Goal: Communication & Community: Answer question/provide support

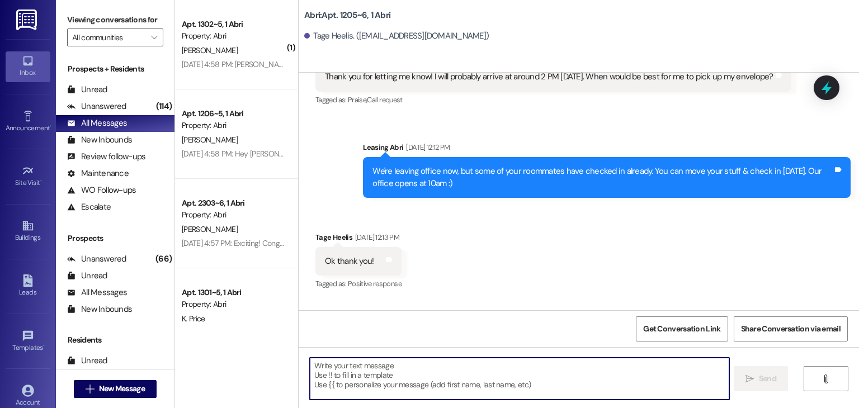
scroll to position [2300, 0]
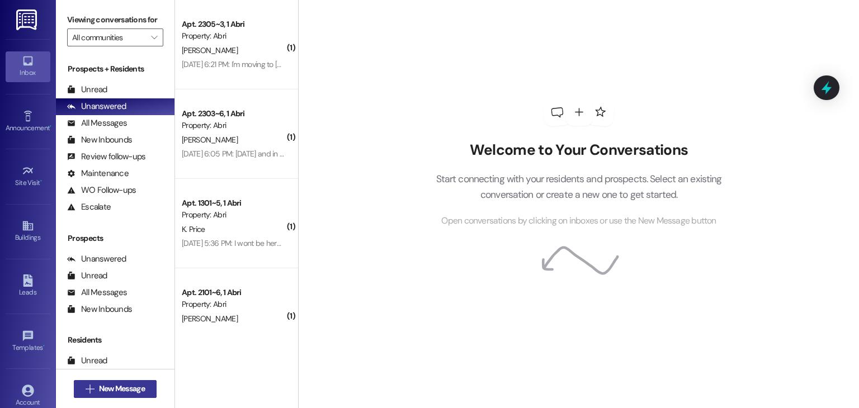
click at [126, 389] on span "New Message" at bounding box center [122, 389] width 46 height 12
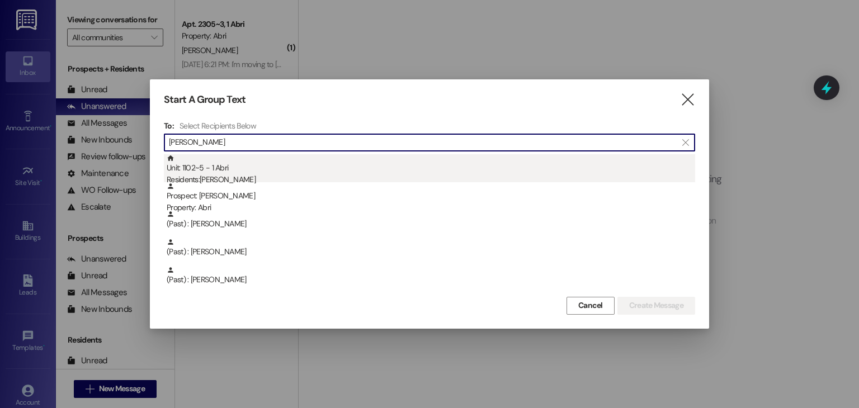
type input "greg"
click at [271, 172] on div "Unit: 1102~5 - 1 Abri Residents: Greg Spears" at bounding box center [431, 170] width 529 height 32
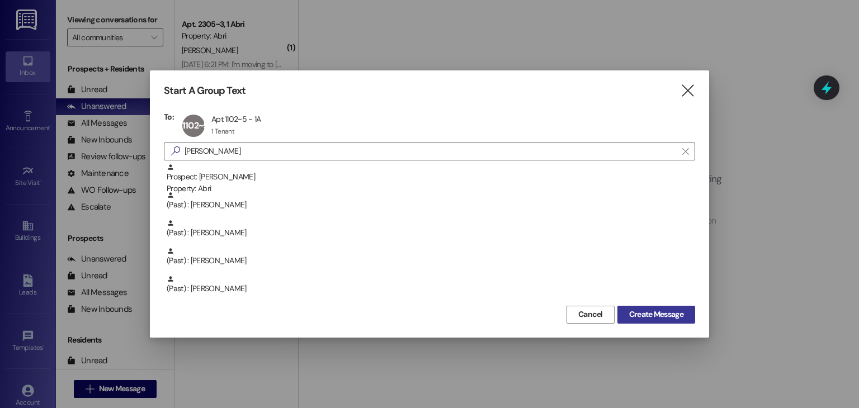
click at [644, 312] on span "Create Message" at bounding box center [656, 315] width 54 height 12
click at [672, 316] on span "Create Message" at bounding box center [656, 315] width 54 height 12
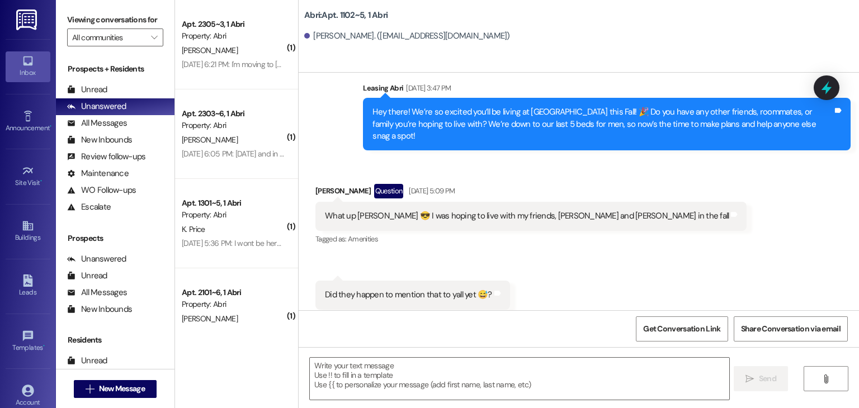
scroll to position [594, 0]
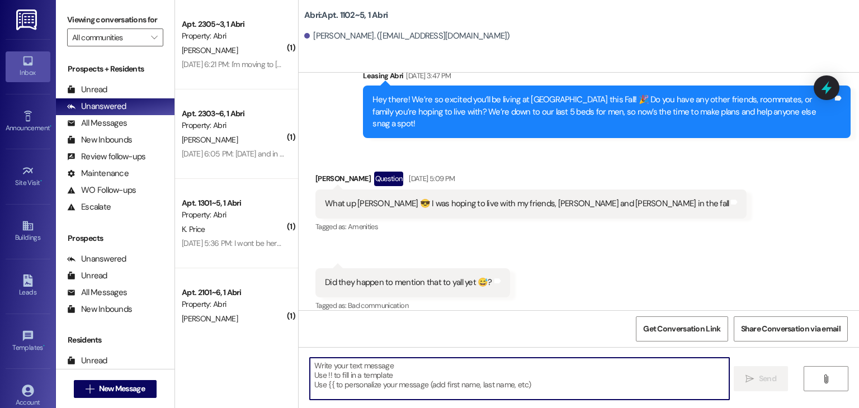
click at [389, 370] on textarea at bounding box center [519, 379] width 419 height 42
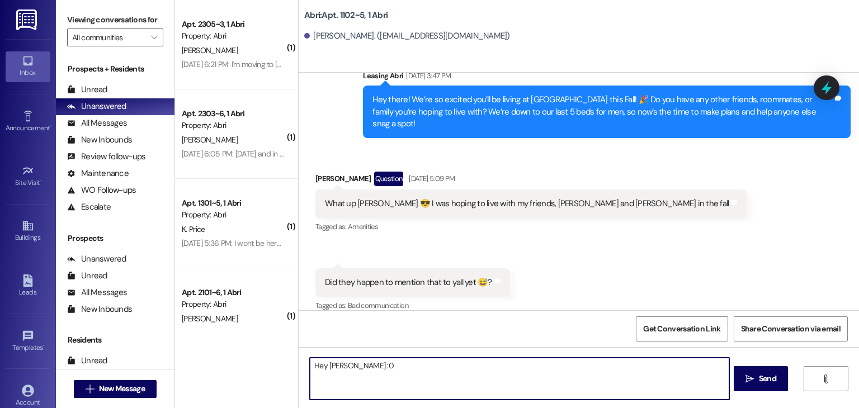
click at [345, 366] on textarea "Hey Greg :0" at bounding box center [519, 379] width 419 height 42
type textarea "Hey hey! We've got a package here for ya! Please come grab it today before 5pm …"
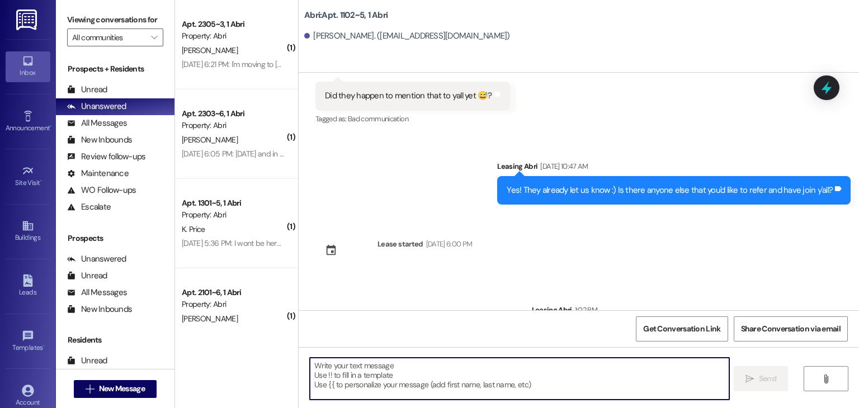
scroll to position [816, 0]
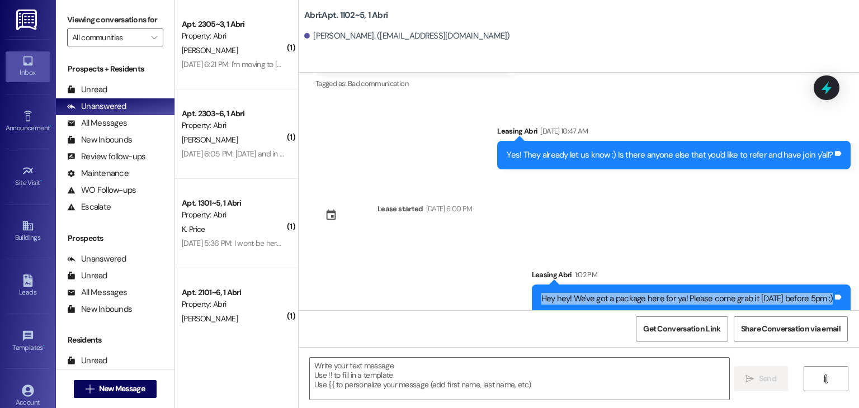
drag, startPoint x: 545, startPoint y: 288, endPoint x: 832, endPoint y: 303, distance: 287.9
click at [832, 303] on div "Sent via SMS Leasing Abri 1:02 PM Hey hey! We've got a package here for ya! Ple…" at bounding box center [692, 291] width 336 height 61
copy div "Hey hey! We've got a package here for ya! Please come grab it today before 5pm …"
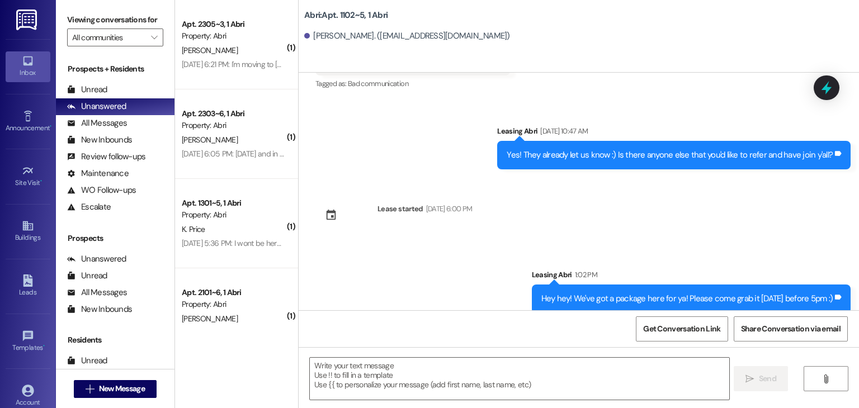
click at [741, 209] on div "Sent via SMS Leasing Abri Apr 28, 2025 at 11:09 AM Hi Greg! This is Kayla with …" at bounding box center [579, 192] width 560 height 238
click at [145, 390] on button " New Message" at bounding box center [115, 389] width 83 height 18
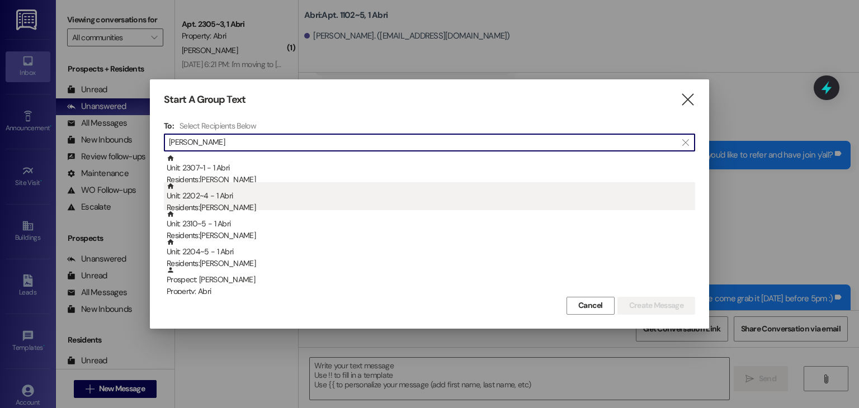
type input "abigail"
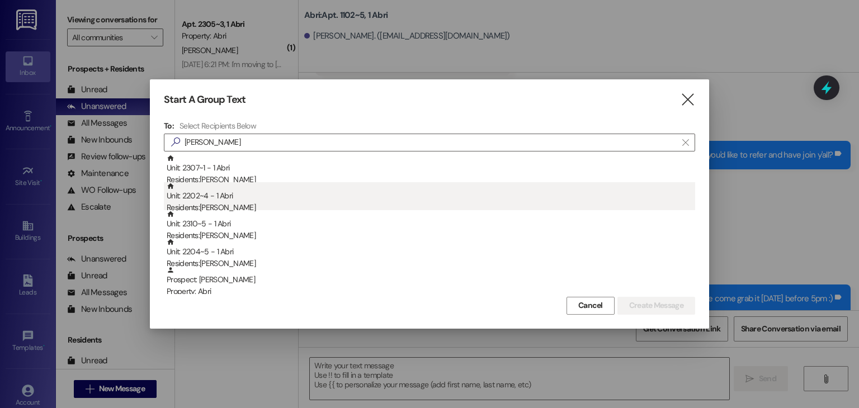
click at [275, 201] on div "Unit: 2202~4 - 1 Abri Residents: Abigail Axthelm" at bounding box center [431, 198] width 529 height 32
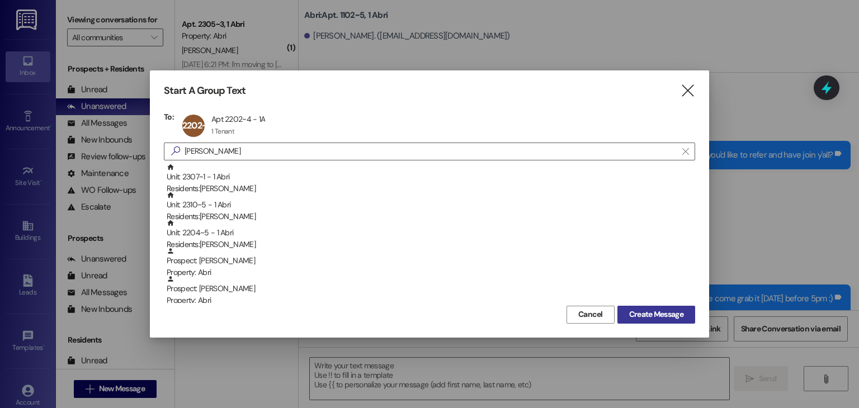
click at [651, 319] on span "Create Message" at bounding box center [656, 315] width 54 height 12
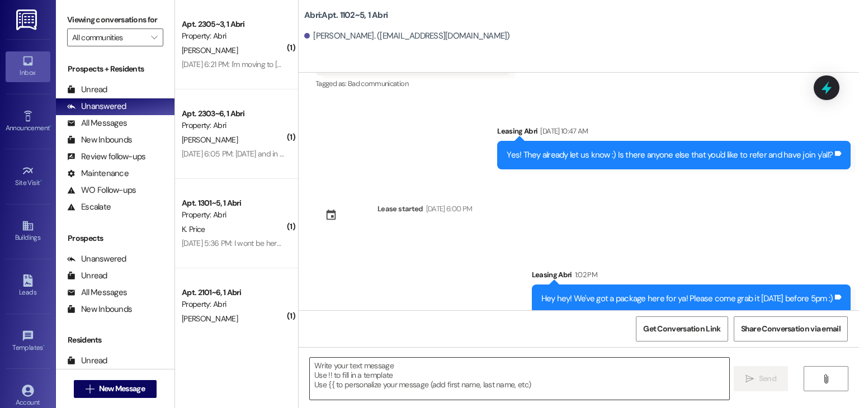
scroll to position [553, 0]
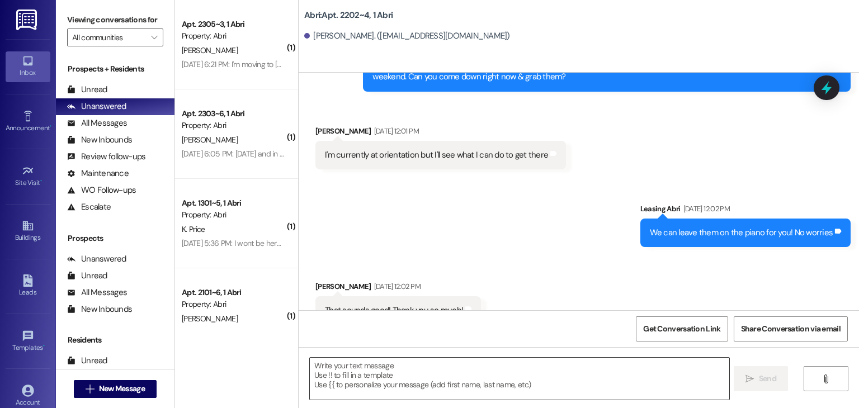
click at [427, 370] on textarea at bounding box center [519, 379] width 419 height 42
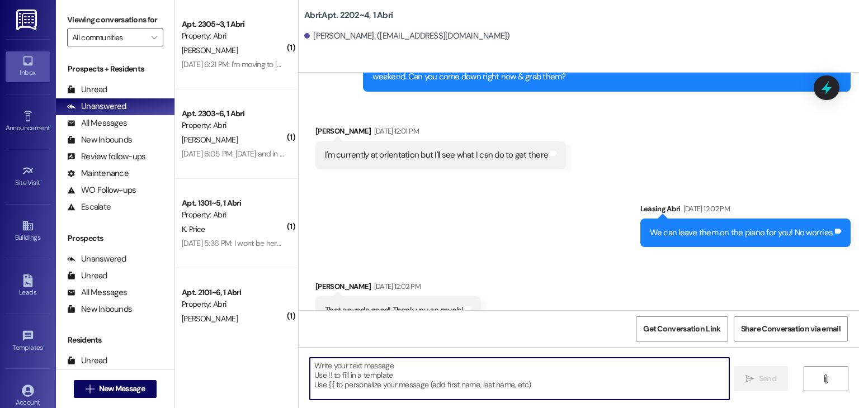
paste textarea "Hey hey! We've got a package here for ya! Please come grab it today before 5pm …"
type textarea "Hey hey! We've got a package here for ya! Please come grab it today before 5pm …"
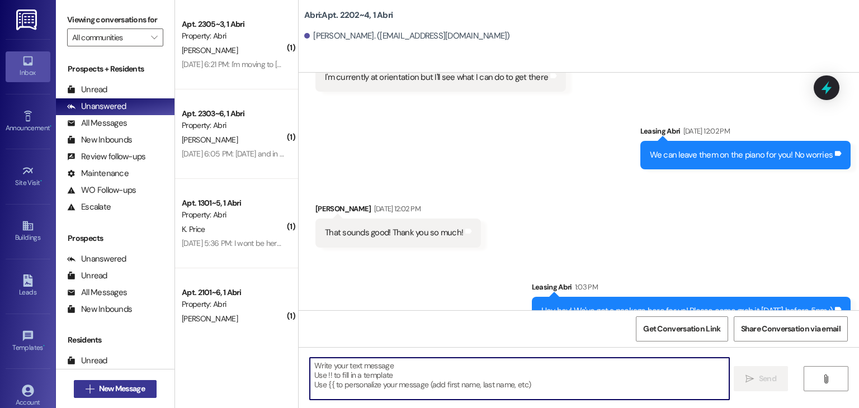
click at [119, 385] on span "New Message" at bounding box center [122, 389] width 46 height 12
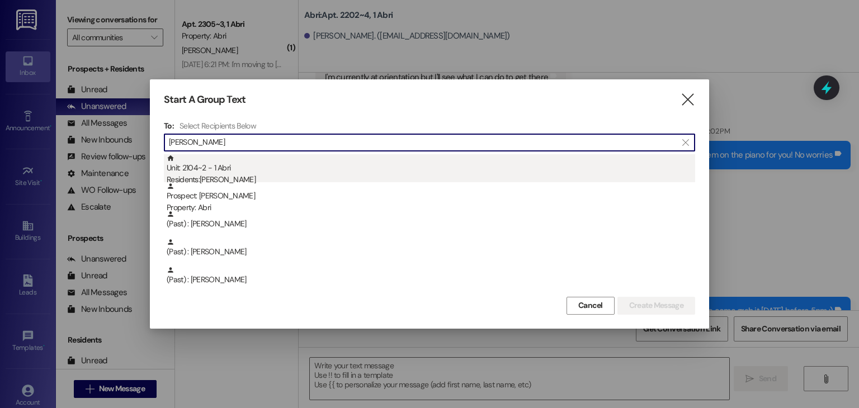
type input "brady"
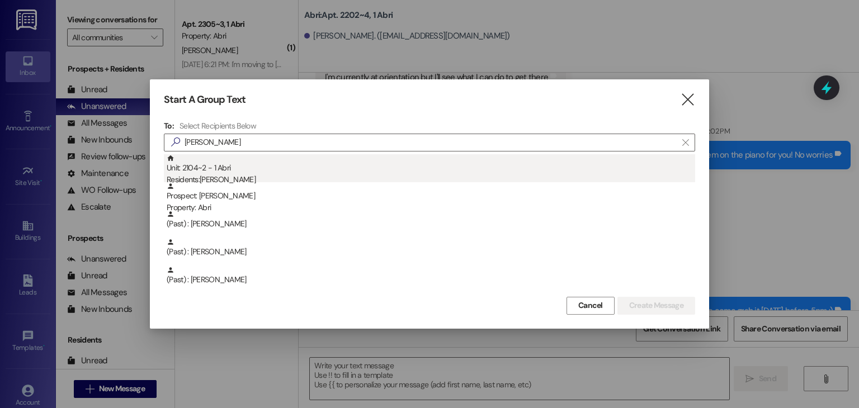
click at [211, 177] on div "Residents: Brady Wilson" at bounding box center [431, 180] width 529 height 12
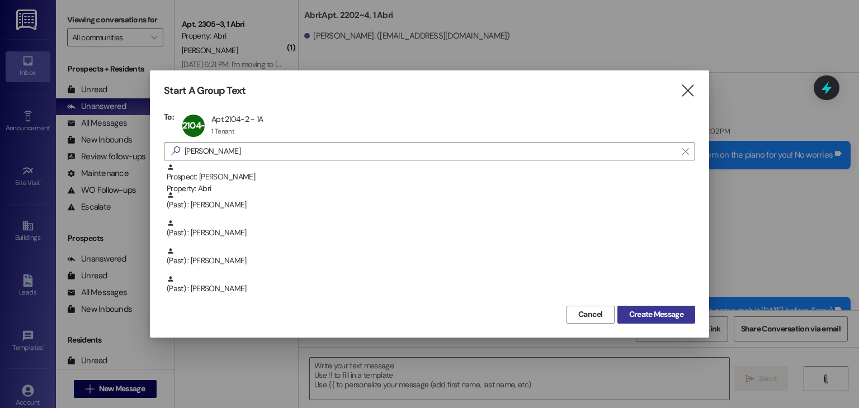
click at [647, 316] on span "Create Message" at bounding box center [656, 315] width 54 height 12
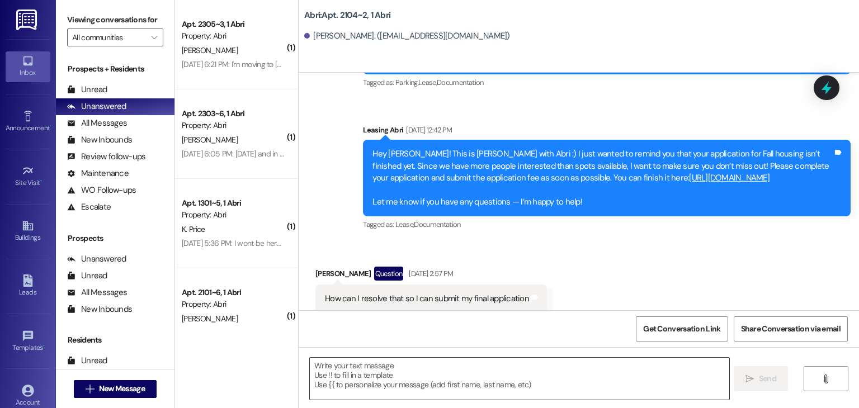
click at [463, 381] on textarea at bounding box center [519, 379] width 419 height 42
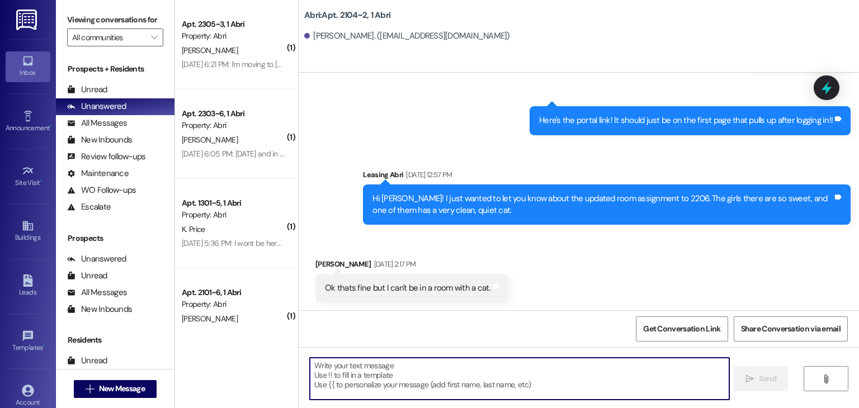
scroll to position [1547, 0]
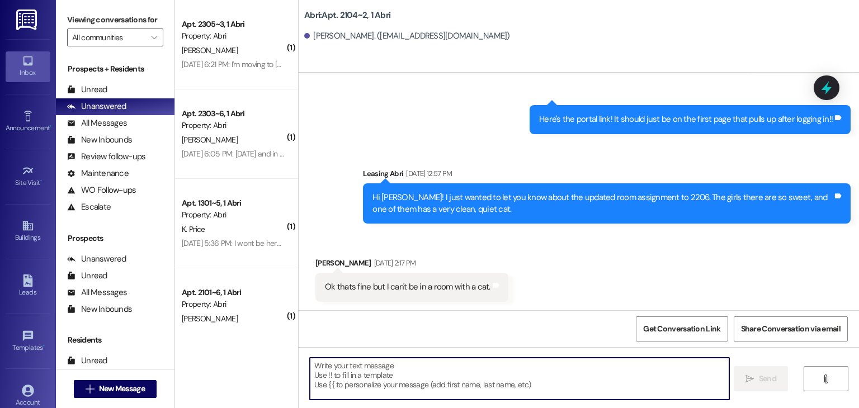
paste textarea "Hey hey! We've got a package here for ya! Please come grab it today before 5pm …"
type textarea "Hey hey! We've got a package here for ya! Please come grab it today before 5pm …"
click at [143, 386] on span "New Message" at bounding box center [122, 389] width 50 height 12
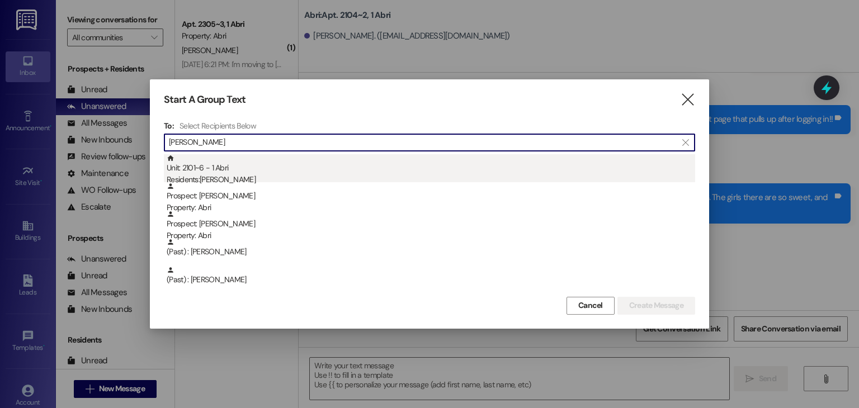
type input "anna f"
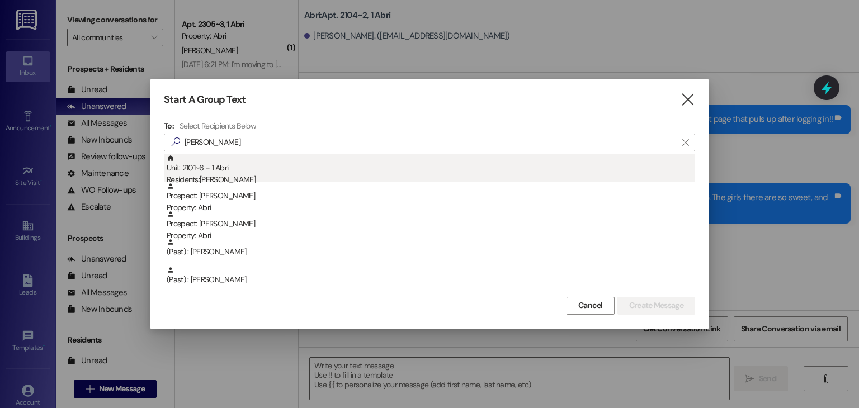
click at [242, 177] on div "Residents: Anna Ferguson" at bounding box center [431, 180] width 529 height 12
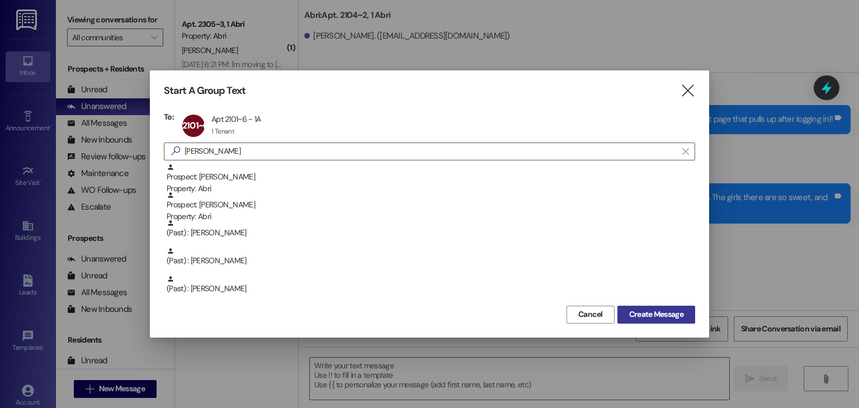
click at [642, 311] on span "Create Message" at bounding box center [656, 315] width 54 height 12
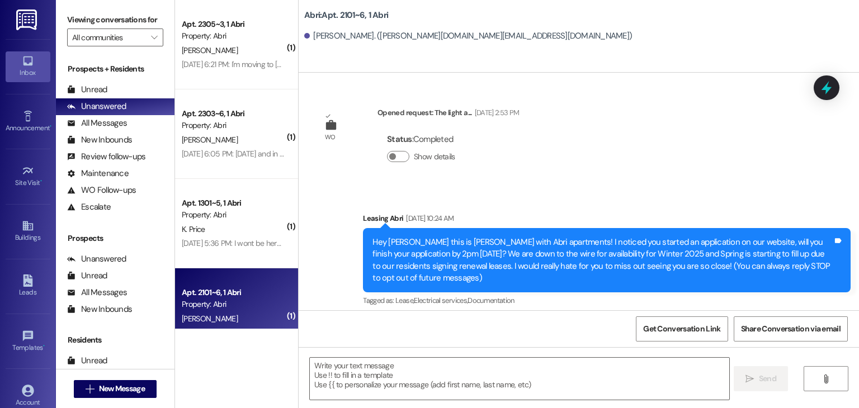
scroll to position [18782, 0]
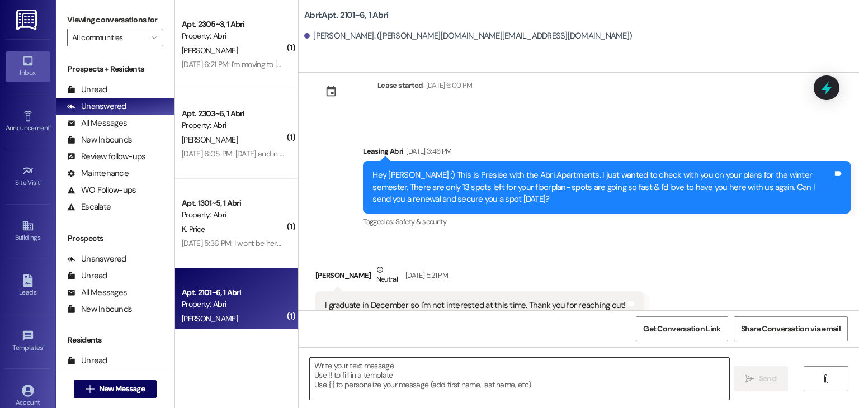
click at [372, 380] on textarea at bounding box center [519, 379] width 419 height 42
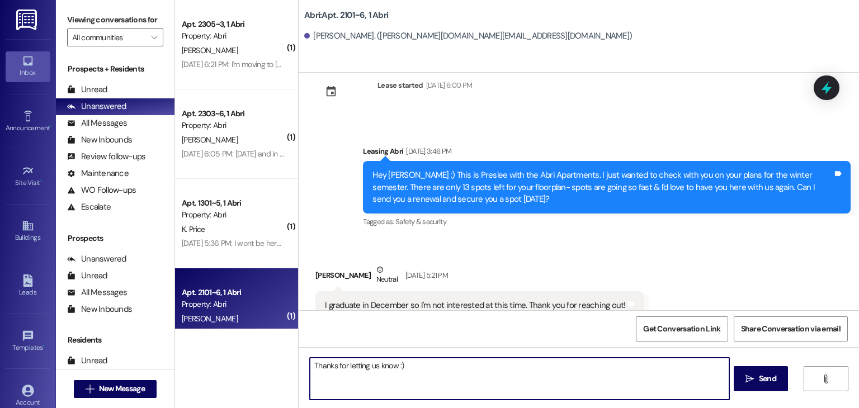
paste textarea "Hey hey! We've got a package here for ya! Please come grab it today before 5pm …"
drag, startPoint x: 430, startPoint y: 365, endPoint x: 399, endPoint y: 364, distance: 30.8
click at [399, 364] on textarea "Thanks for letting us know :) Hey hey! We've got a package here for ya! Please …" at bounding box center [519, 379] width 419 height 42
drag, startPoint x: 400, startPoint y: 365, endPoint x: 428, endPoint y: 367, distance: 28.1
click at [428, 367] on textarea "Thanks for letting us know :) Hey hey! We've got a package here for ya! Please …" at bounding box center [519, 379] width 419 height 42
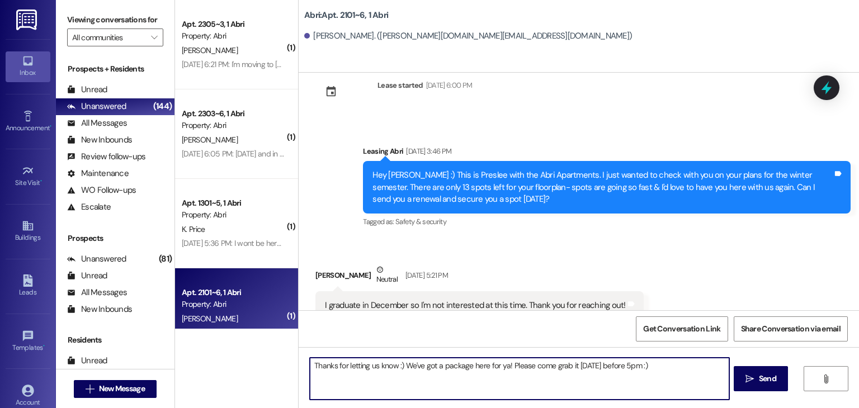
type textarea "Thanks for letting us know :) We've got a package here for ya! Please come grab…"
click at [649, 370] on textarea "Thanks for letting us know :) We've got a package here for ya! Please come grab…" at bounding box center [519, 379] width 419 height 42
click at [649, 369] on textarea "Thanks for letting us know :) We've got a package here for ya! Please come grab…" at bounding box center [519, 379] width 419 height 42
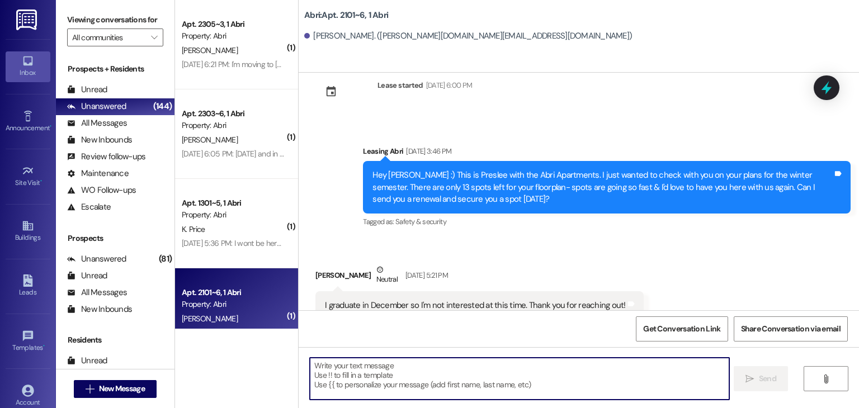
scroll to position [18860, 0]
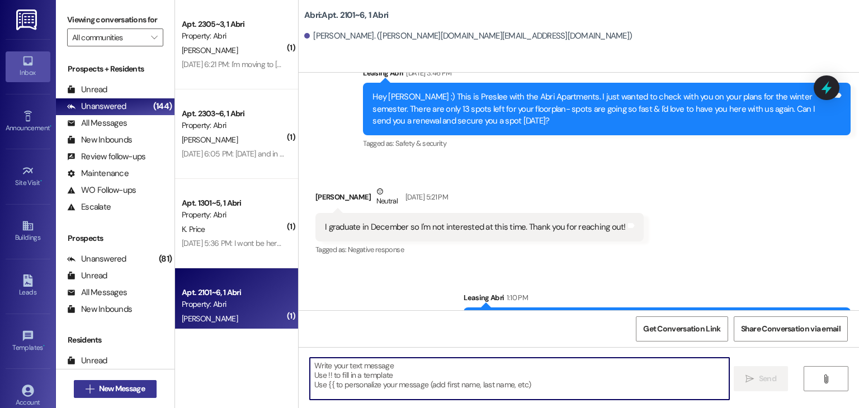
click at [106, 386] on span "New Message" at bounding box center [122, 389] width 46 height 12
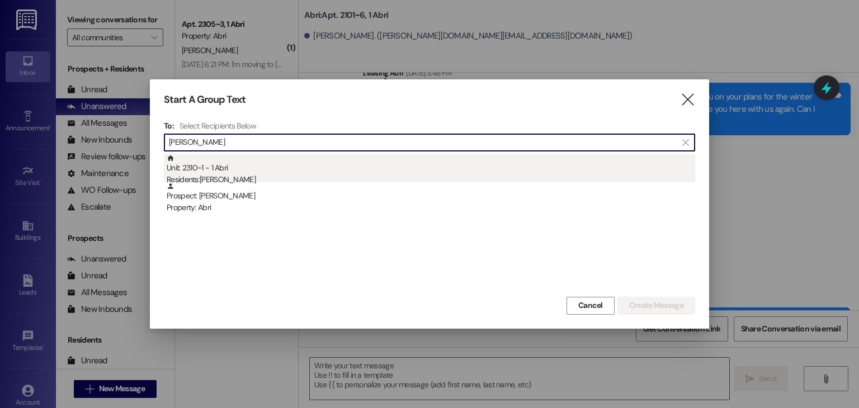
type input "kadl"
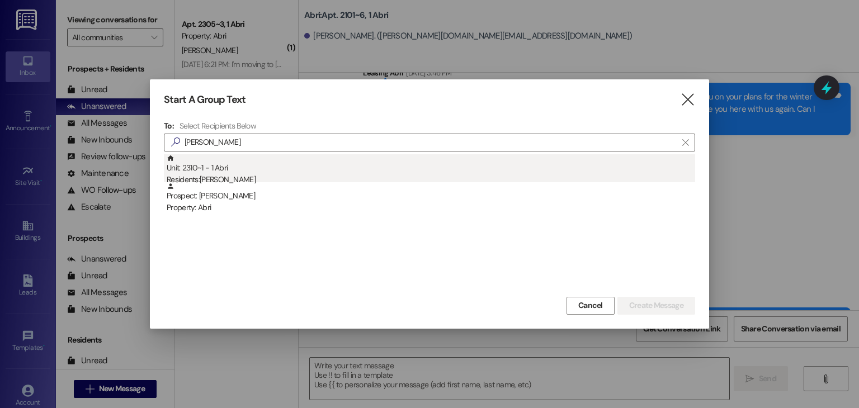
click at [275, 173] on div "Unit: 2310~1 - 1 Abri Residents: Kadlyn Mcmillan" at bounding box center [431, 170] width 529 height 32
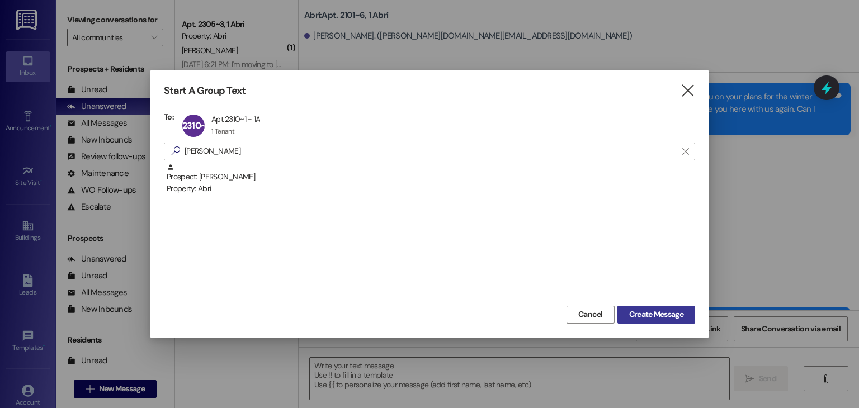
click at [629, 311] on span "Create Message" at bounding box center [656, 315] width 54 height 12
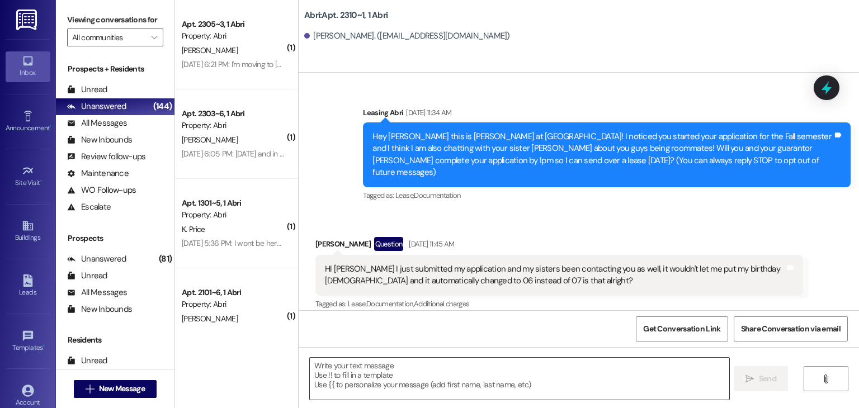
scroll to position [2767, 0]
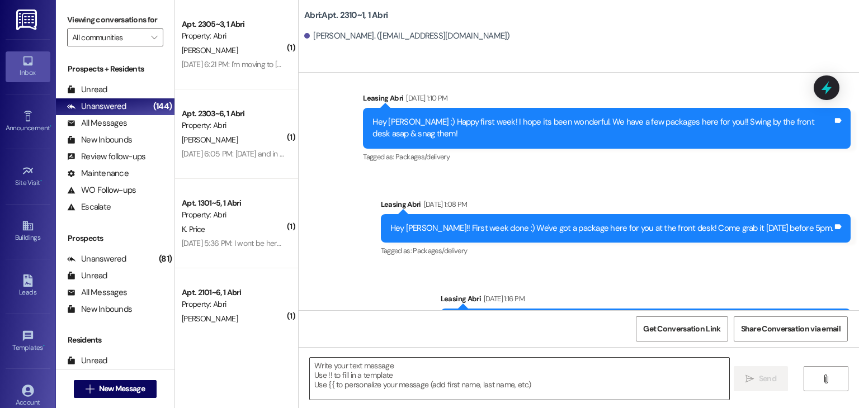
click at [356, 371] on textarea at bounding box center [519, 379] width 419 height 42
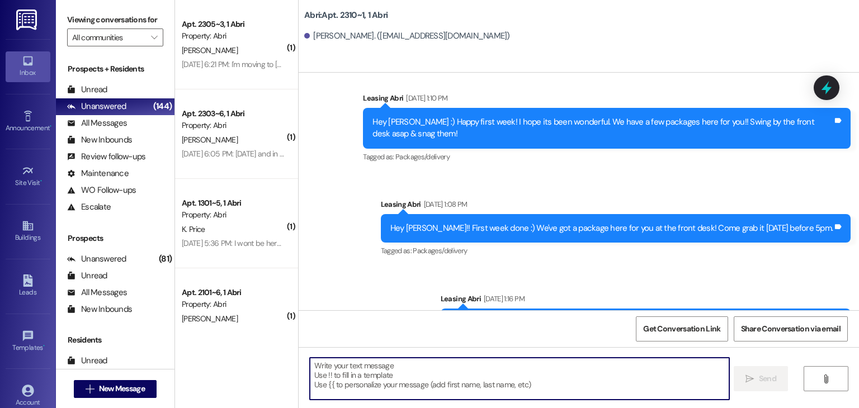
paste textarea "Hey hey! We've got a package here for ya! Please come grab it today before 5pm …"
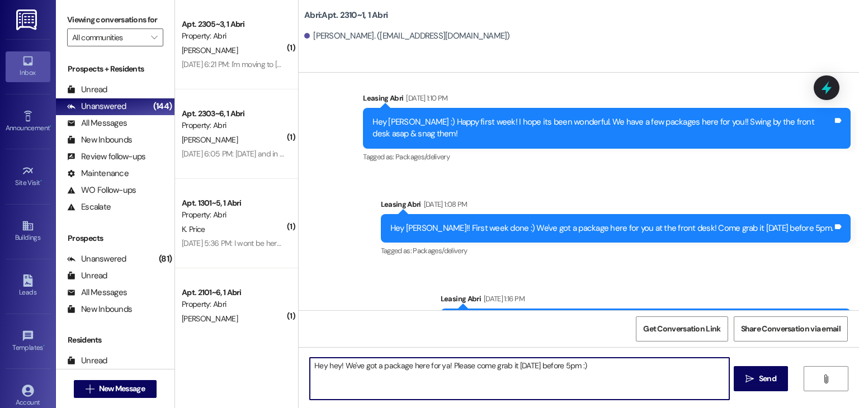
click at [332, 366] on textarea "Hey hey! We've got a package here for ya! Please come grab it today before 5pm …" at bounding box center [519, 379] width 419 height 42
click at [601, 367] on textarea "Hey hey girl! We've got a package here for ya! Please come grab it today before…" at bounding box center [519, 379] width 419 height 42
click at [385, 367] on textarea "Hey hey girl! We've got a package here for ya! Please come grab it today before…" at bounding box center [519, 379] width 419 height 42
click at [431, 366] on textarea "Hey hey girl! We've got some package here for ya! Please come grab it today bef…" at bounding box center [519, 379] width 419 height 42
type textarea "Hey hey girl! We've got some packages here for ya! Please come grab it today be…"
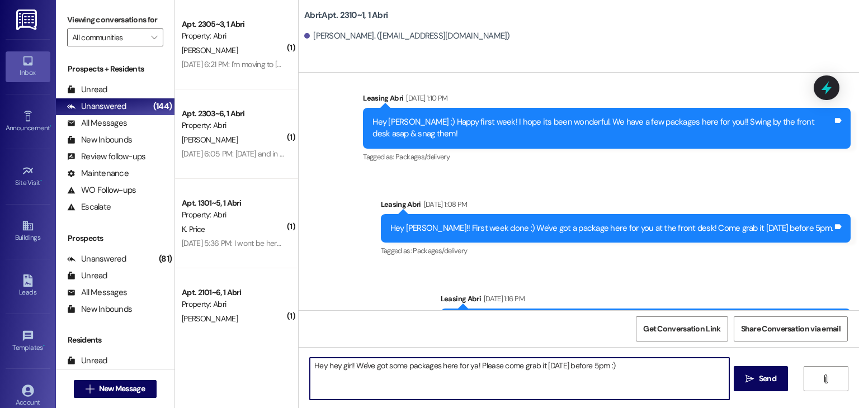
click at [585, 375] on textarea "Hey hey girl! We've got some packages here for ya! Please come grab it today be…" at bounding box center [519, 379] width 419 height 42
click at [621, 370] on textarea "Hey hey girl! We've got some packages here for ya! Please come grab it today be…" at bounding box center [519, 379] width 419 height 42
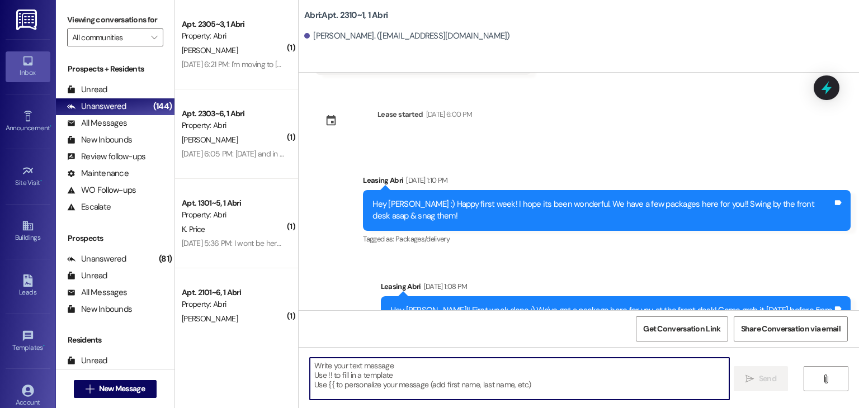
scroll to position [2845, 0]
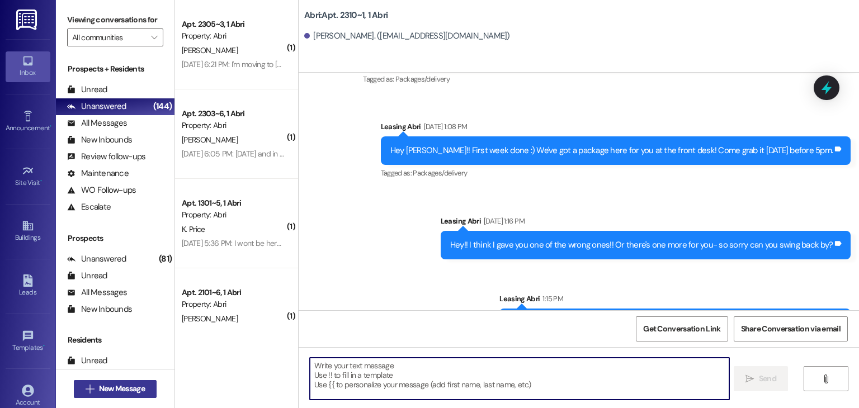
click at [138, 390] on span "New Message" at bounding box center [122, 389] width 46 height 12
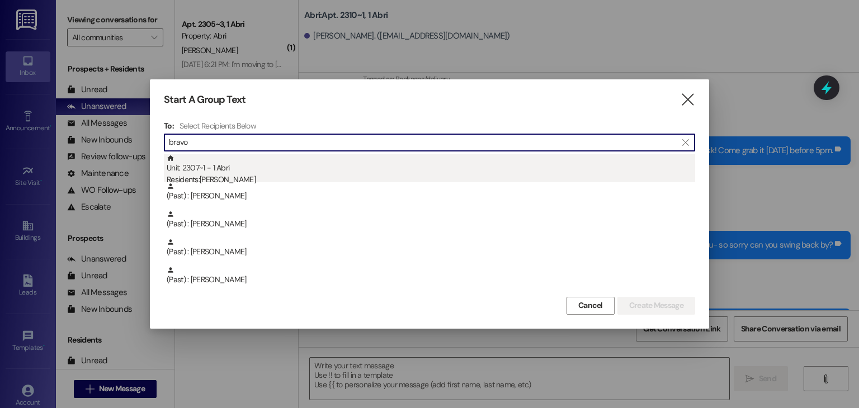
type input "bravo"
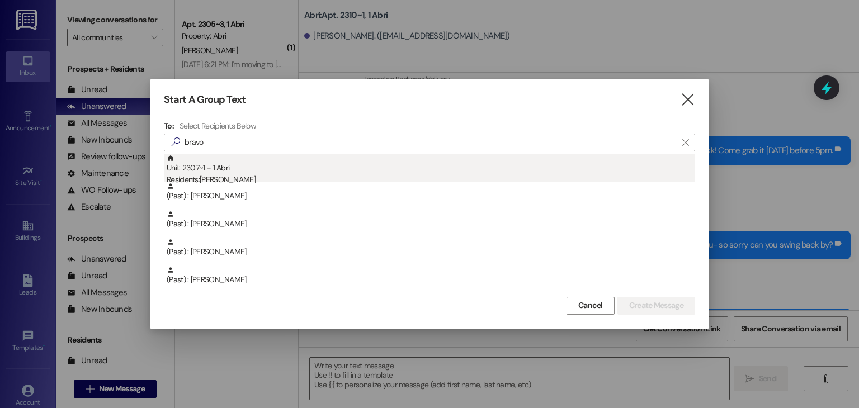
click at [296, 173] on div "Unit: 2307~1 - 1 Abri Residents: Abigail Rodriguez Bravo" at bounding box center [431, 170] width 529 height 32
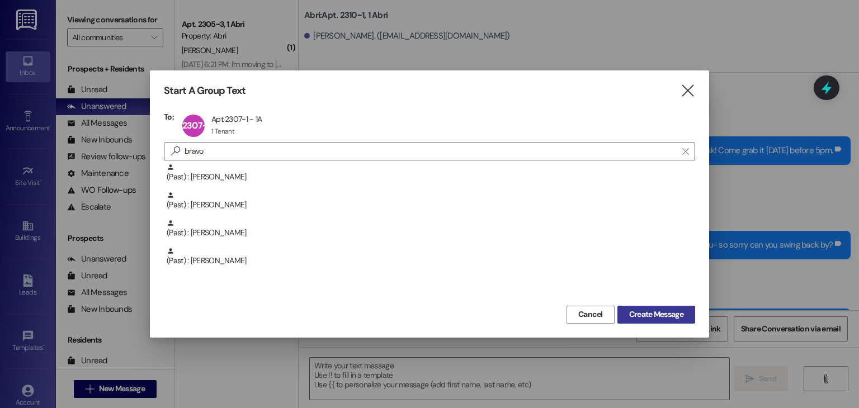
click at [660, 314] on span "Create Message" at bounding box center [656, 315] width 54 height 12
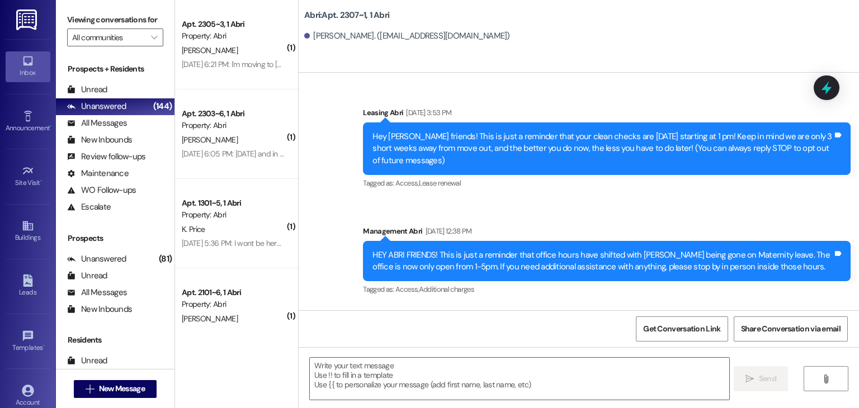
scroll to position [57061, 0]
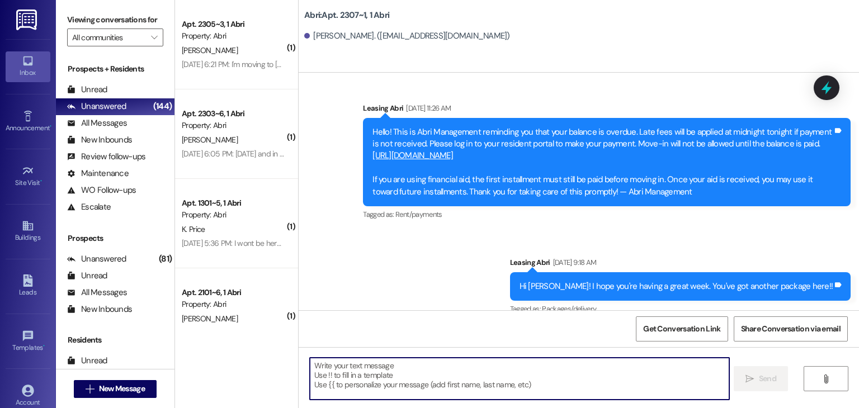
click at [365, 379] on textarea at bounding box center [519, 379] width 419 height 42
paste textarea "Hey hey! We've got a package here for ya! Please come grab it today before 5pm …"
type textarea "Hey hey! We've got a package here for ya! Please come grab it today before 5pm …"
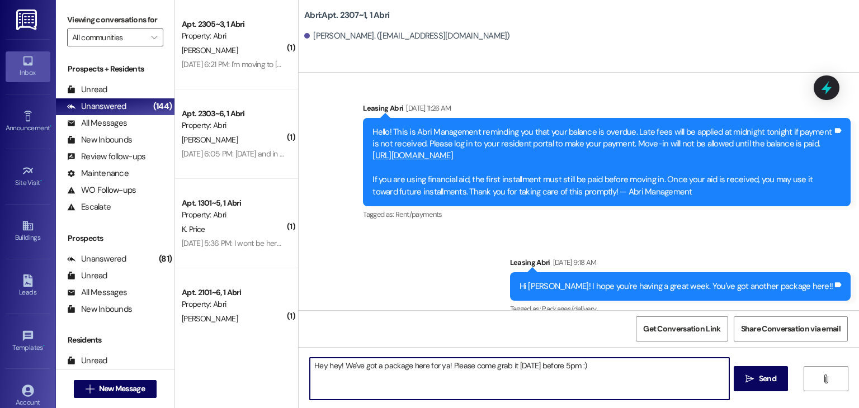
click at [601, 370] on textarea "Hey hey! We've got a package here for ya! Please come grab it today before 5pm …" at bounding box center [519, 379] width 419 height 42
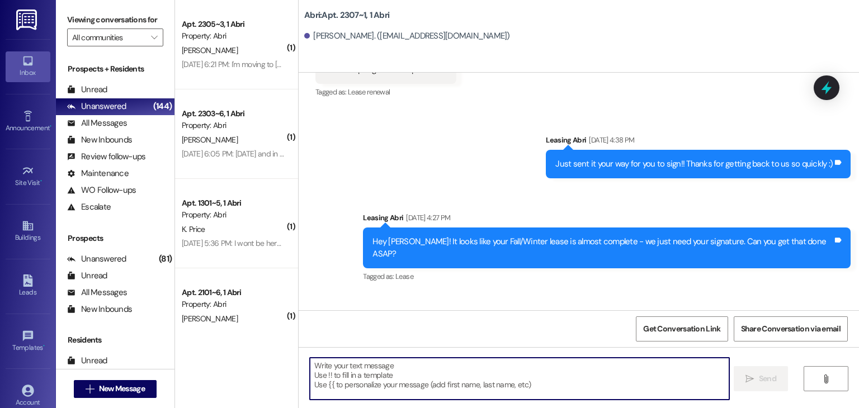
scroll to position [56545, 0]
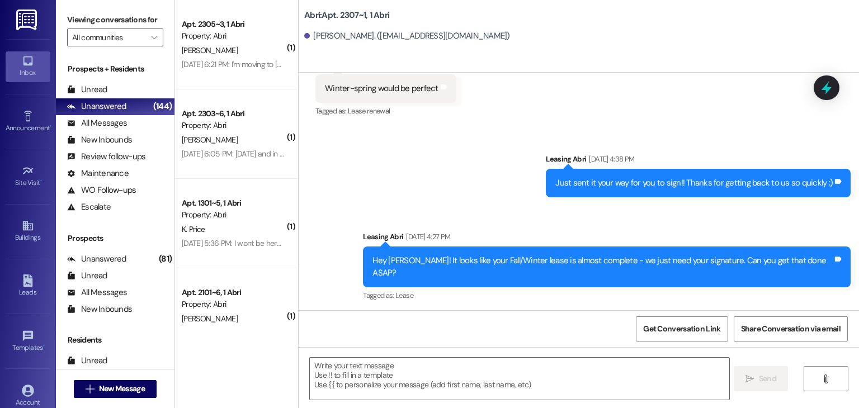
click at [663, 312] on div "Received via SMS Abigail Rodriguez Bravo Question Aug 28, 2025 at 5:25 PM Hiii …" at bounding box center [579, 352] width 560 height 80
click at [136, 381] on button " New Message" at bounding box center [115, 389] width 83 height 18
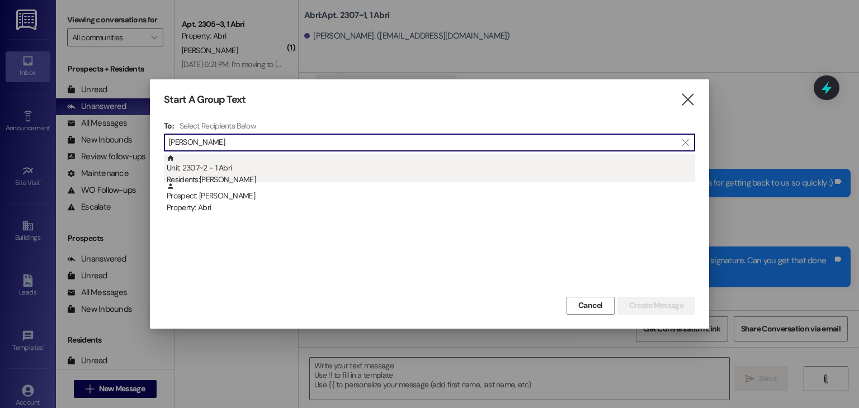
type input "embree"
click at [298, 176] on div "Residents: Embree Thompson" at bounding box center [431, 180] width 529 height 12
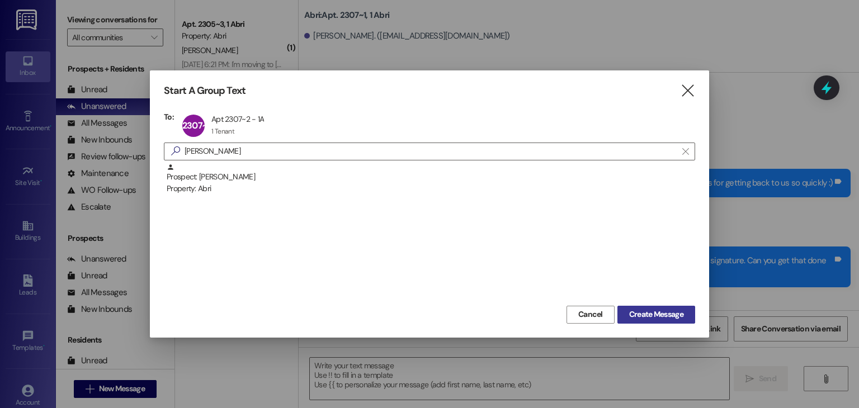
click at [651, 317] on span "Create Message" at bounding box center [656, 315] width 54 height 12
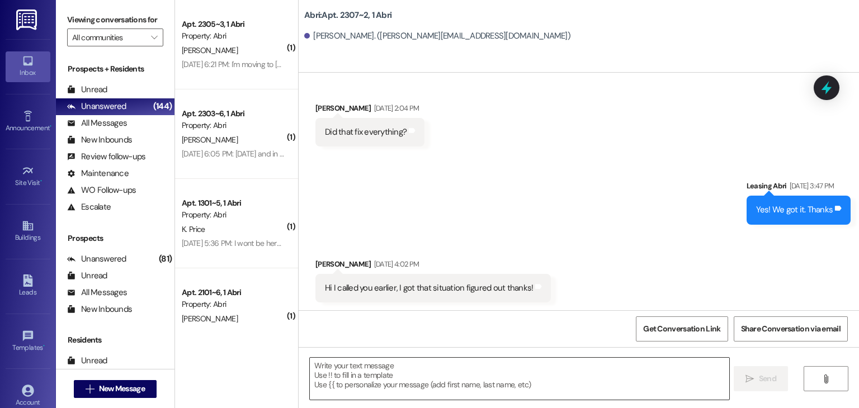
scroll to position [997, 0]
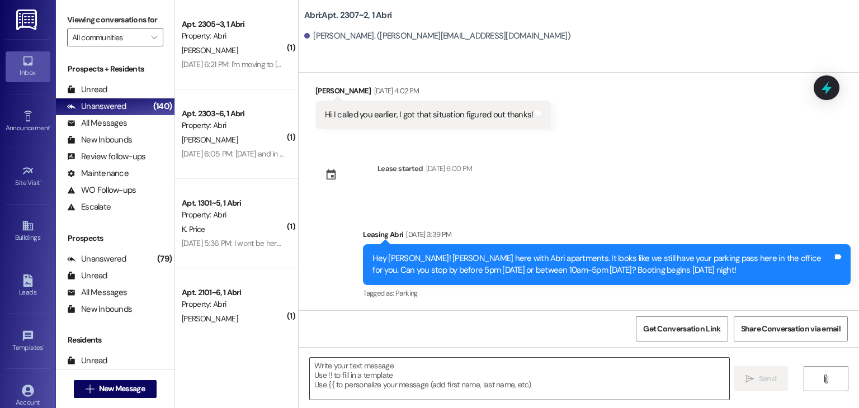
click at [358, 367] on textarea at bounding box center [519, 379] width 419 height 42
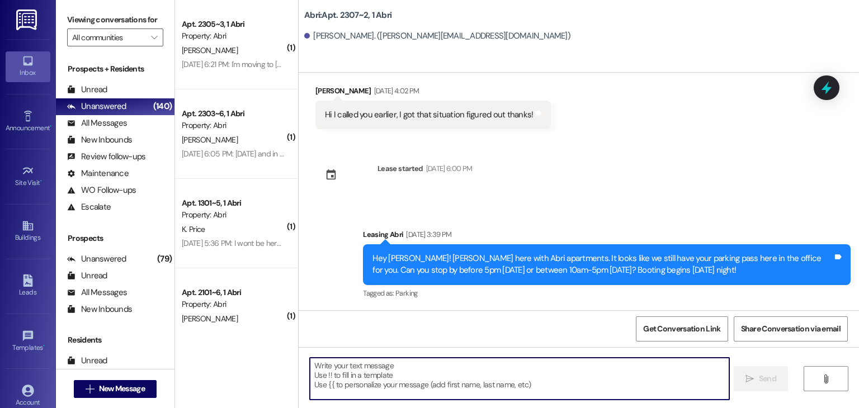
paste textarea "Hey hey! We've got a package here for ya! Please come grab it today before 5pm …"
type textarea "Hey hey! We've got a package here for ya! Please come grab it today before 5pm …"
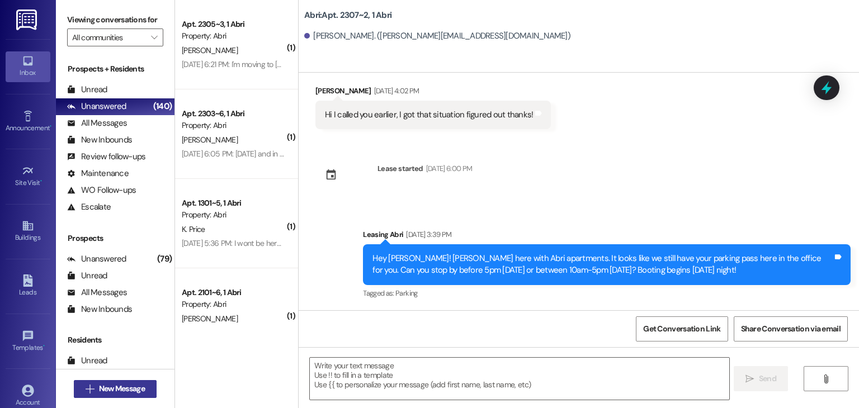
click at [142, 388] on span "New Message" at bounding box center [122, 389] width 46 height 12
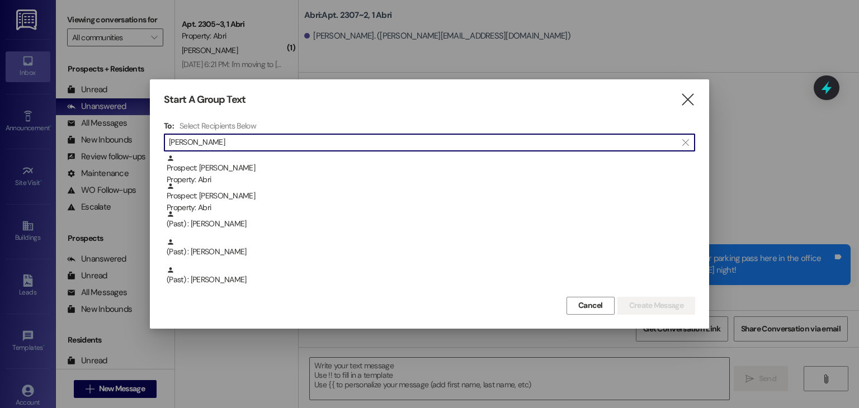
type input "maggie"
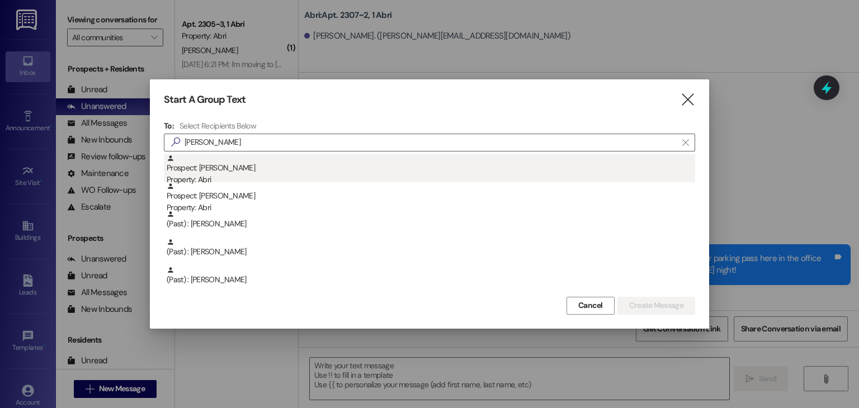
click at [274, 172] on div "Prospect: Magdalyn Mcmillan Property: Abri" at bounding box center [431, 170] width 529 height 32
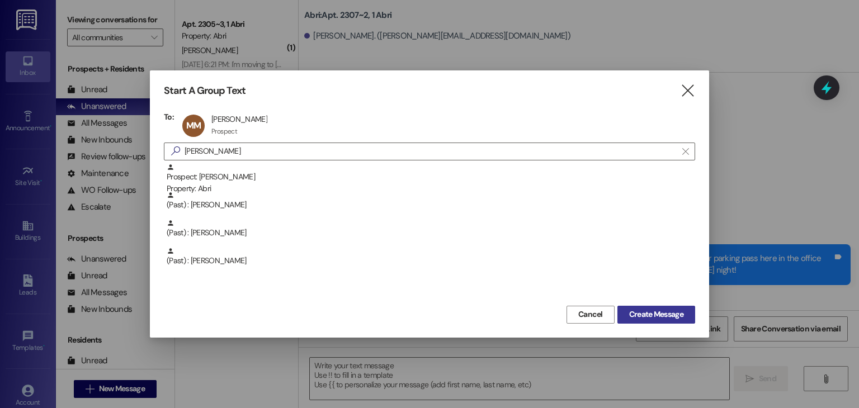
click at [646, 317] on span "Create Message" at bounding box center [656, 315] width 54 height 12
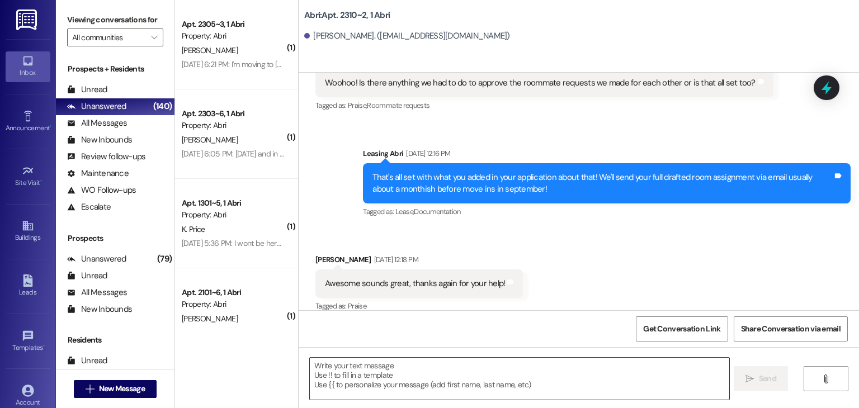
scroll to position [2287, 0]
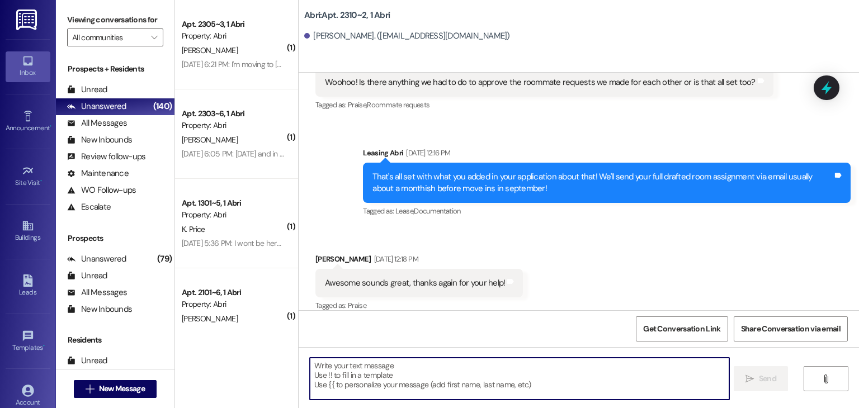
click at [383, 366] on textarea at bounding box center [519, 379] width 419 height 42
paste textarea "Hey hey! We've got a package here for ya! Please come grab it today before 5pm …"
type textarea "Hey hey! We've got a package here for ya! Please come grab it today before 5pm …"
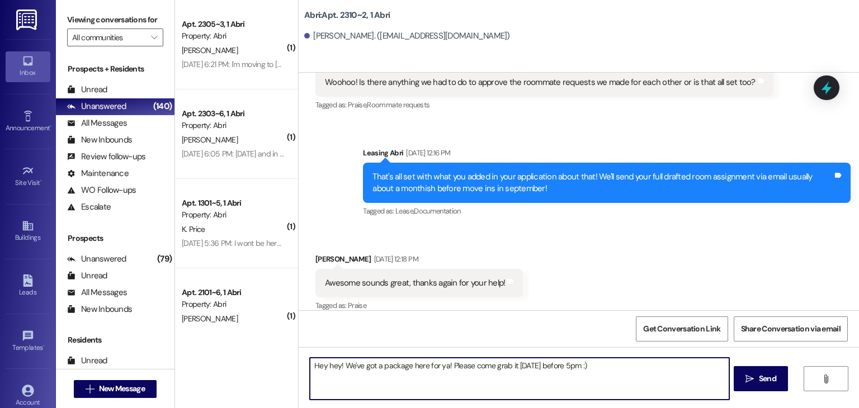
click at [596, 365] on textarea "Hey hey! We've got a package here for ya! Please come grab it today before 5pm …" at bounding box center [519, 379] width 419 height 42
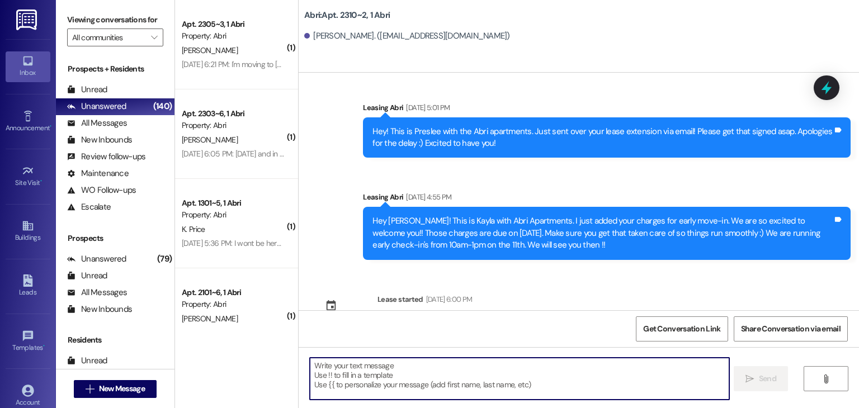
scroll to position [2624, 0]
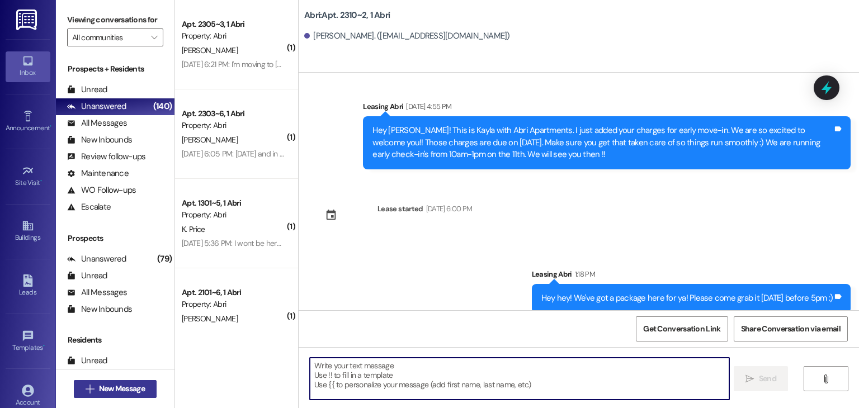
click at [132, 383] on span "New Message" at bounding box center [122, 389] width 46 height 12
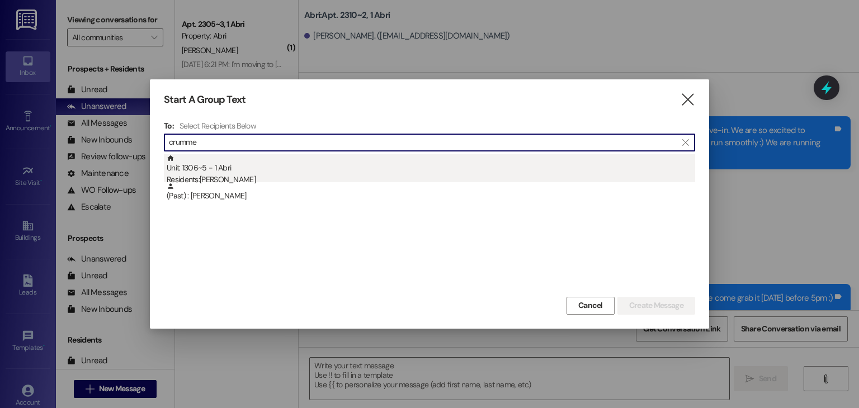
type input "crumme"
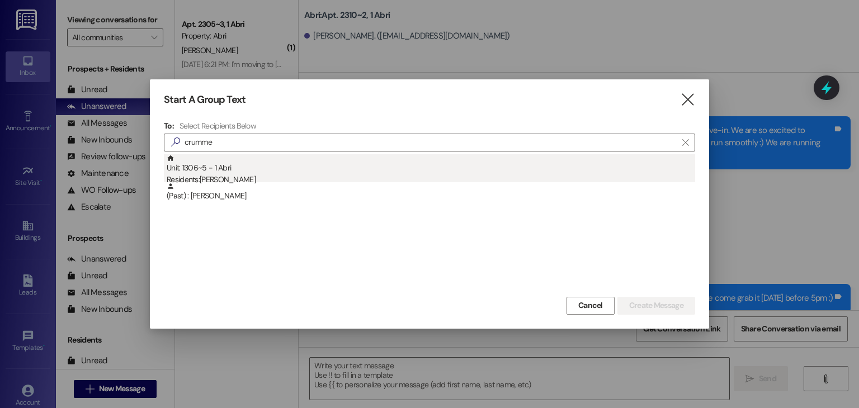
click at [235, 168] on div "Unit: 1306~5 - 1 Abri Residents: Wesley Crummey" at bounding box center [431, 170] width 529 height 32
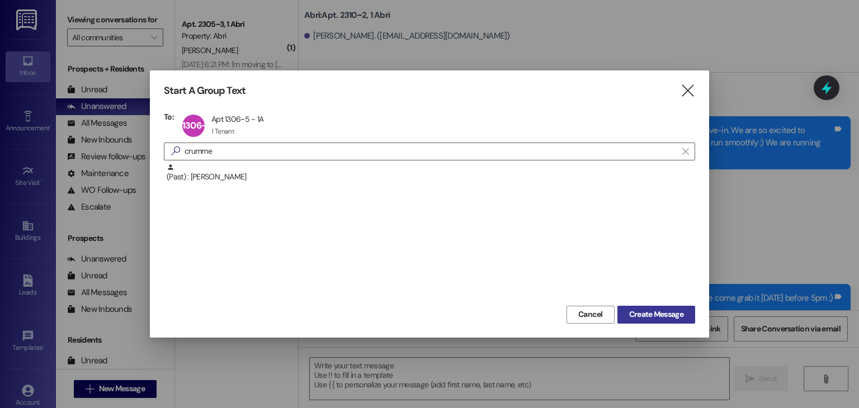
click at [662, 314] on span "Create Message" at bounding box center [656, 315] width 54 height 12
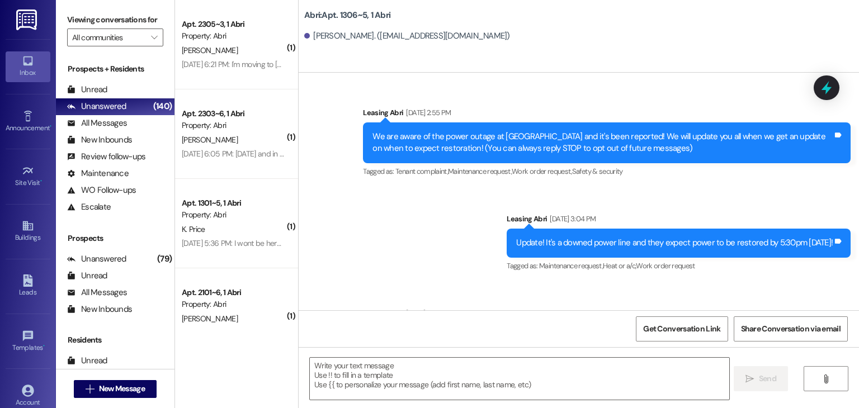
scroll to position [17418, 0]
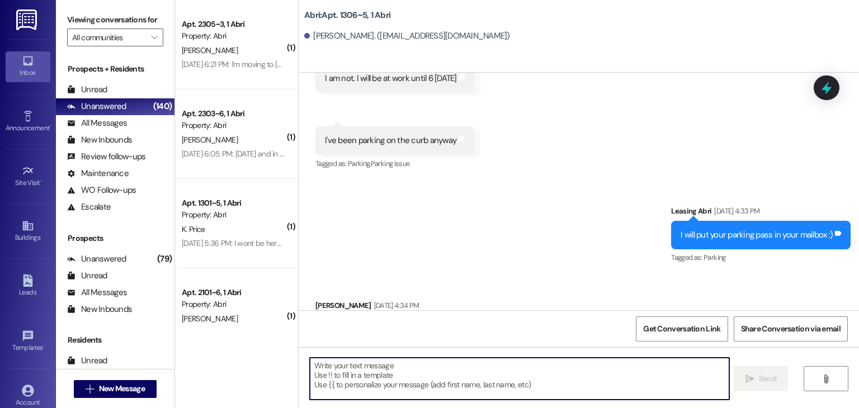
click at [367, 363] on textarea at bounding box center [519, 379] width 419 height 42
paste textarea "Jacob@helton.ca"
type textarea "Jacob@helton.ca"
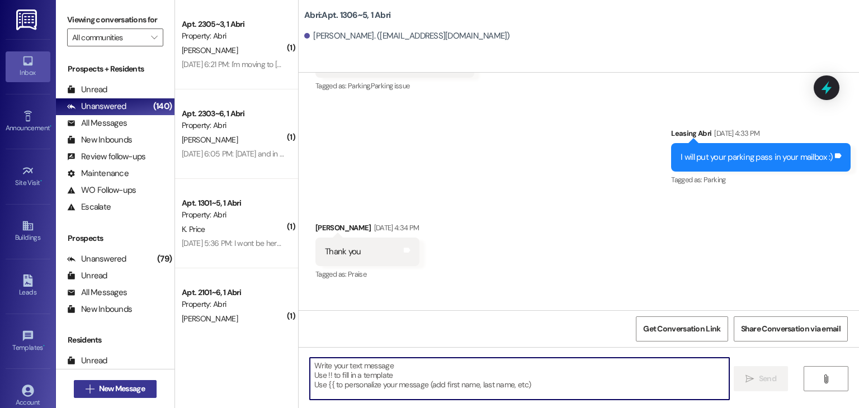
click at [142, 387] on span "New Message" at bounding box center [122, 389] width 46 height 12
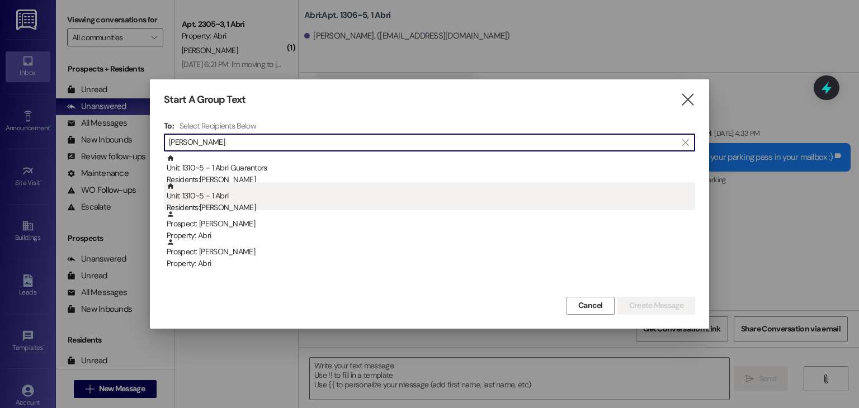
type input "helton"
click at [305, 200] on div "Unit: 1310~5 - 1 Abri Residents: Jacob Helton" at bounding box center [431, 198] width 529 height 32
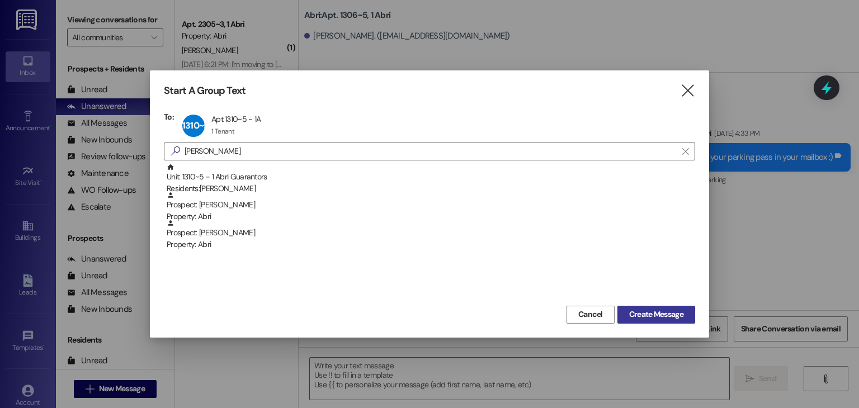
click at [656, 318] on span "Create Message" at bounding box center [656, 315] width 54 height 12
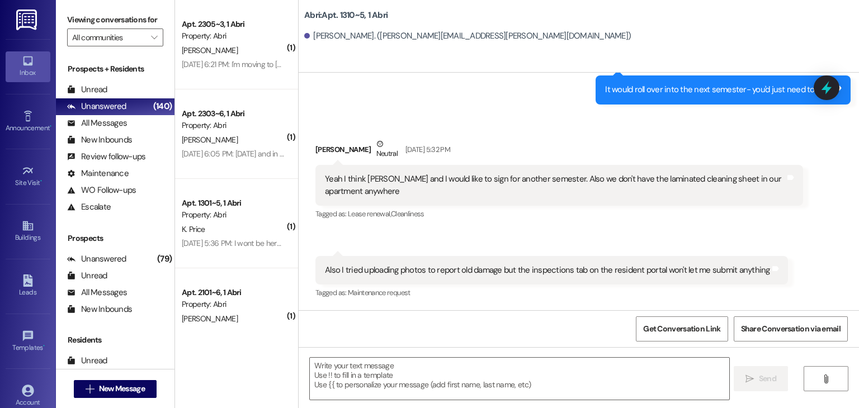
scroll to position [2944, 0]
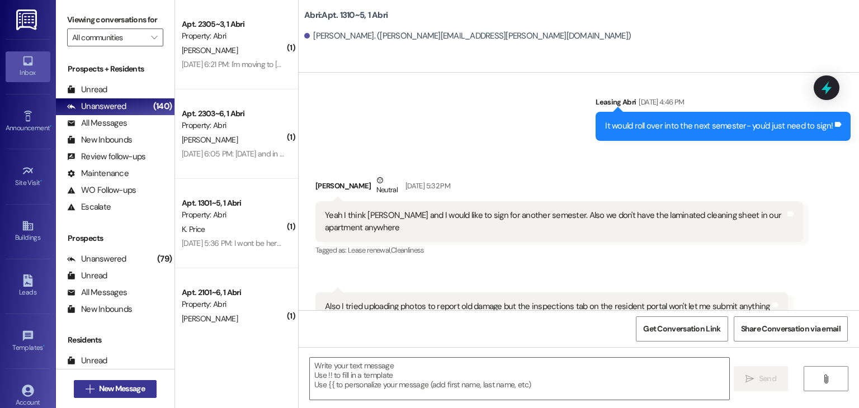
click at [131, 390] on span "New Message" at bounding box center [122, 389] width 46 height 12
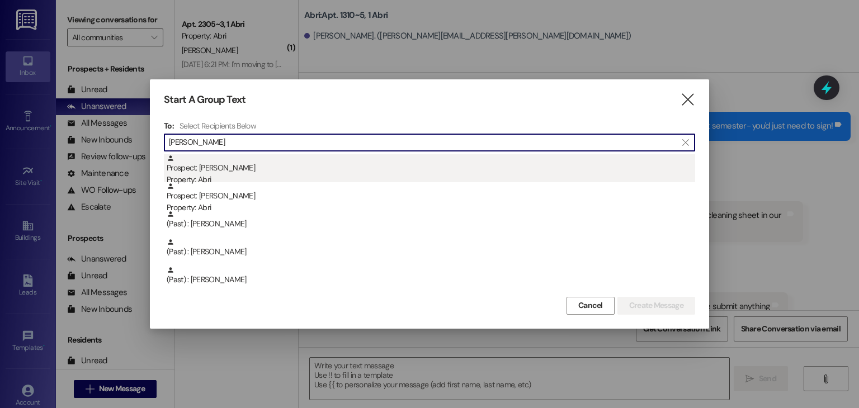
type input "maggie"
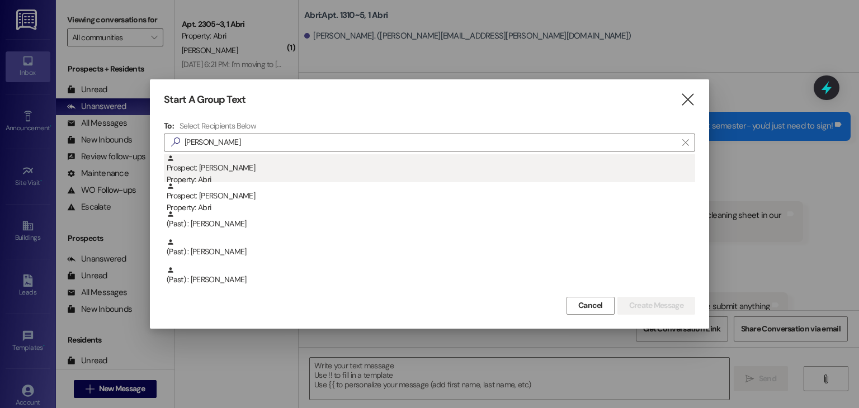
click at [320, 175] on div "Property: Abri" at bounding box center [431, 180] width 529 height 12
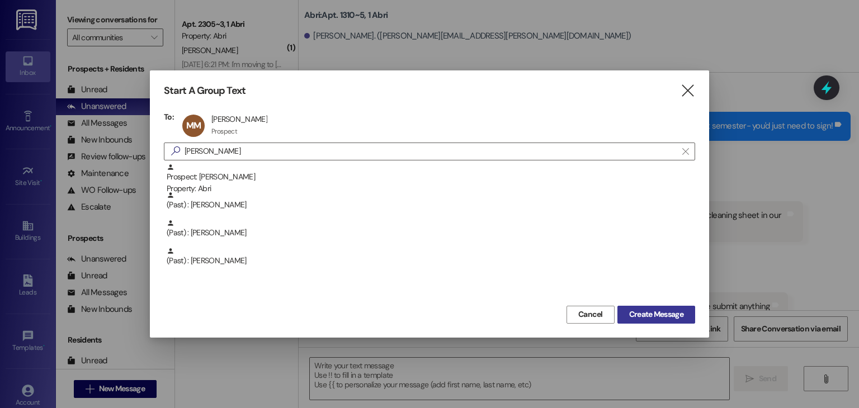
click at [643, 310] on span "Create Message" at bounding box center [656, 315] width 54 height 12
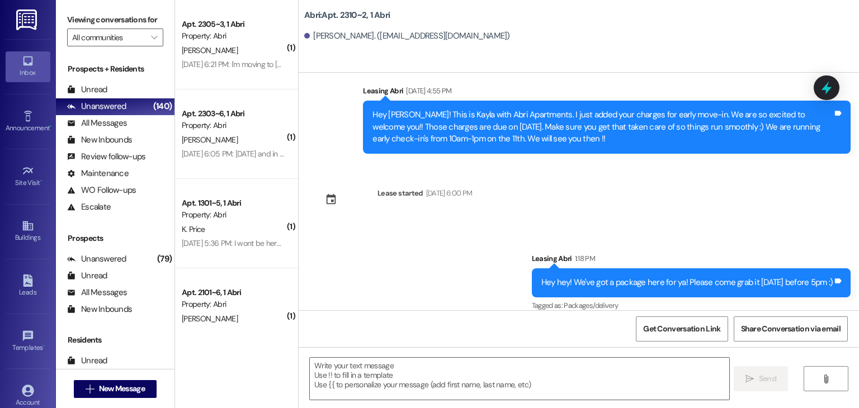
scroll to position [2640, 0]
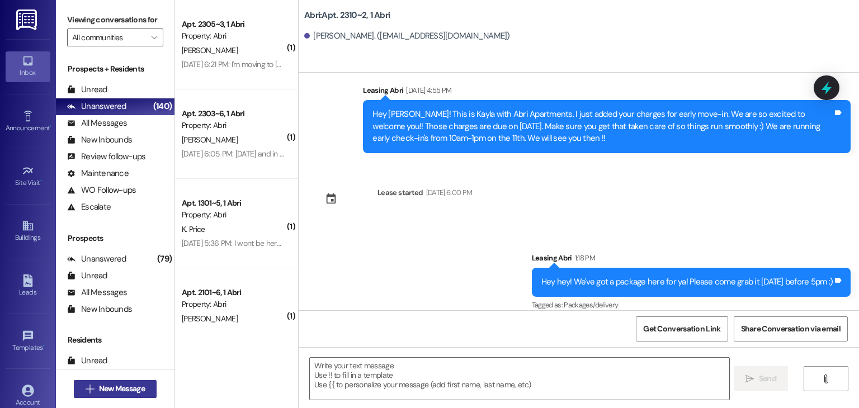
click at [138, 384] on span "New Message" at bounding box center [122, 389] width 46 height 12
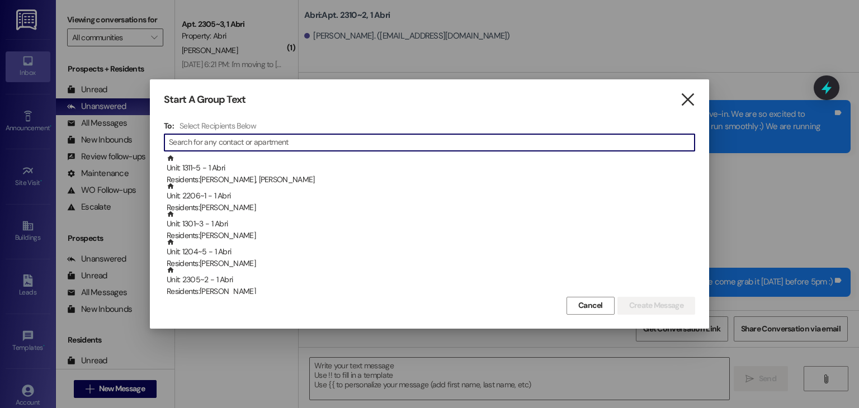
click at [689, 96] on icon "" at bounding box center [687, 100] width 15 height 12
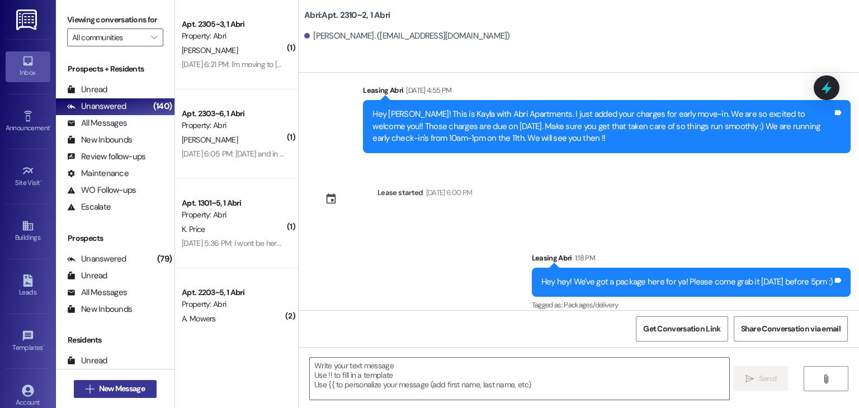
click at [136, 389] on span "New Message" at bounding box center [122, 389] width 46 height 12
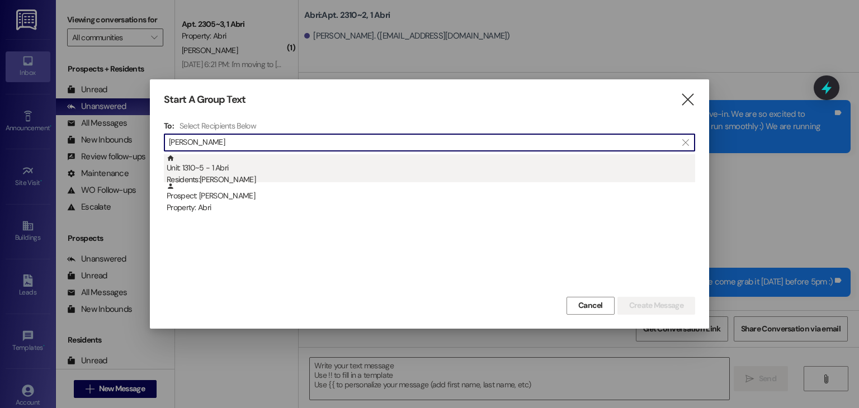
type input "jacob hel"
click at [214, 168] on div "Unit: 1310~5 - 1 Abri Residents: Jacob Helton" at bounding box center [431, 170] width 529 height 32
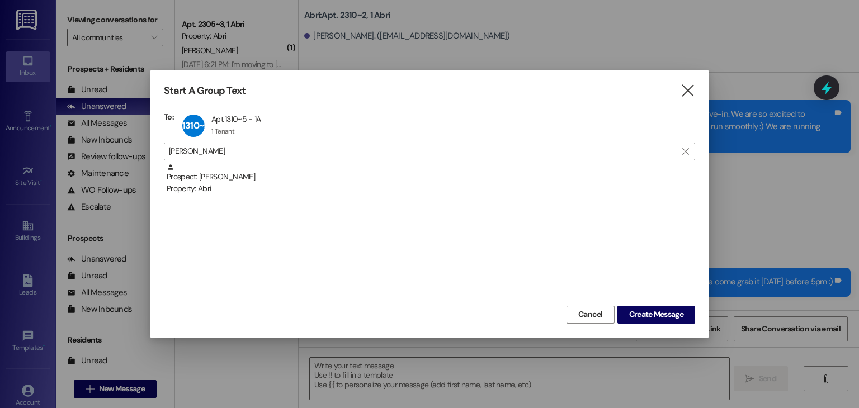
click at [260, 154] on input "jacob hel" at bounding box center [423, 152] width 508 height 16
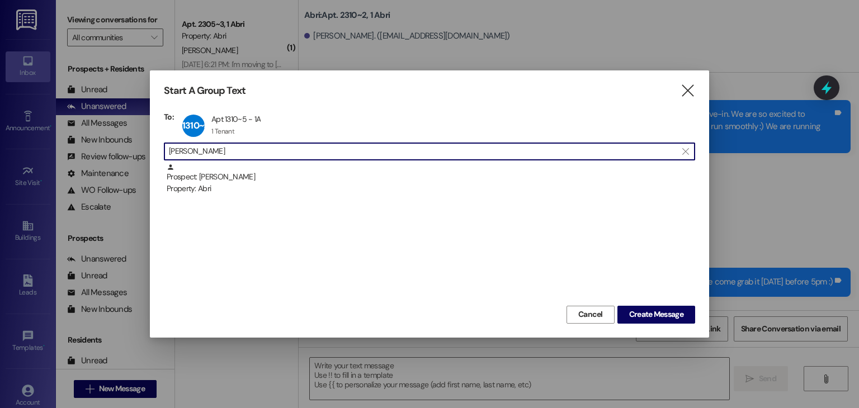
click at [260, 154] on input "jacob hel" at bounding box center [423, 152] width 508 height 16
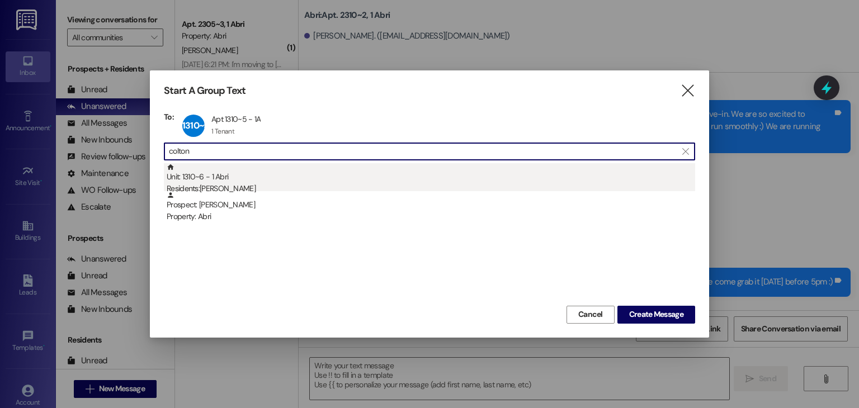
type input "colton"
click at [247, 181] on div "Unit: 1310~6 - 1 Abri Residents: Colton Christensen" at bounding box center [431, 179] width 529 height 32
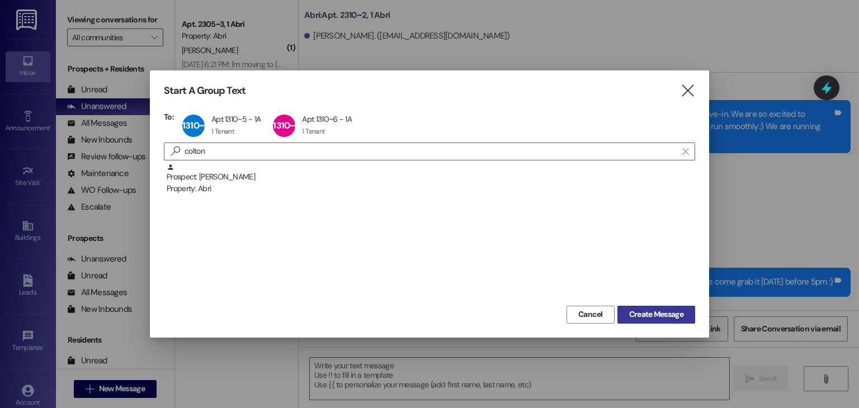
click at [632, 313] on span "Create Message" at bounding box center [656, 315] width 54 height 12
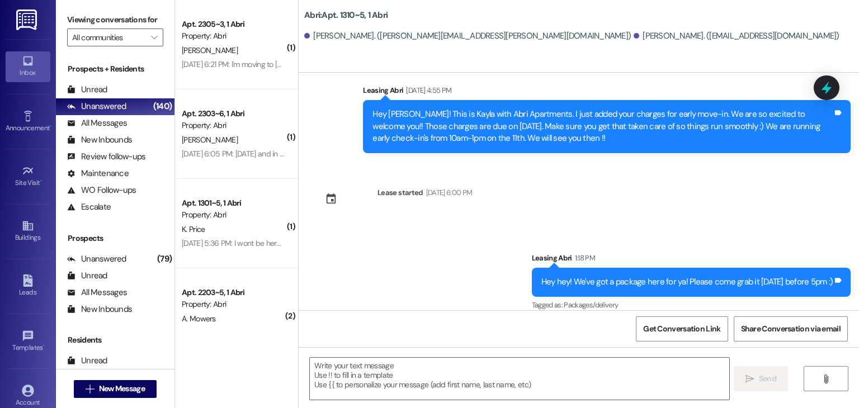
scroll to position [0, 0]
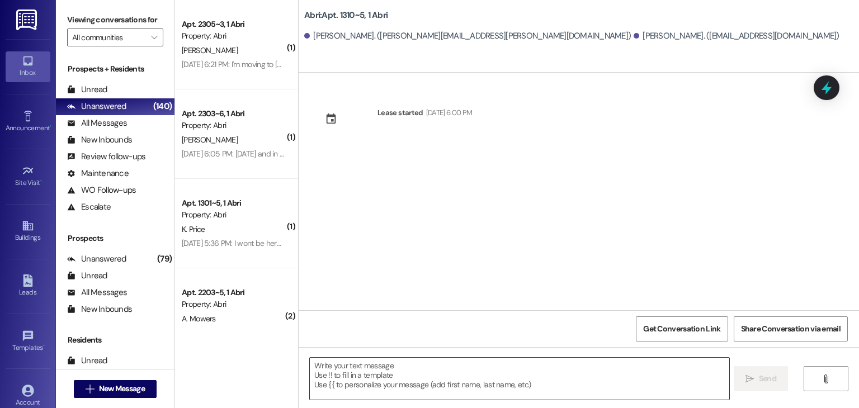
click at [395, 381] on textarea at bounding box center [519, 379] width 419 height 42
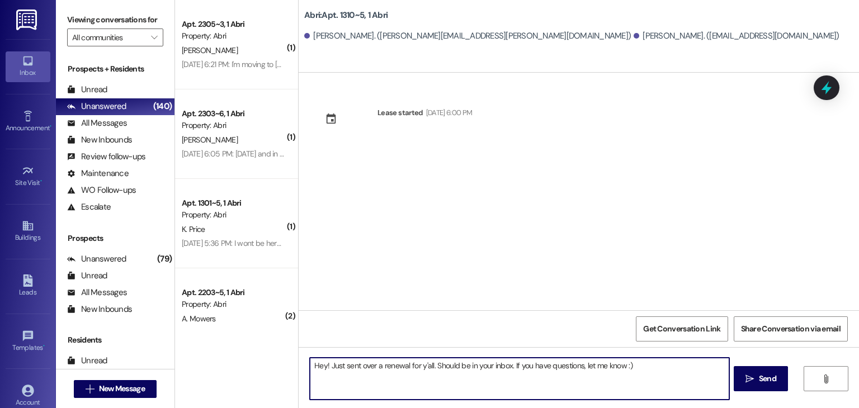
type textarea "Hey! Just sent over a renewal for y'all. Should be in your inbox. If you have q…"
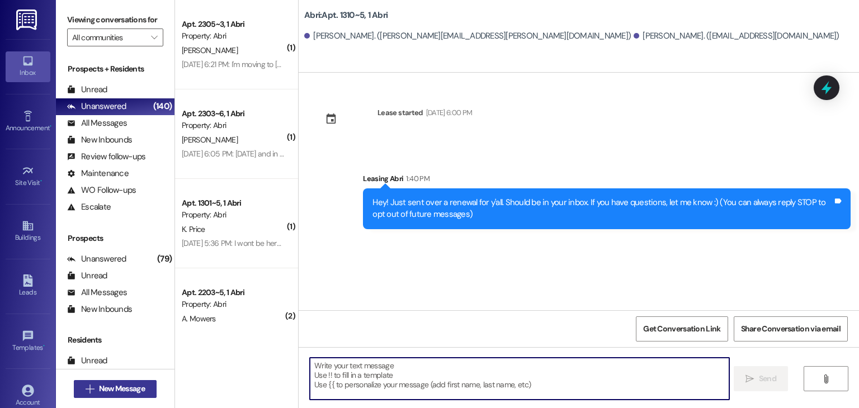
click at [128, 394] on button " New Message" at bounding box center [115, 389] width 83 height 18
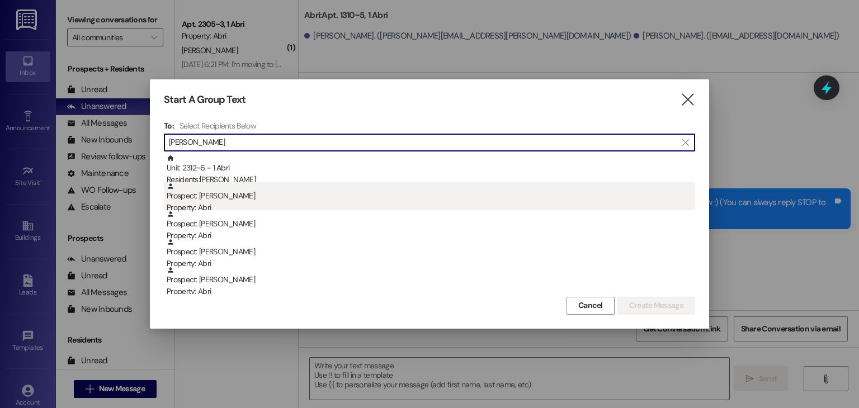
type input "chloe"
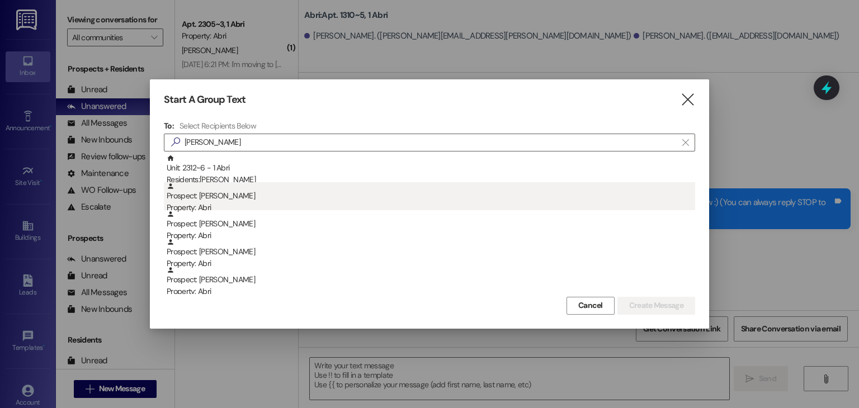
click at [250, 197] on div "Prospect: Chloe Hunter Property: Abri" at bounding box center [431, 198] width 529 height 32
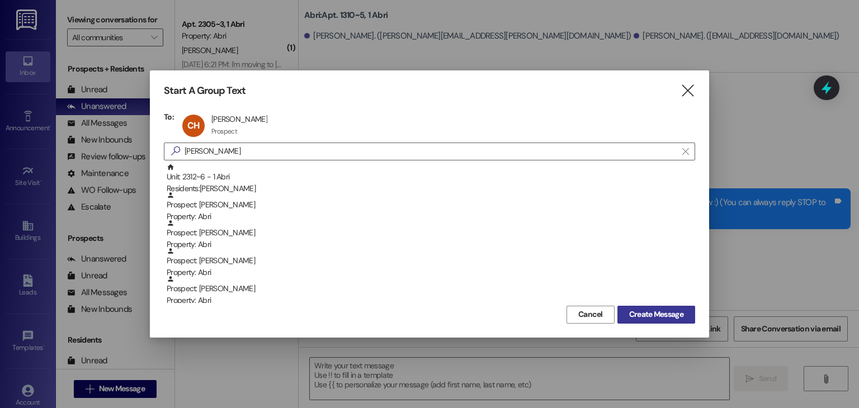
click at [643, 317] on span "Create Message" at bounding box center [656, 315] width 54 height 12
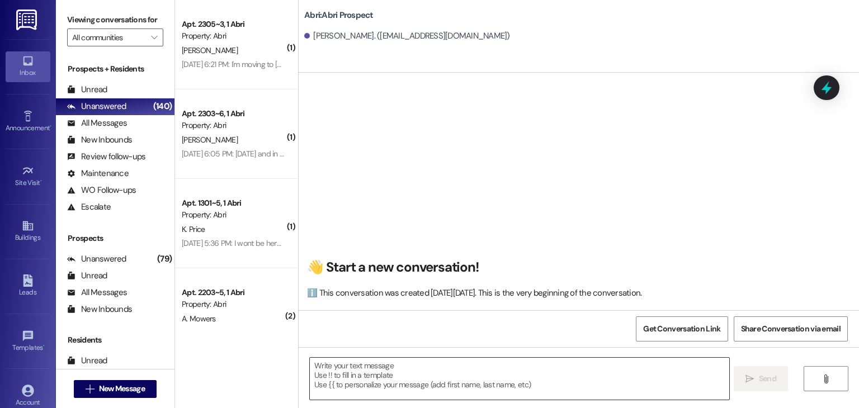
click at [343, 370] on textarea at bounding box center [519, 379] width 419 height 42
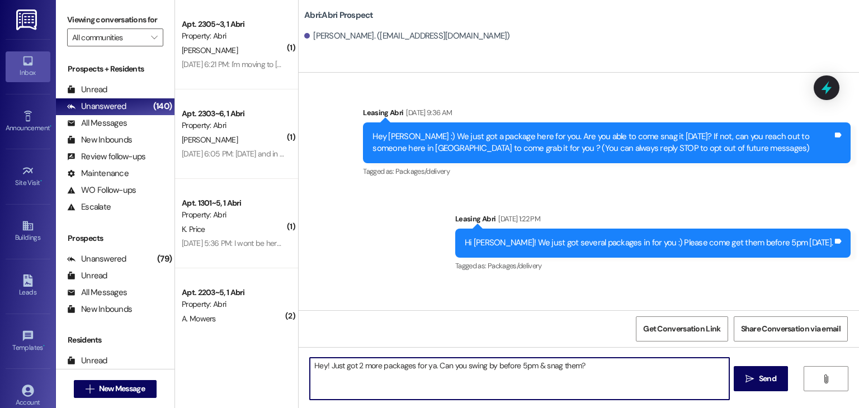
type textarea "Hey! Just got 2 more packages for ya. Can you swing by before 5pm & snag them?"
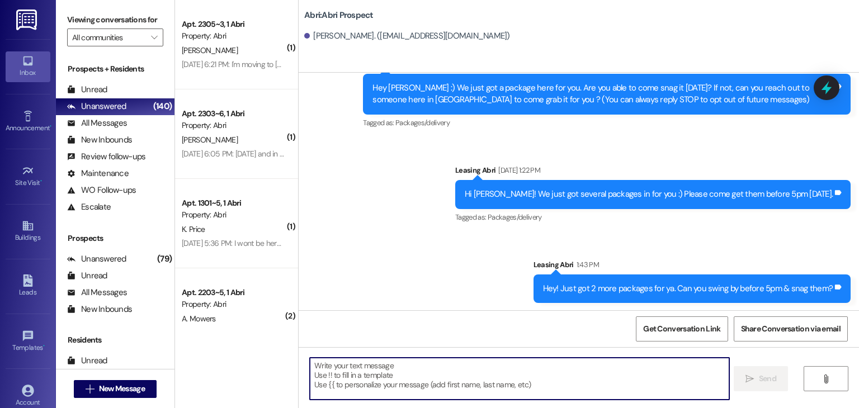
scroll to position [50, 0]
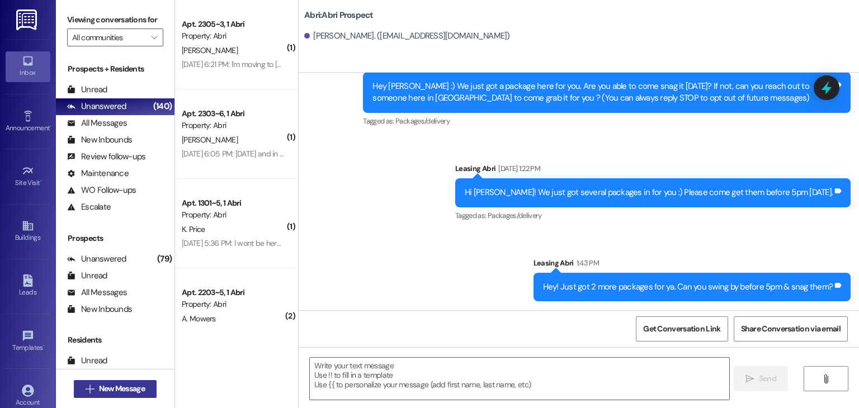
click at [137, 383] on span "New Message" at bounding box center [122, 389] width 46 height 12
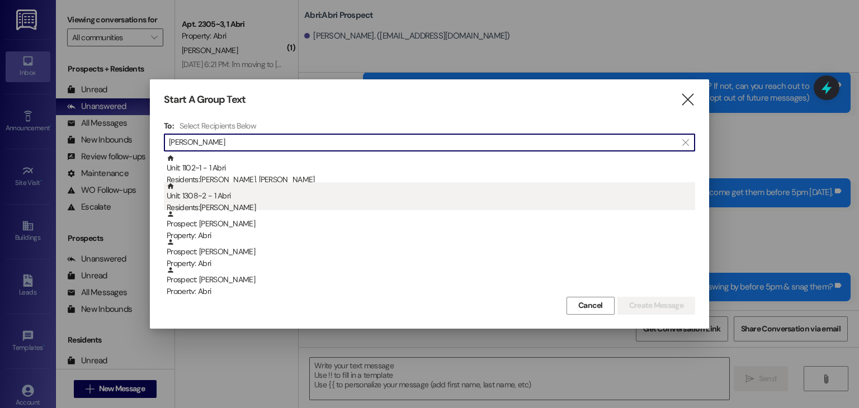
type input "tanner"
click at [260, 190] on div "Unit: 1308~2 - 1 Abri Residents: Tanner Willis" at bounding box center [431, 198] width 529 height 32
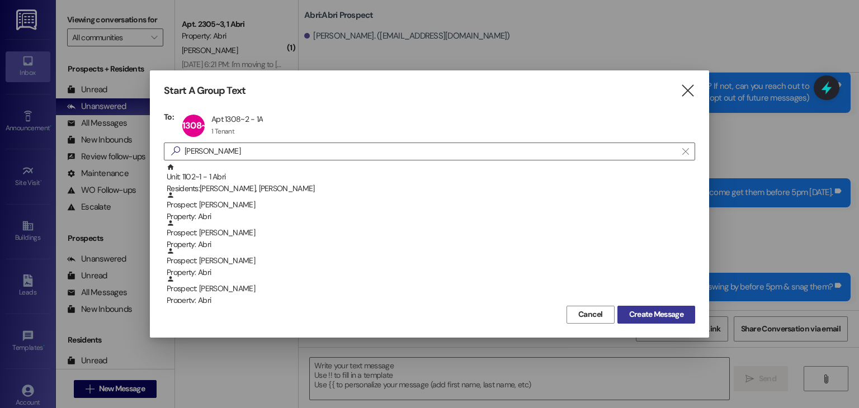
click at [686, 311] on button "Create Message" at bounding box center [656, 315] width 78 height 18
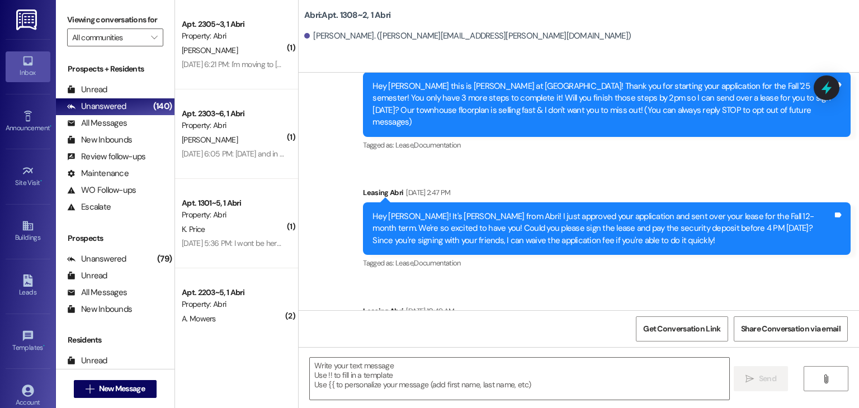
scroll to position [2023, 0]
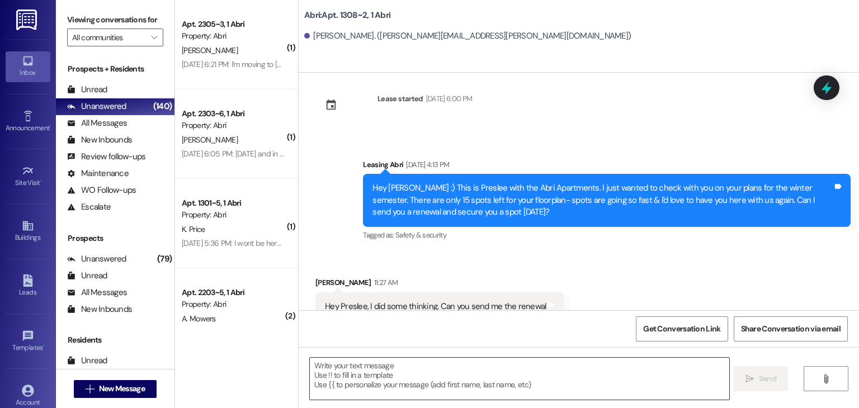
click at [456, 389] on textarea at bounding box center [519, 379] width 419 height 42
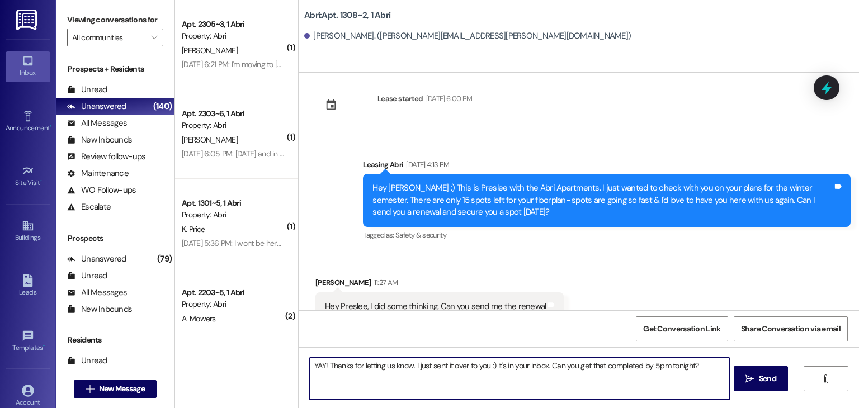
click at [637, 367] on textarea "YAY! Thanks for letting us know. I just sent it over to you :) It's in your inb…" at bounding box center [519, 379] width 419 height 42
click at [691, 369] on textarea "YAY! Thanks for letting us know. I just sent it over to you :) It's in your inb…" at bounding box center [519, 379] width 419 height 42
click at [499, 366] on textarea "YAY! Thanks for letting us know. I just sent it over to you :) It's in your inb…" at bounding box center [519, 379] width 419 height 42
click at [532, 367] on textarea "YAY! Thanks for letting us know. I just sent it over to you in your inbox. Can …" at bounding box center [519, 379] width 419 height 42
click at [679, 365] on textarea "YAY! Thanks for letting us know. I just sent it over to you in your inbox :) Ca…" at bounding box center [519, 379] width 419 height 42
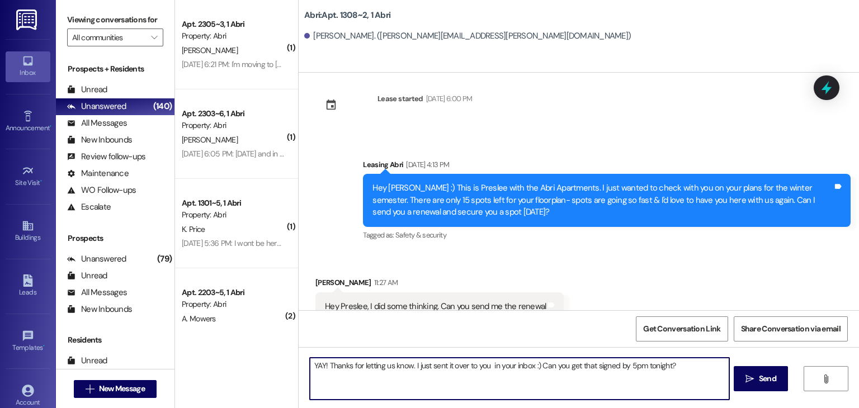
click at [486, 363] on textarea "YAY! Thanks for letting us know. I just sent it over to you in your inbox :) Ca…" at bounding box center [519, 379] width 419 height 42
type textarea "YAY! Thanks for letting us know. I just sent it over to you in your inbox :) Ca…"
click at [680, 364] on textarea "YAY! Thanks for letting us know. I just sent it over to you in your inbox :) Ca…" at bounding box center [519, 379] width 419 height 42
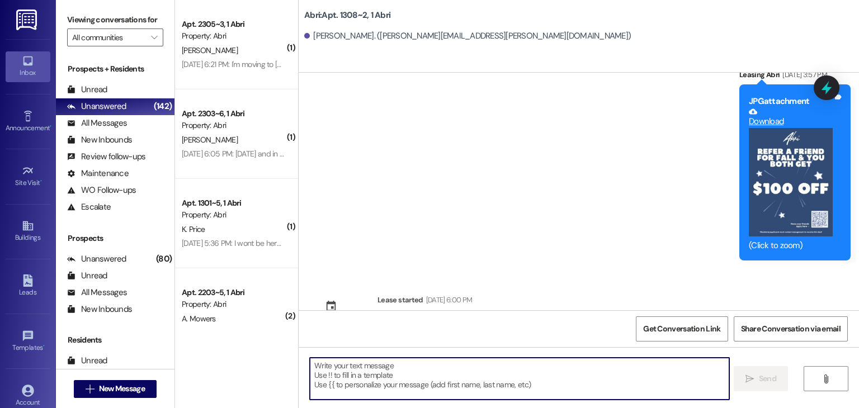
scroll to position [2101, 0]
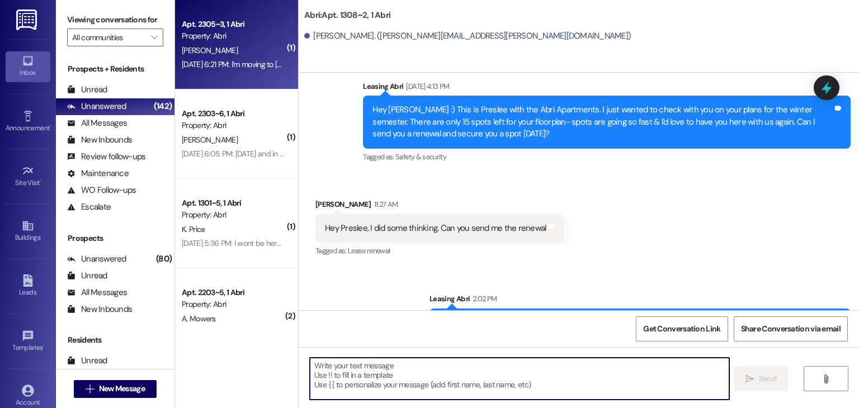
click at [239, 68] on div "Sep 19, 2025 at 6:21 PM: I'm moving to American Avenue. Now that I've started t…" at bounding box center [671, 64] width 979 height 10
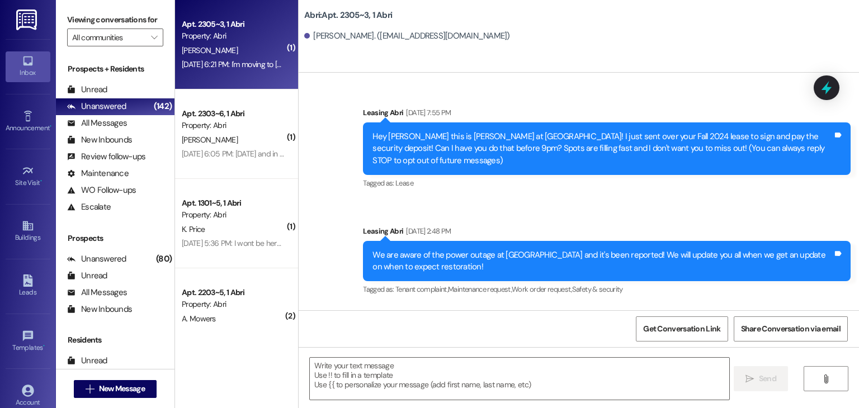
scroll to position [22247, 0]
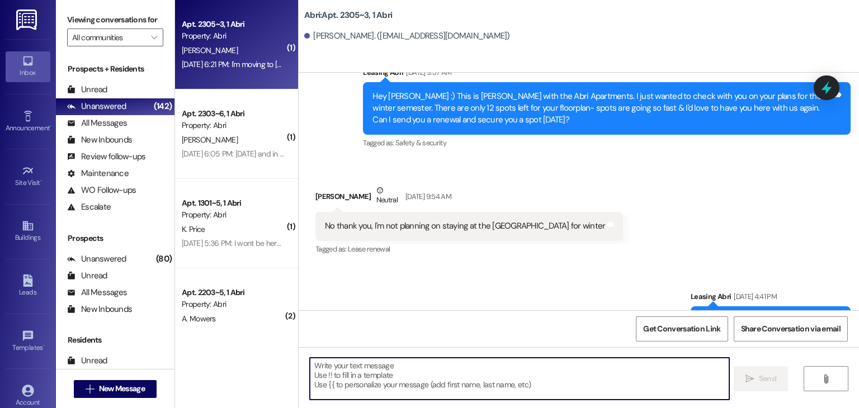
click at [425, 367] on textarea at bounding box center [519, 379] width 419 height 42
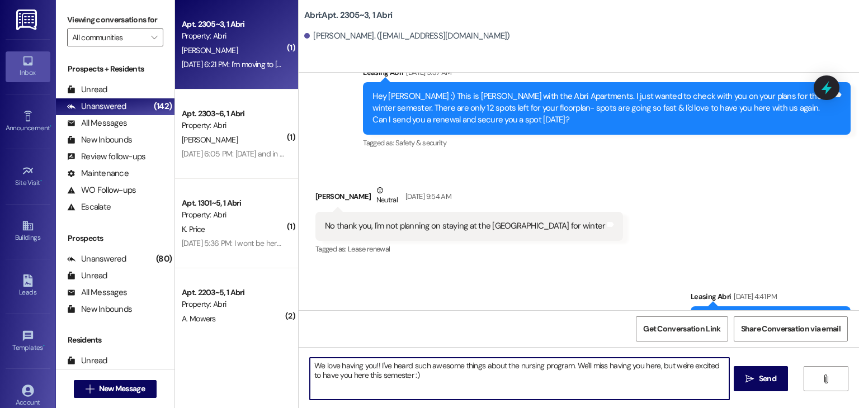
type textarea "We love having you!! I've heard such awesome things about the nursing program. …"
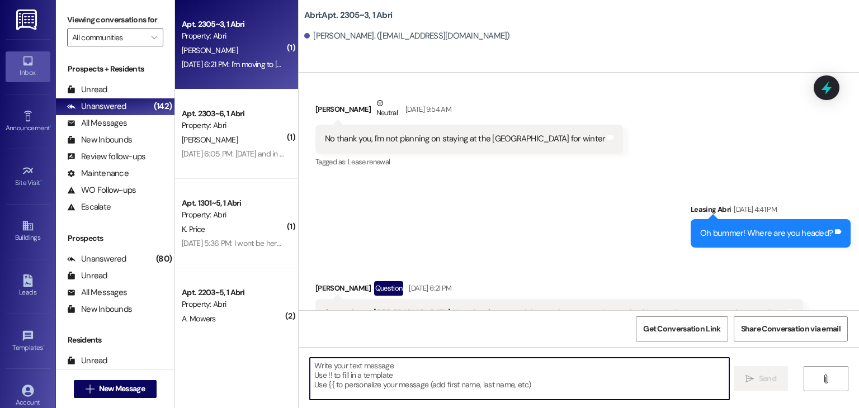
scroll to position [22337, 0]
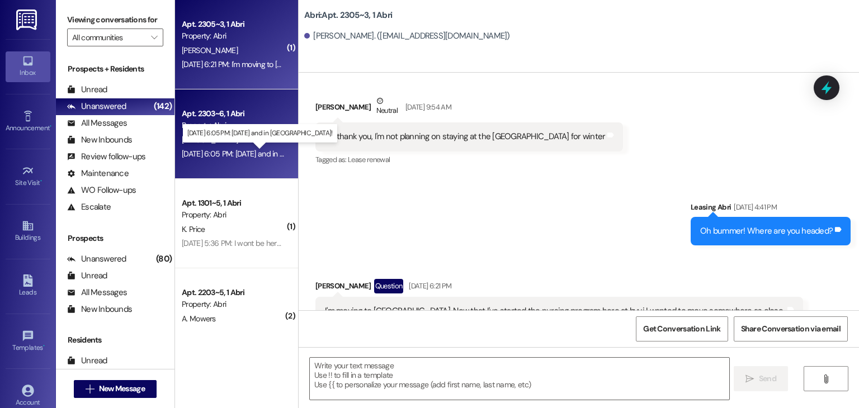
click at [214, 154] on div "Sep 19, 2025 at 6:05 PM: December 22 and in Rigby! Sep 19, 2025 at 6:05 PM: Dec…" at bounding box center [267, 154] width 171 height 10
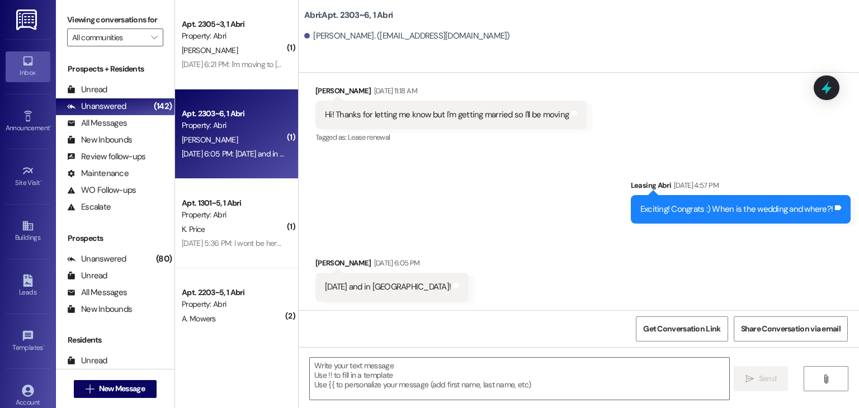
scroll to position [324, 0]
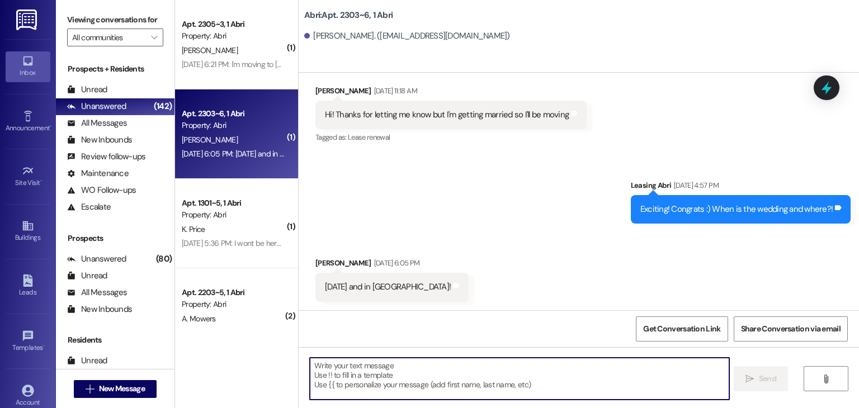
click at [369, 380] on textarea at bounding box center [519, 379] width 419 height 42
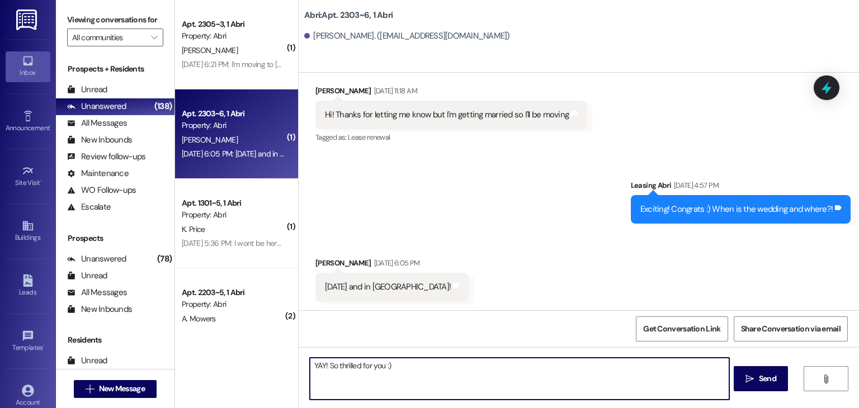
type textarea "YAY! So thrilled for you :)"
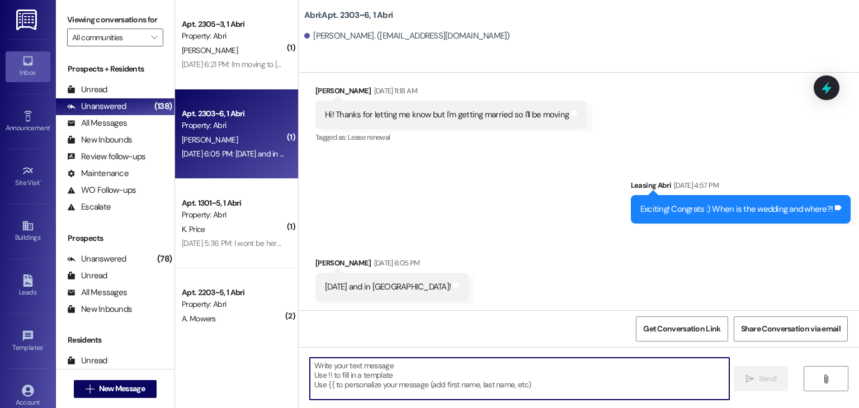
scroll to position [403, 0]
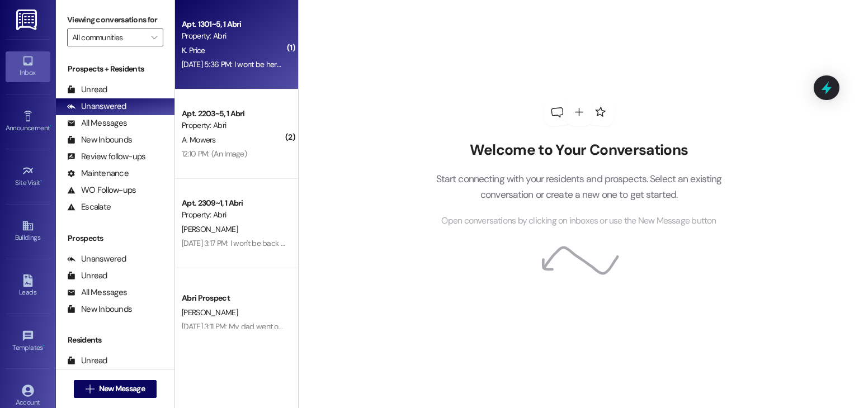
click at [261, 79] on div "Apt. 1301~5, 1 Abri Property: [PERSON_NAME] [DATE] 5:36 PM: I wont be here in […" at bounding box center [236, 44] width 123 height 89
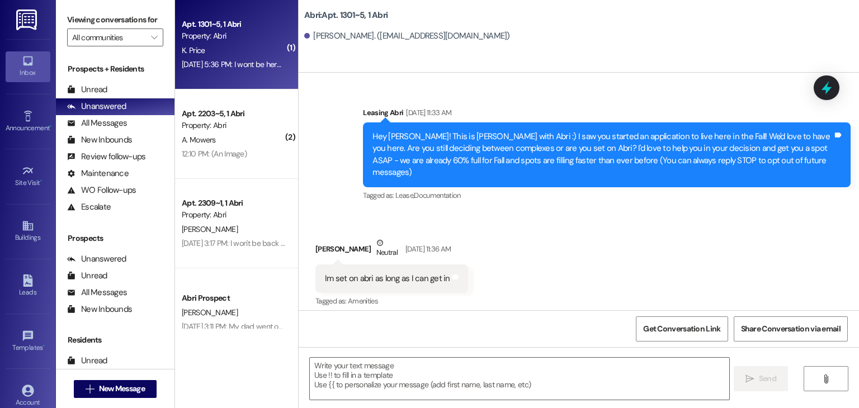
scroll to position [3252, 0]
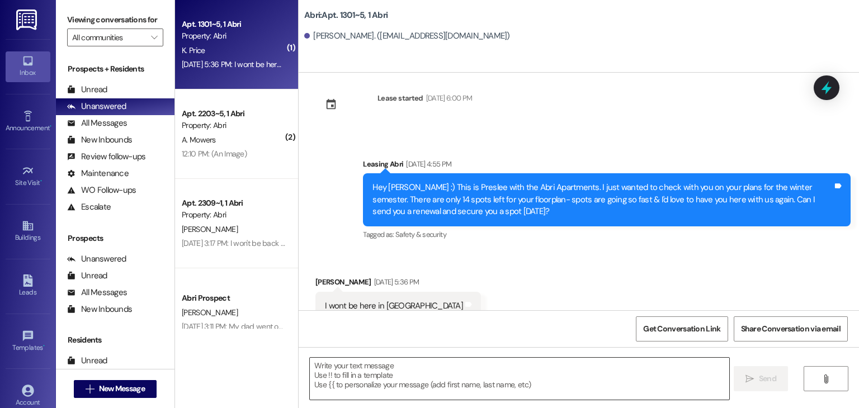
click at [383, 369] on textarea at bounding box center [519, 379] width 419 height 42
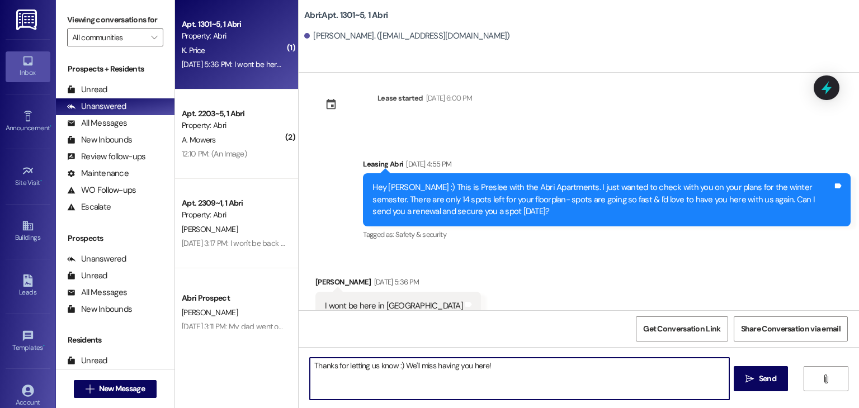
type textarea "Thanks for letting us know :) We'll miss having you here!"
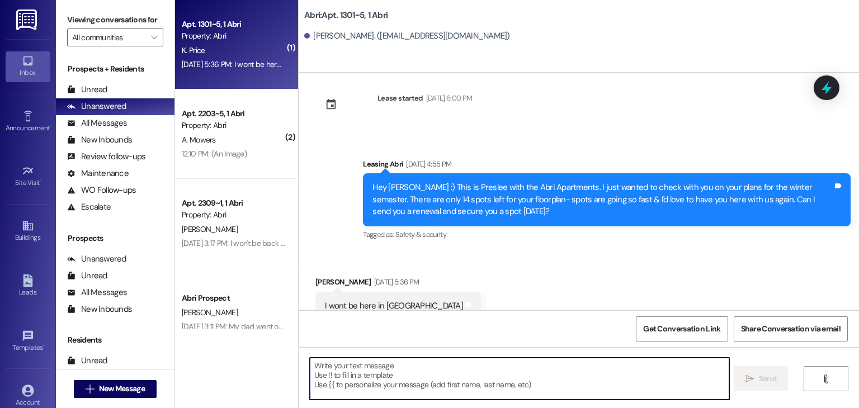
scroll to position [3252, 0]
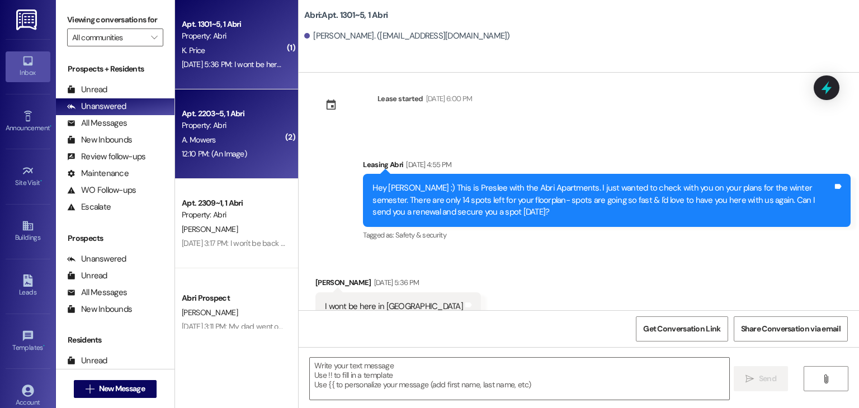
click at [248, 136] on div "A. Mowers" at bounding box center [234, 140] width 106 height 14
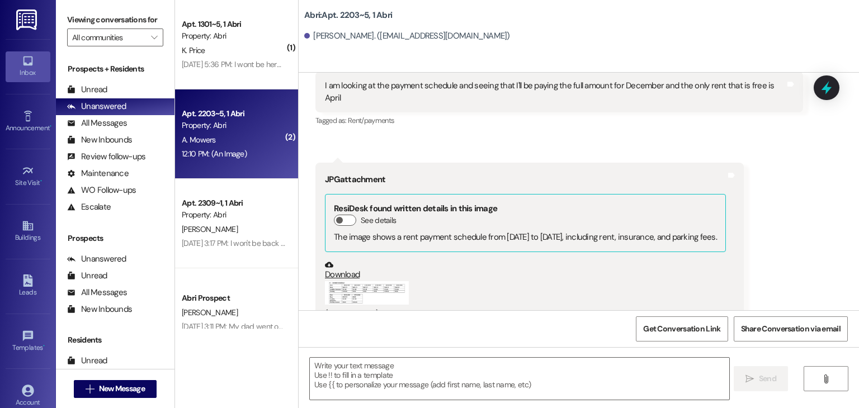
scroll to position [1772, 0]
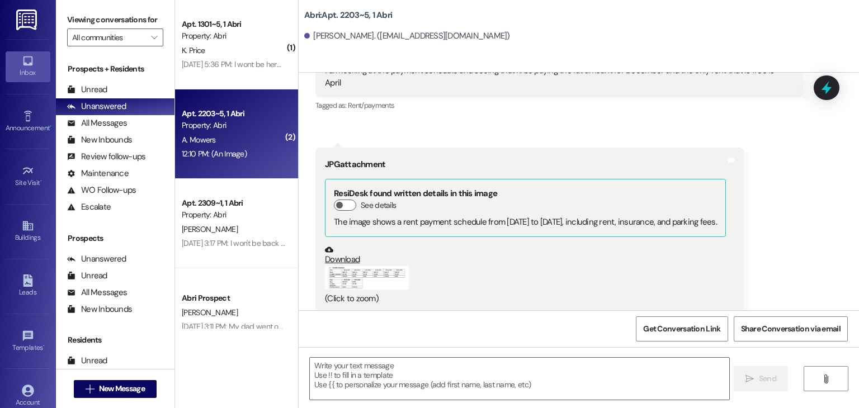
click at [357, 266] on button "Zoom image" at bounding box center [367, 277] width 84 height 23
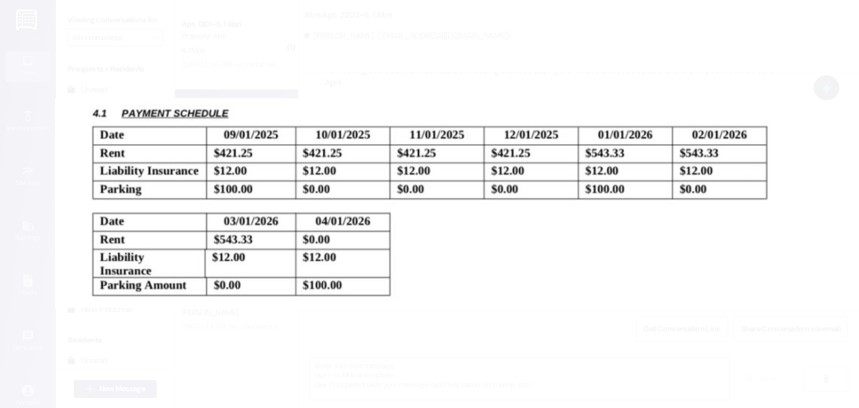
scroll to position [1772, 0]
click at [424, 77] on button "Unzoom image" at bounding box center [429, 204] width 859 height 408
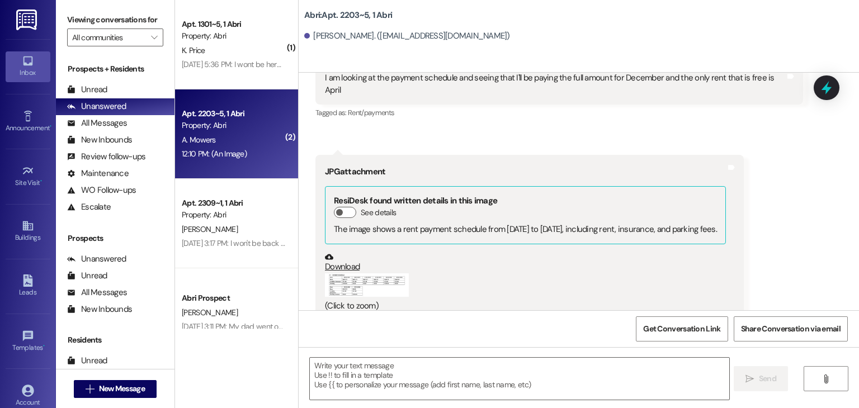
scroll to position [1772, 0]
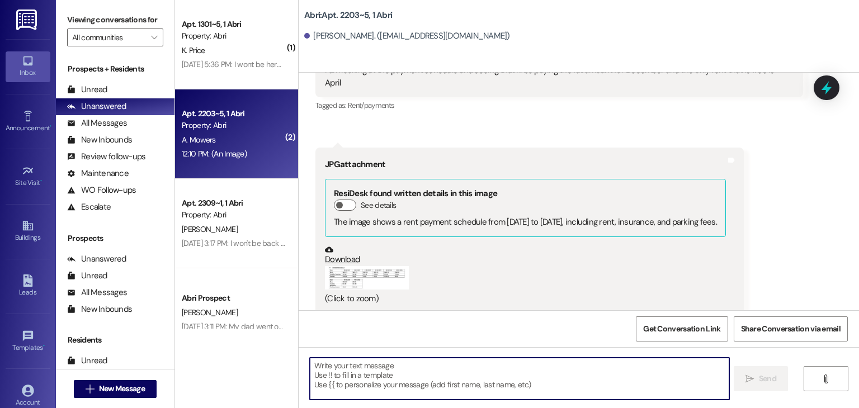
click at [341, 367] on textarea at bounding box center [519, 379] width 419 height 42
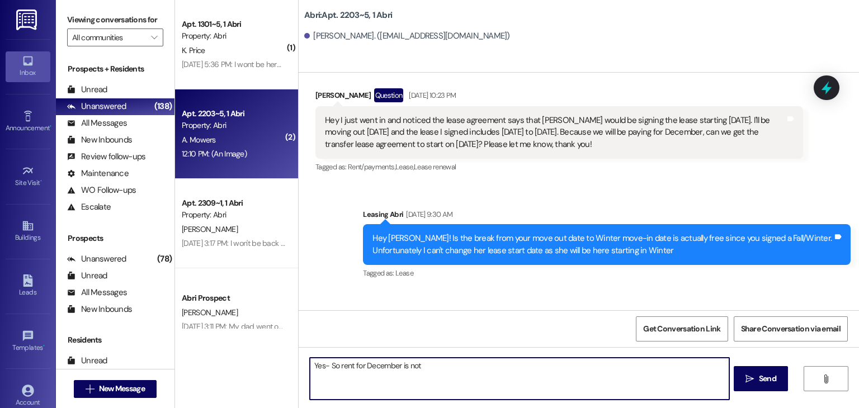
scroll to position [1199, 0]
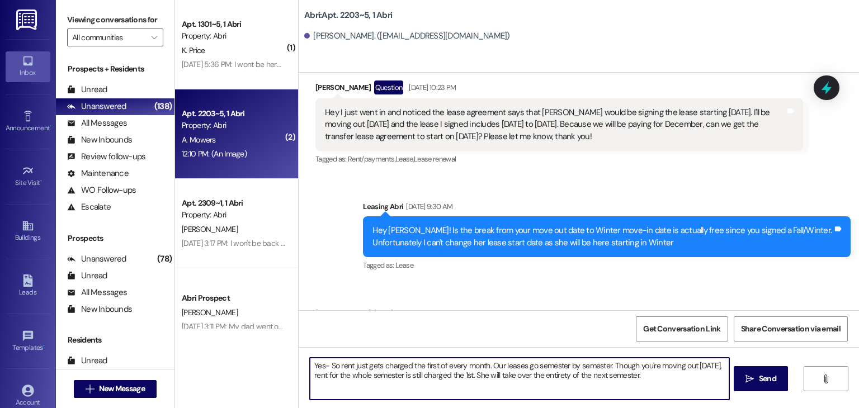
drag, startPoint x: 499, startPoint y: 374, endPoint x: 522, endPoint y: 380, distance: 24.3
click at [522, 380] on textarea "Yes- So rent just gets charged the first of every month. Our leases go semester…" at bounding box center [519, 379] width 419 height 42
drag, startPoint x: 605, startPoint y: 365, endPoint x: 666, endPoint y: 367, distance: 61.0
click at [666, 367] on textarea "Yes- So rent just gets charged the first of every month. Our leases go semester…" at bounding box center [519, 379] width 419 height 42
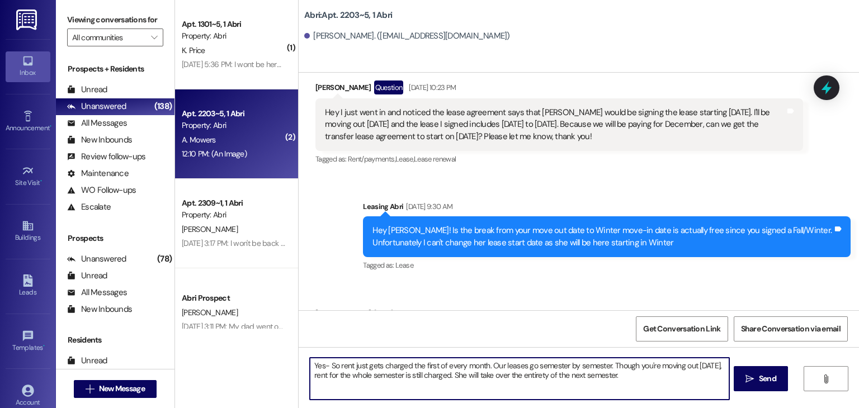
click at [609, 365] on textarea "Yes- So rent just gets charged the first of every month. Our leases go semester…" at bounding box center [519, 379] width 419 height 42
click at [399, 385] on textarea "Yes- So rent just gets charged the first of every month. Our leases go semester…" at bounding box center [519, 379] width 419 height 42
click at [565, 377] on textarea "Yes- So rent just gets charged the first of every month. Our leases go semester…" at bounding box center [519, 379] width 419 height 42
drag, startPoint x: 567, startPoint y: 376, endPoint x: 614, endPoint y: 379, distance: 47.1
click at [614, 379] on textarea "Yes- So rent just gets charged the first of every month. Our leases go semester…" at bounding box center [519, 379] width 419 height 42
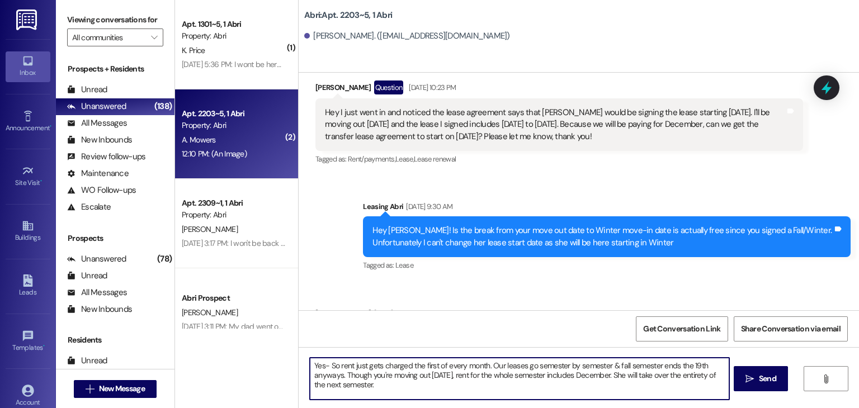
click at [564, 386] on textarea "Yes- So rent just gets charged the first of every month. Our leases go semester…" at bounding box center [519, 379] width 419 height 42
click at [336, 375] on textarea "Yes- So rent just gets charged the first of every month. Our leases go semester…" at bounding box center [519, 379] width 419 height 42
type textarea "Yes- So rent just gets charged the first of every month. Our leases go semester…"
click at [488, 385] on textarea "Yes- So rent just gets charged the first of every month. Our leases go semester…" at bounding box center [519, 379] width 419 height 42
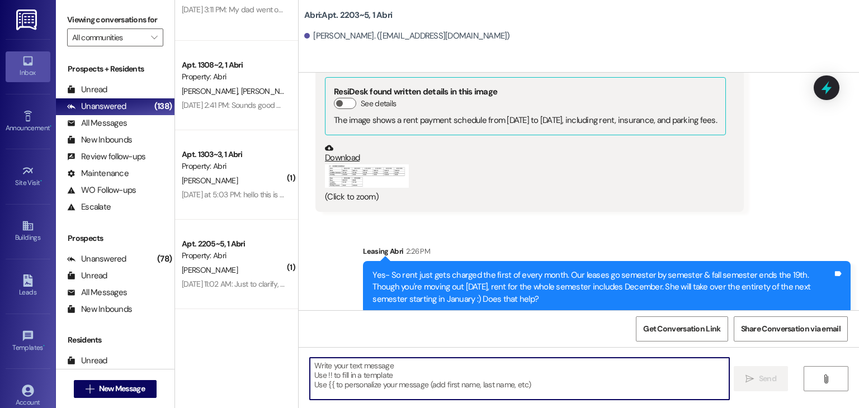
scroll to position [318, 0]
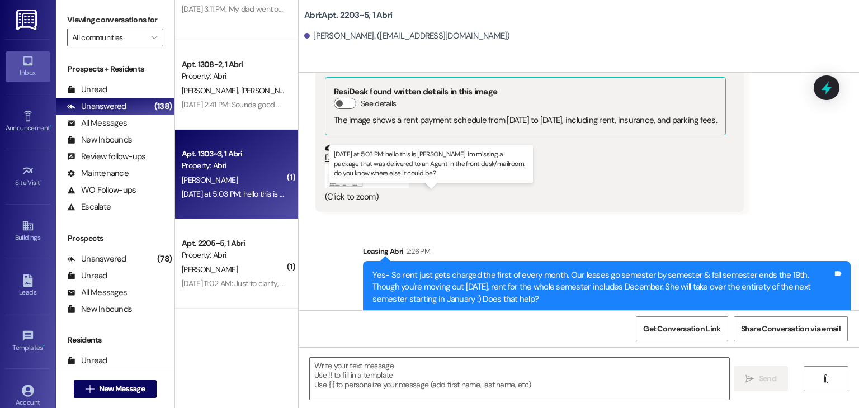
click at [229, 197] on div "[DATE] at 5:03 PM: hello this is [PERSON_NAME]. im missing a package that was d…" at bounding box center [450, 194] width 536 height 10
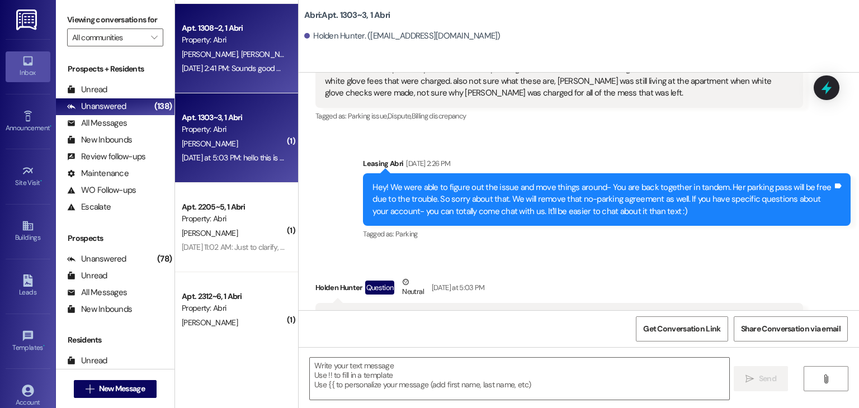
scroll to position [374, 0]
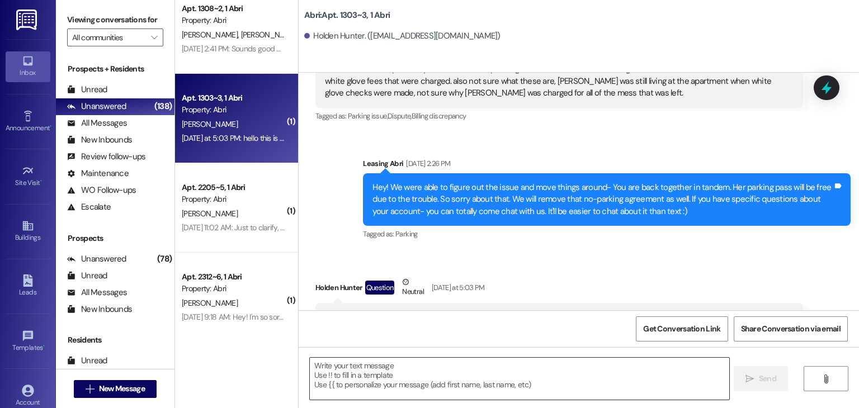
click at [393, 371] on textarea at bounding box center [519, 379] width 419 height 42
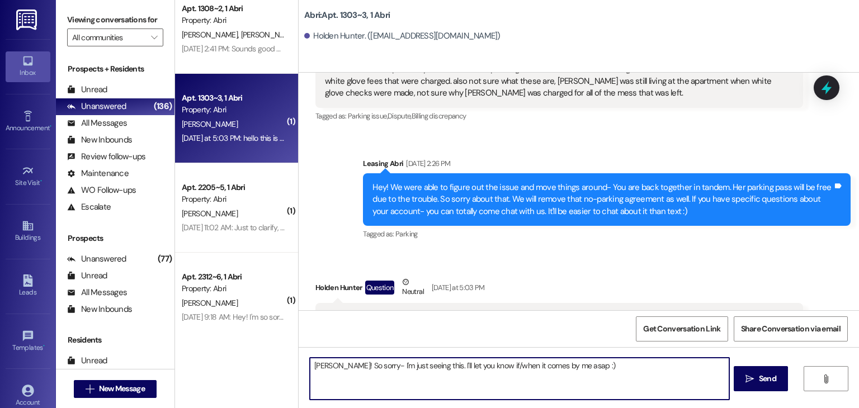
click at [483, 363] on textarea "[PERSON_NAME]! So sorry- I'm just seeing this. I'll let you know if/when it com…" at bounding box center [519, 379] width 419 height 42
click at [548, 365] on textarea "[PERSON_NAME]! So sorry- I'm just seeing this. I'll let you know when it comes …" at bounding box center [519, 379] width 419 height 42
type textarea "[PERSON_NAME]! So sorry- I'm just seeing this. I'll let you know when it comes …"
click at [600, 370] on textarea "[PERSON_NAME]! So sorry- I'm just seeing this. I'll let you know when it comes …" at bounding box center [519, 379] width 419 height 42
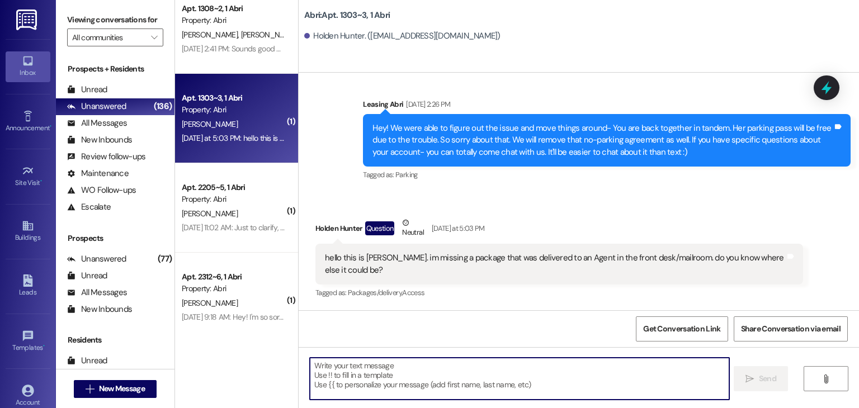
scroll to position [15310, 0]
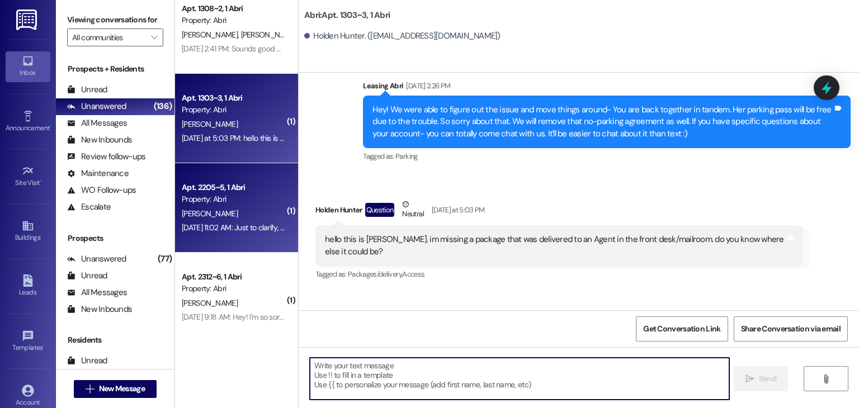
click at [193, 200] on div "Property: Abri" at bounding box center [233, 200] width 103 height 12
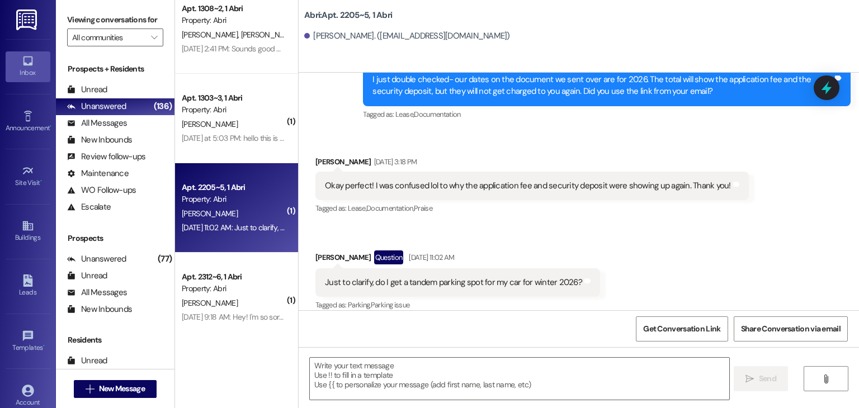
scroll to position [5803, 0]
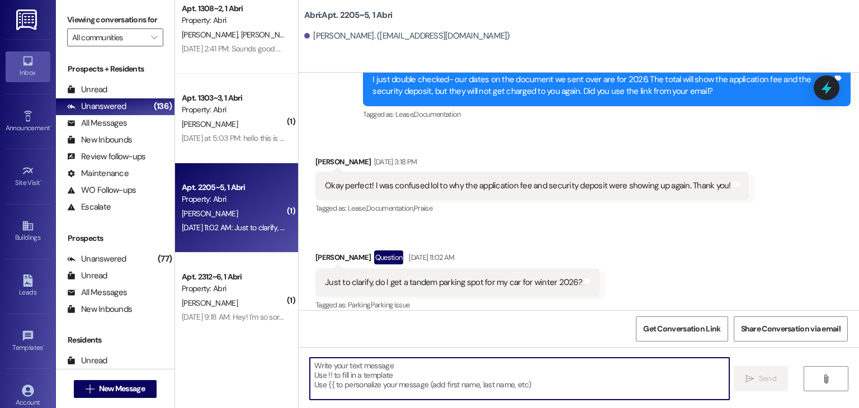
click at [355, 375] on textarea at bounding box center [519, 379] width 419 height 42
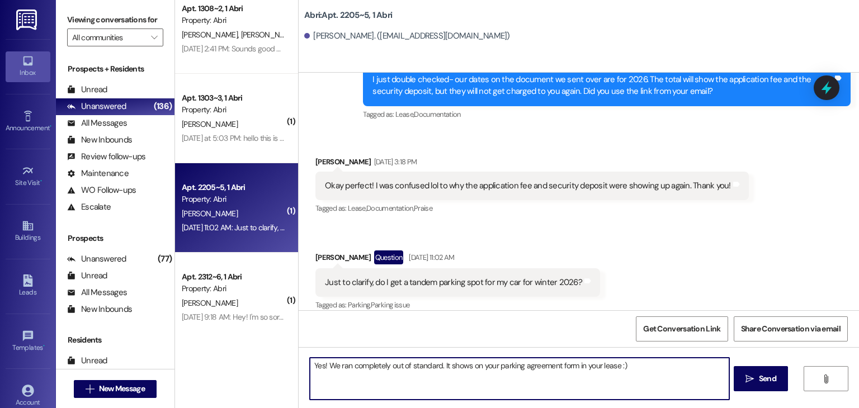
type textarea "Yes! We ran completely out of standard. It shows on your parking agreement form…"
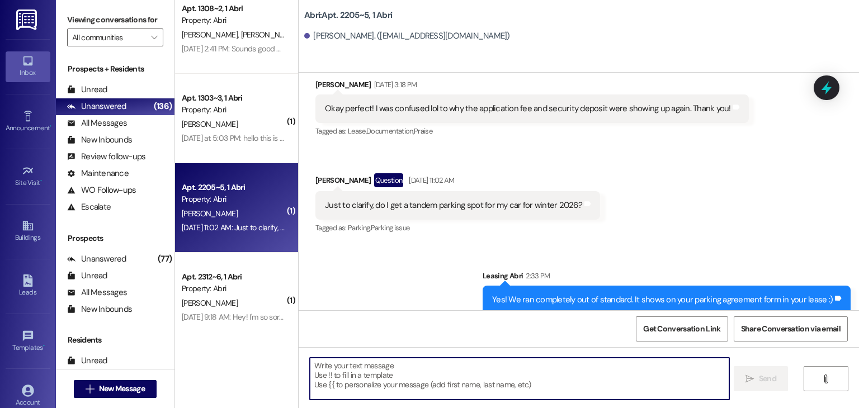
scroll to position [5882, 0]
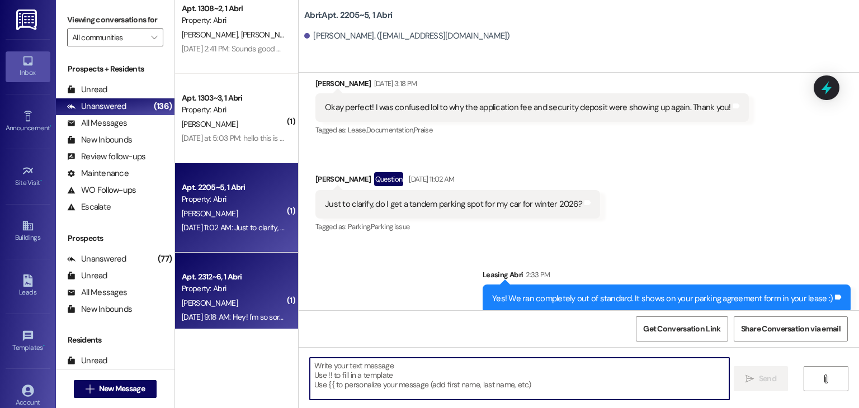
click at [221, 307] on div "[PERSON_NAME]" at bounding box center [234, 303] width 106 height 14
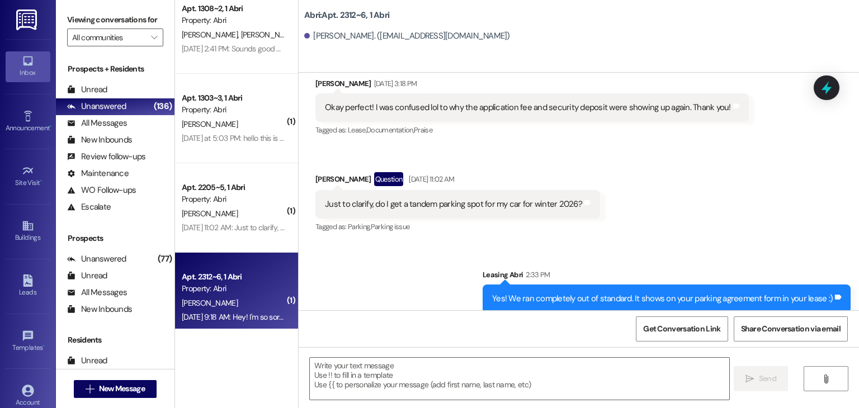
scroll to position [807, 0]
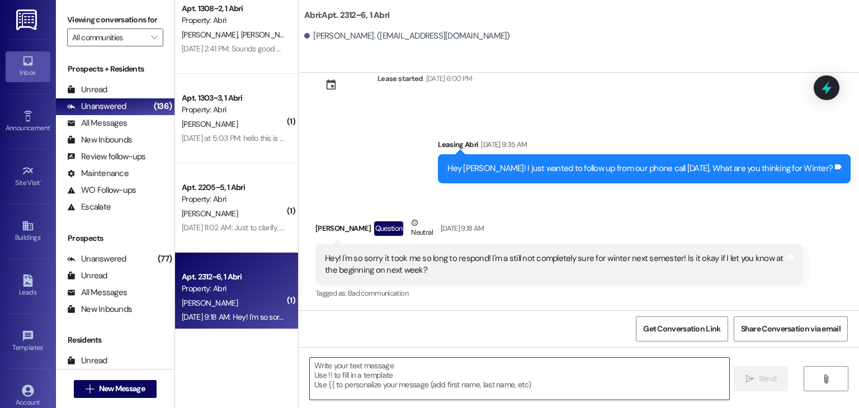
click at [389, 369] on textarea at bounding box center [519, 379] width 419 height 42
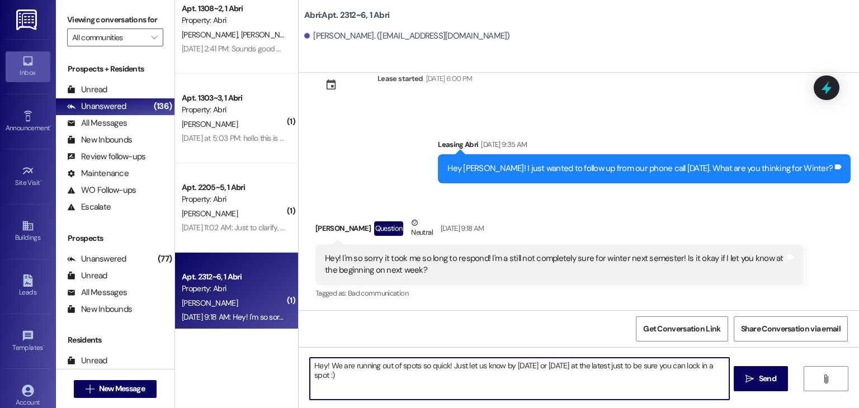
drag, startPoint x: 565, startPoint y: 373, endPoint x: 557, endPoint y: 369, distance: 9.3
click at [558, 369] on textarea "Hey! We are running out of spots so quick! Just let us know by [DATE] or [DATE]…" at bounding box center [519, 379] width 419 height 42
click at [347, 374] on textarea "Hey! We are running out of spots so quick! Just let us know by [DATE] or [DATE]…" at bounding box center [519, 379] width 419 height 42
click at [324, 365] on textarea "Hey! We are running out of spots so quick! Just let us know by [DATE] or [DATE]…" at bounding box center [519, 379] width 419 height 42
click at [327, 367] on textarea "Hey! Hope you had a great weekend! We are running out of spots so quick! Just l…" at bounding box center [519, 379] width 419 height 42
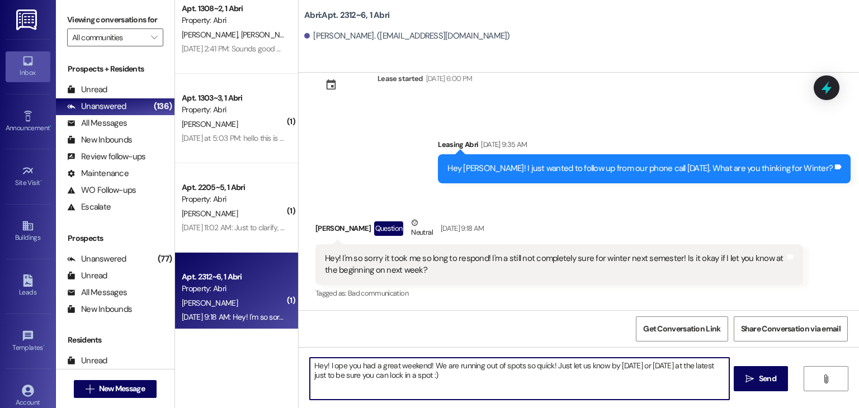
type textarea "Hey! I hope you had a great weekend! We are running out of spots so quick! Just…"
click at [475, 371] on textarea "Hey! I hope you had a great weekend! We are running out of spots so quick! Just…" at bounding box center [519, 379] width 419 height 42
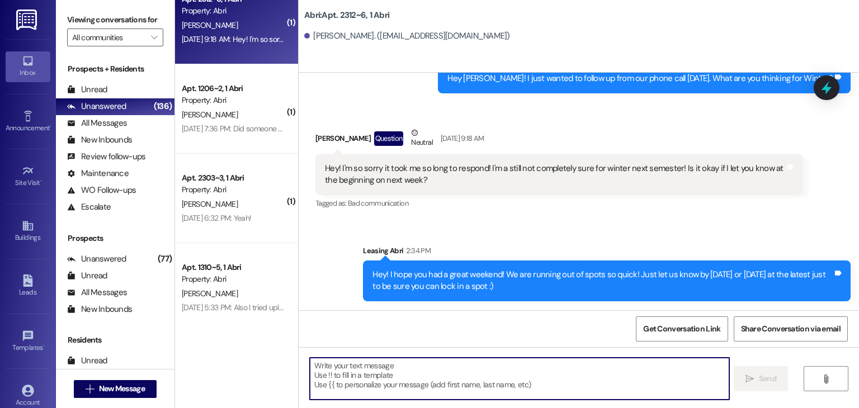
scroll to position [653, 0]
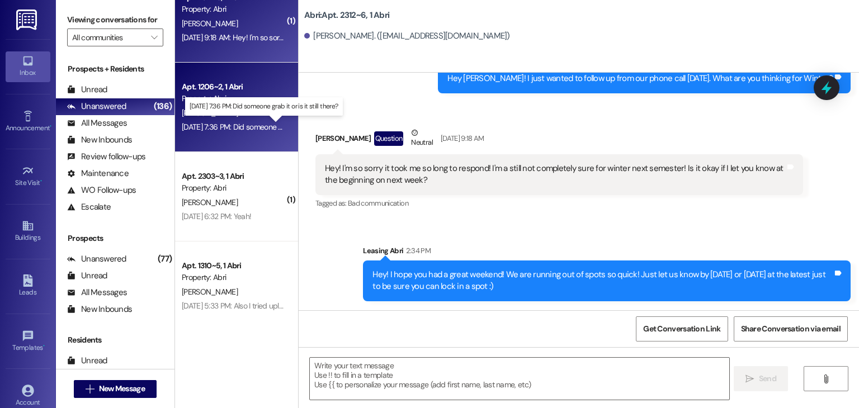
click at [226, 121] on div "[DATE] 7:36 PM: Did someone grab it or is it still there? [DATE] 7:36 PM: Did s…" at bounding box center [234, 127] width 106 height 14
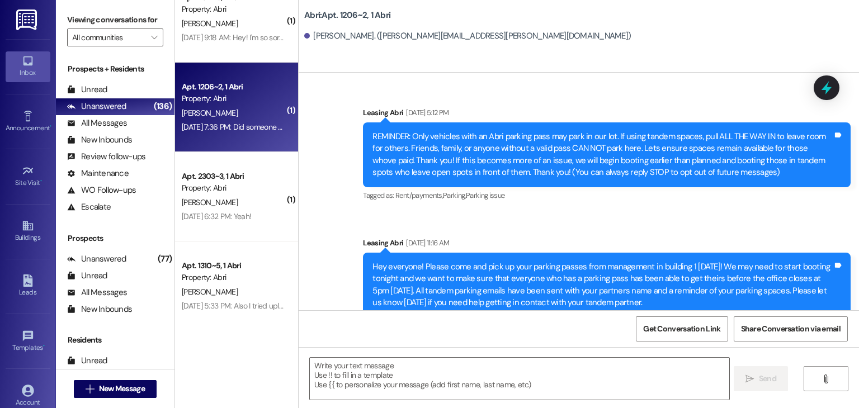
scroll to position [8401, 0]
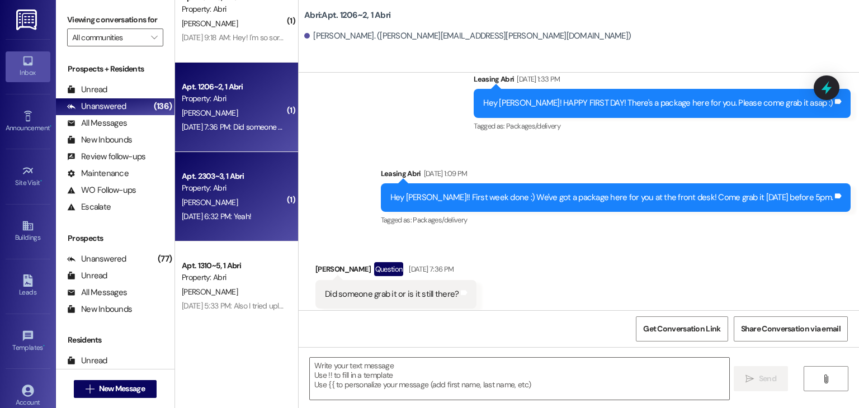
click at [218, 200] on div "[PERSON_NAME]" at bounding box center [234, 203] width 106 height 14
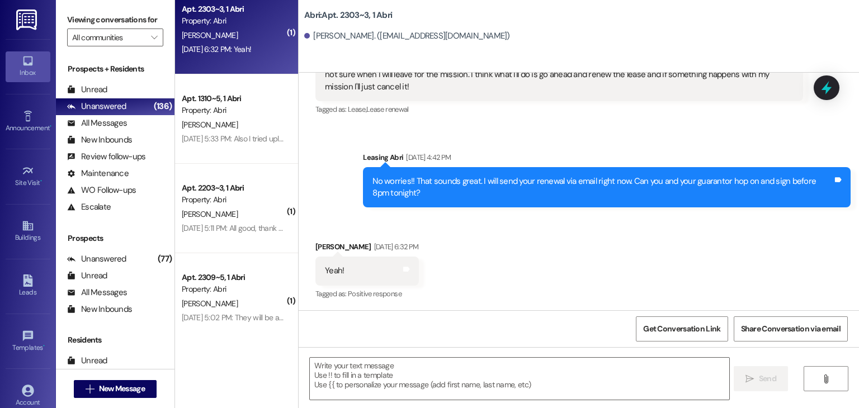
scroll to position [821, 0]
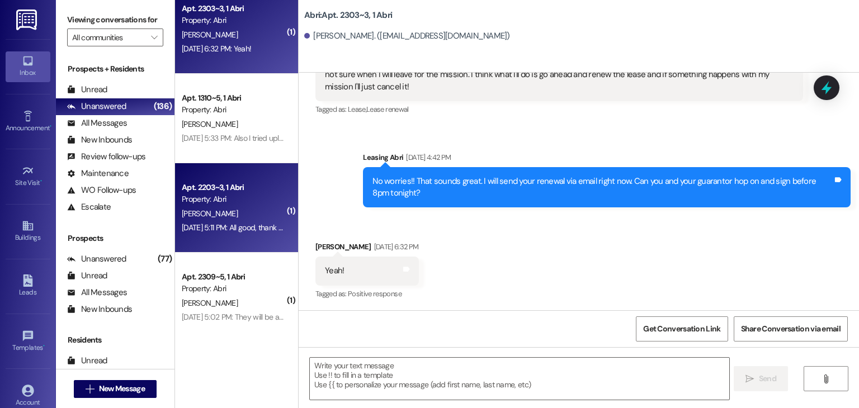
click at [225, 188] on div "Apt. 2203~3, 1 Abri" at bounding box center [233, 188] width 103 height 12
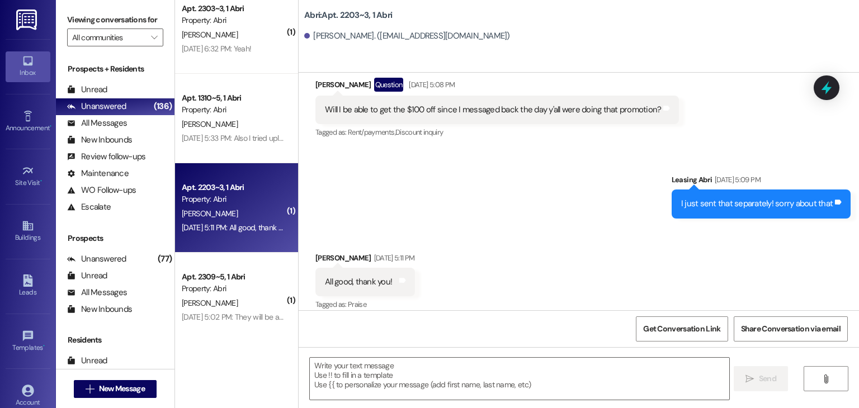
scroll to position [13775, 0]
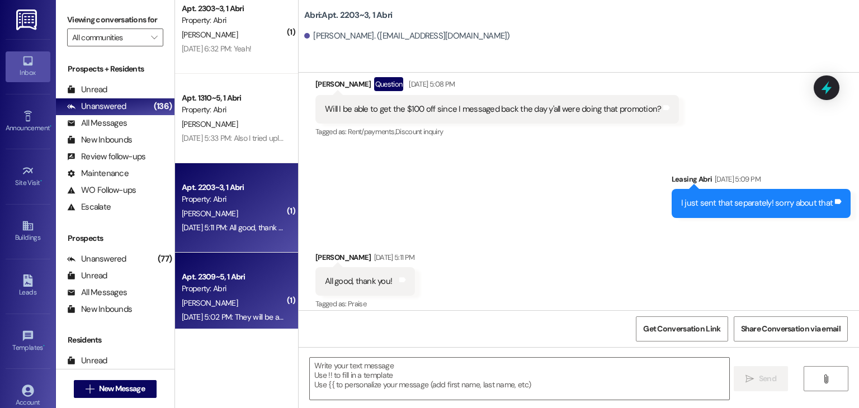
click at [216, 289] on div "Property: Abri" at bounding box center [233, 289] width 103 height 12
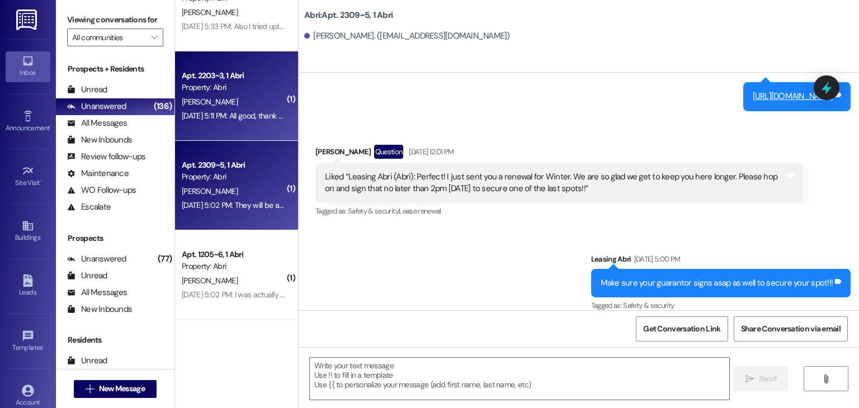
scroll to position [989, 0]
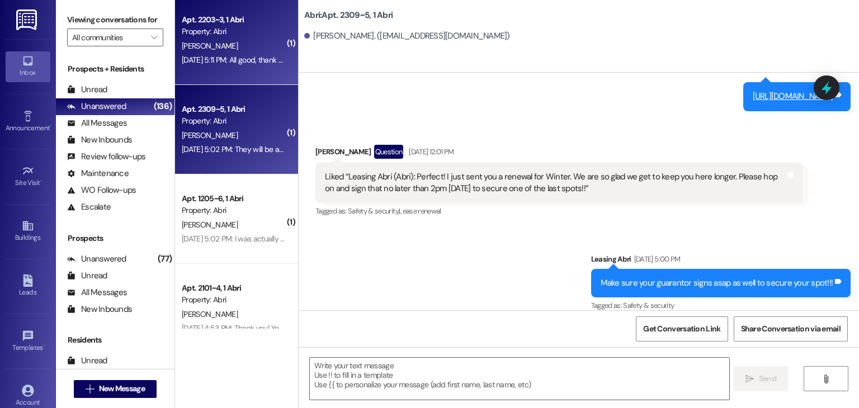
click at [216, 216] on div "Property: Abri" at bounding box center [233, 211] width 103 height 12
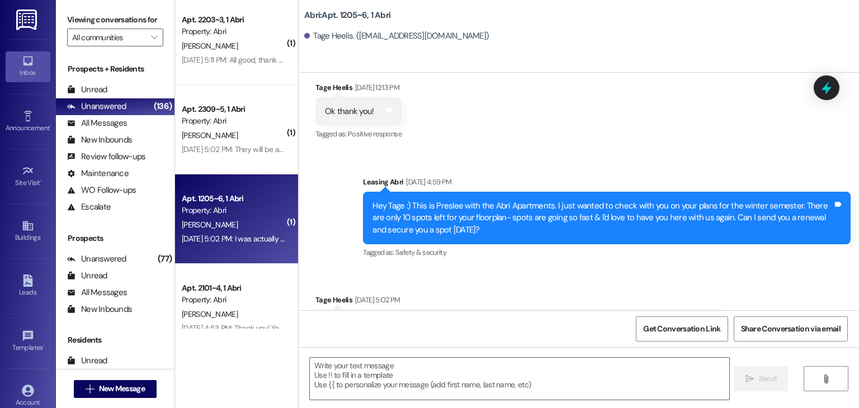
scroll to position [2333, 0]
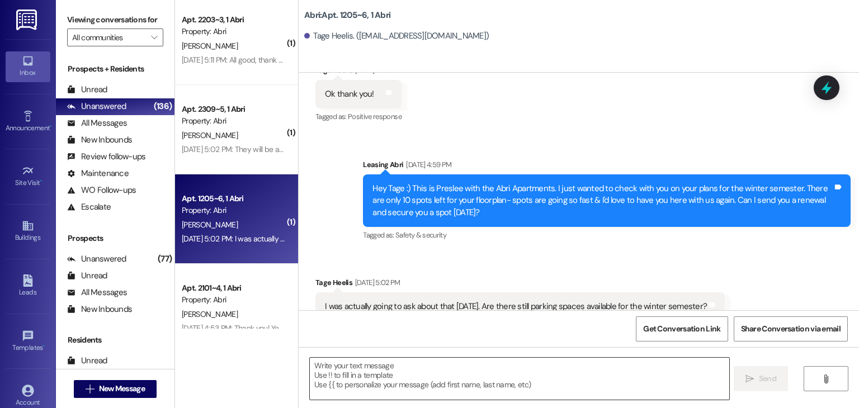
click at [389, 363] on textarea at bounding box center [519, 379] width 419 height 42
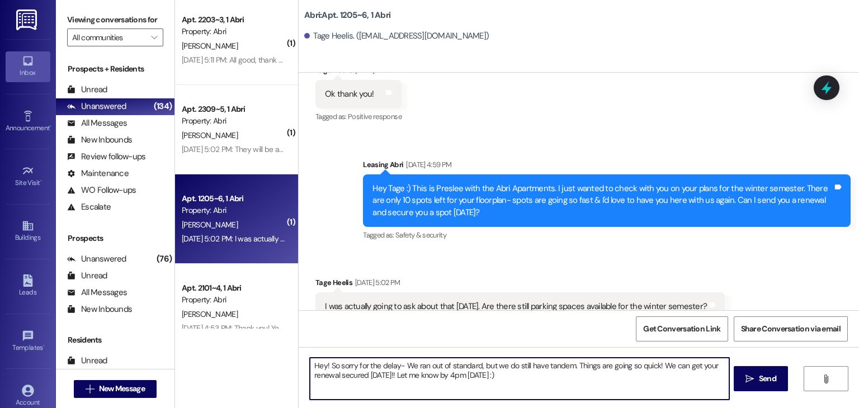
type textarea "Hey! So sorry for the delay- We ran out of standard, but we do still have tande…"
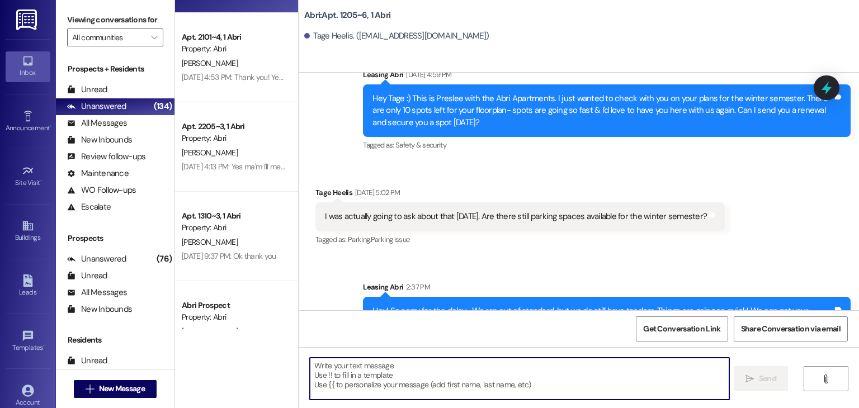
scroll to position [1269, 0]
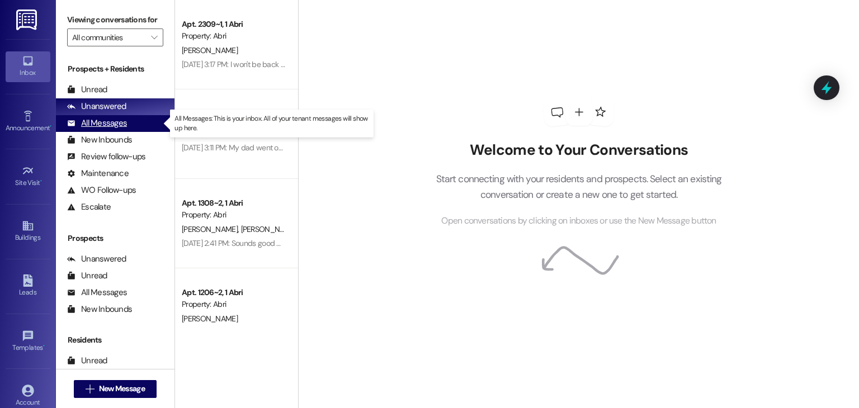
click at [105, 130] on div "All Messages (undefined)" at bounding box center [115, 123] width 119 height 17
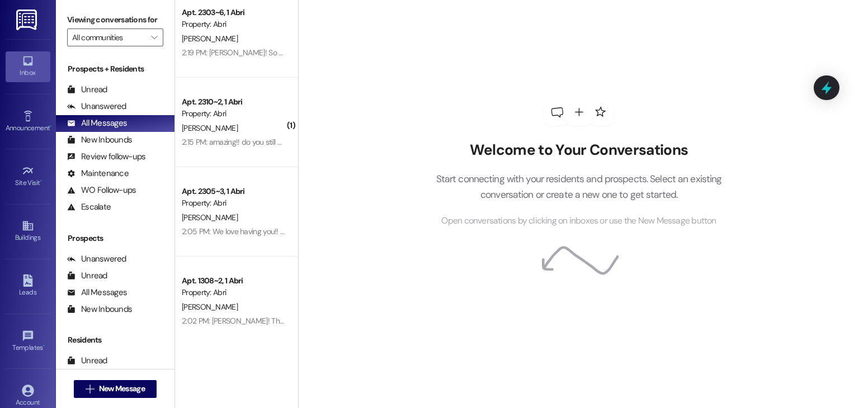
scroll to position [559, 0]
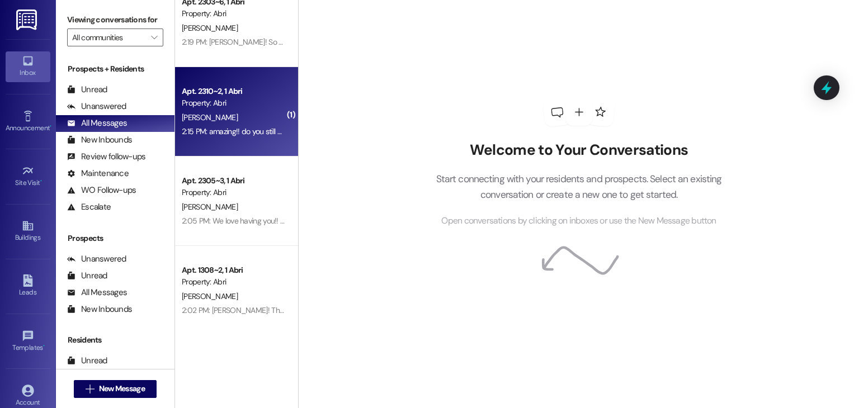
click at [248, 101] on div "Property: Abri" at bounding box center [233, 103] width 103 height 12
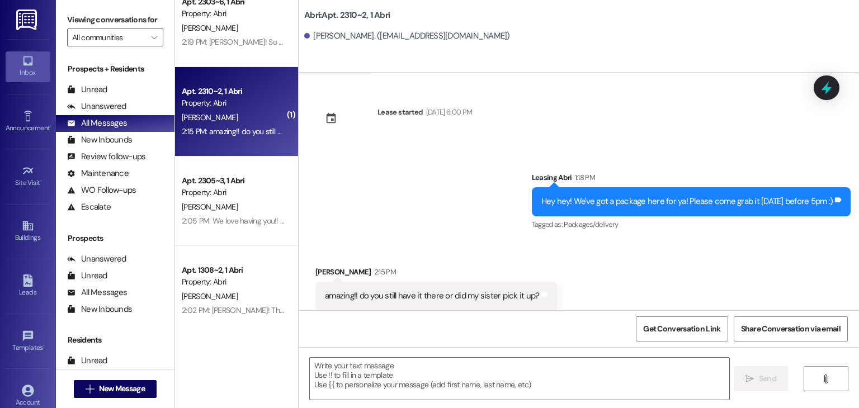
scroll to position [2734, 0]
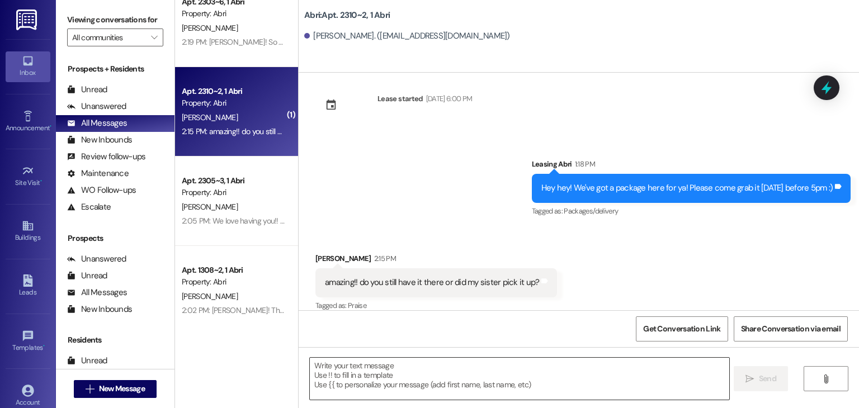
click at [367, 372] on textarea at bounding box center [519, 379] width 419 height 42
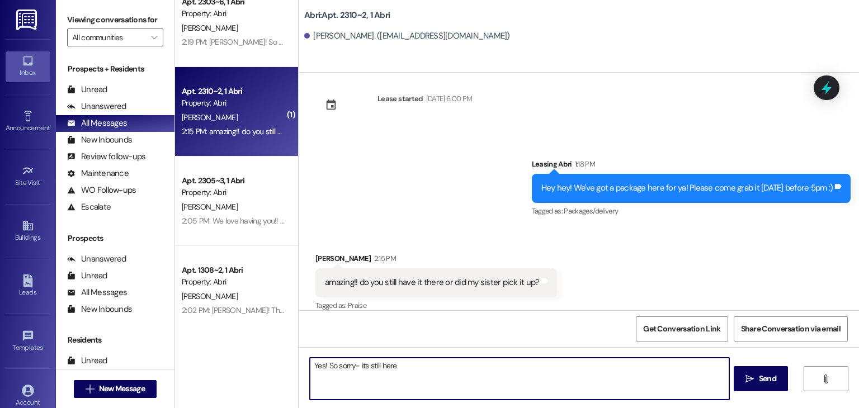
type textarea "Yes! So sorry- its still here"
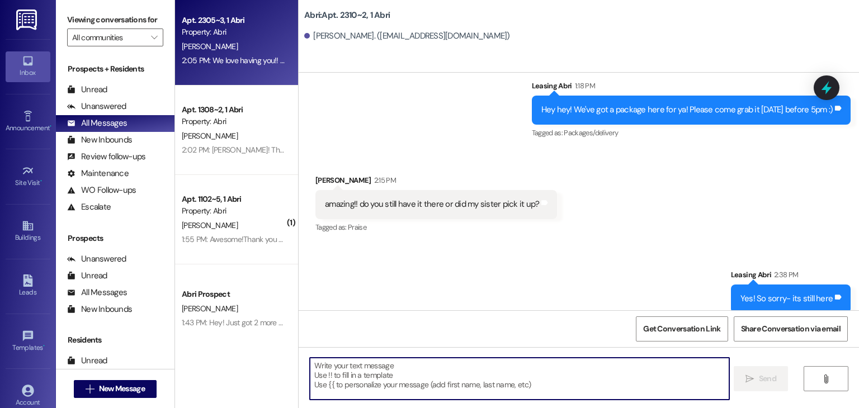
scroll to position [727, 0]
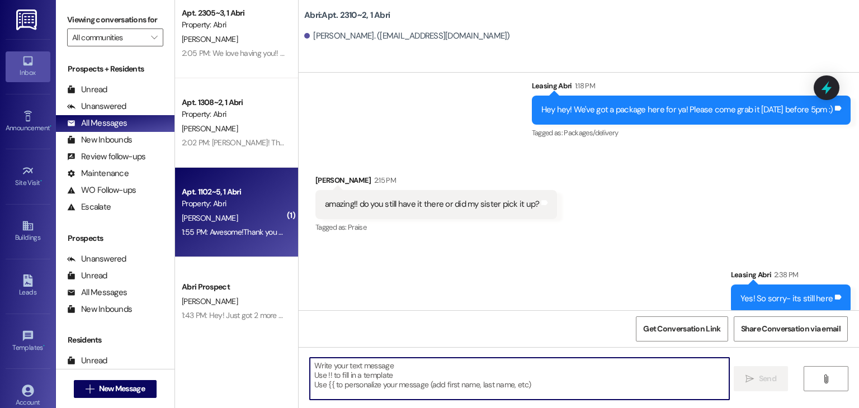
click at [211, 210] on div "Property: Abri" at bounding box center [233, 204] width 103 height 12
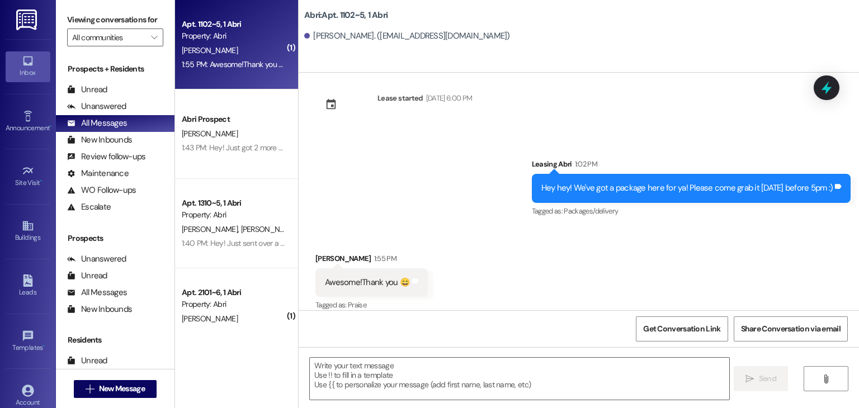
scroll to position [1007, 0]
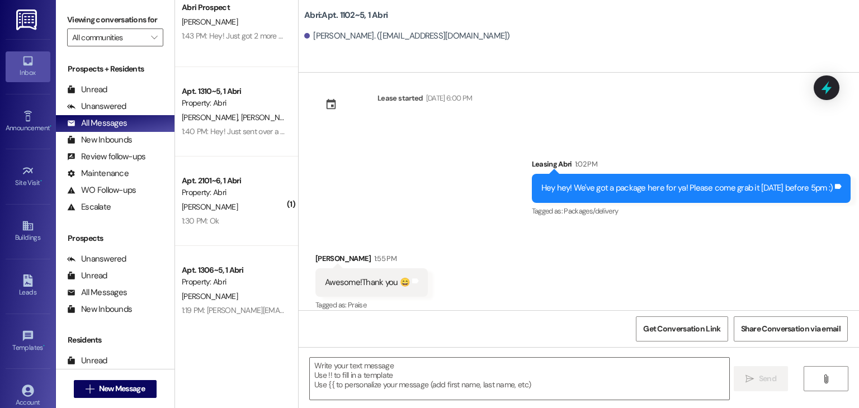
click at [229, 196] on div "Property: Abri" at bounding box center [233, 193] width 103 height 12
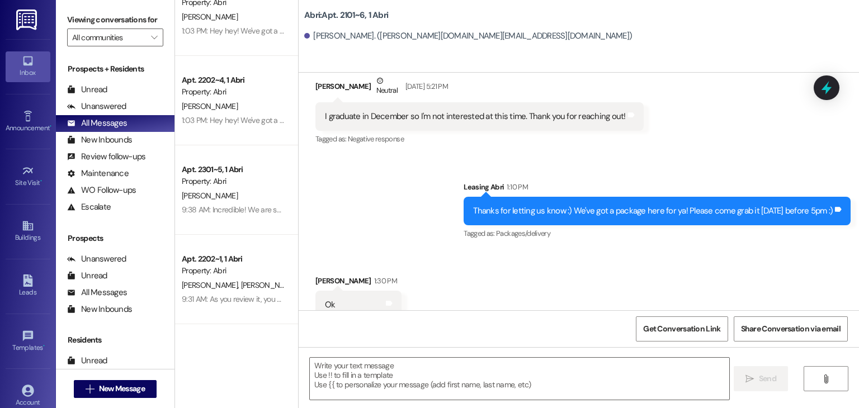
scroll to position [1790, 0]
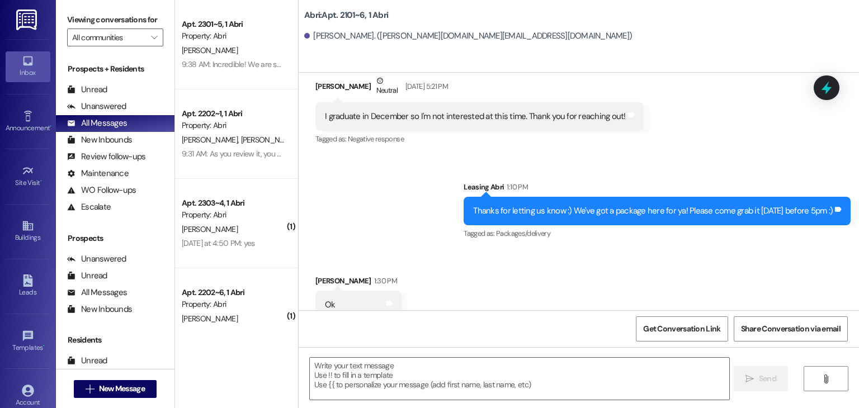
click at [237, 231] on div "K. Lewis" at bounding box center [234, 230] width 106 height 14
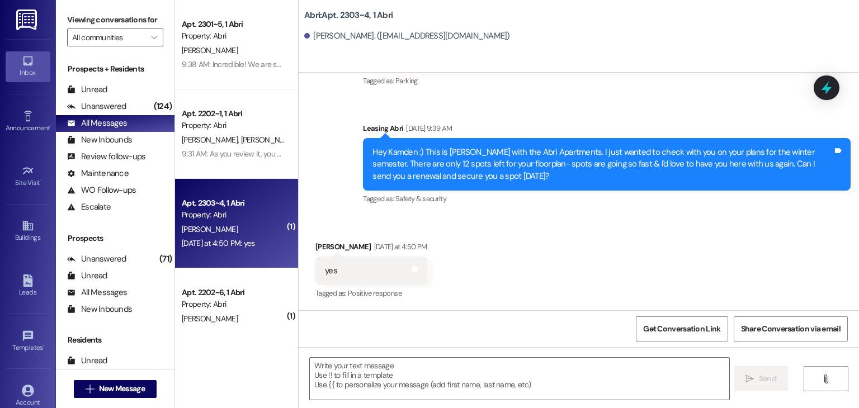
scroll to position [1282, 0]
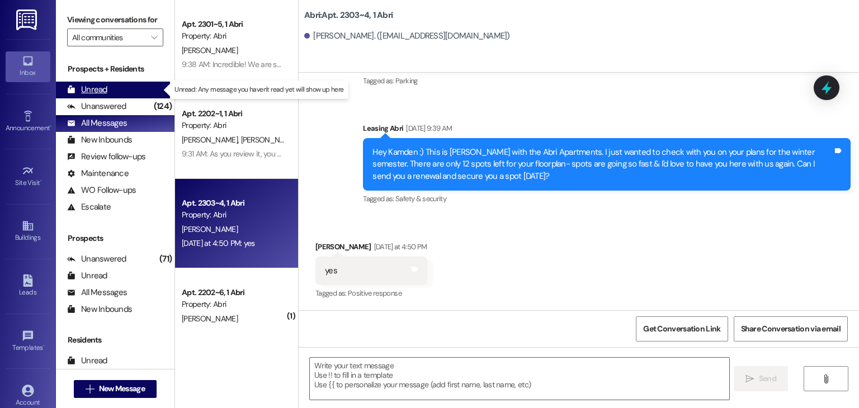
click at [115, 92] on div "Unread (0)" at bounding box center [115, 90] width 119 height 17
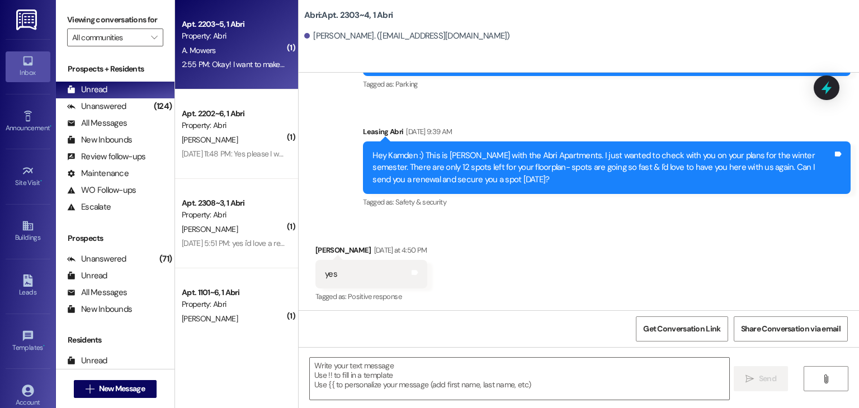
scroll to position [1281, 0]
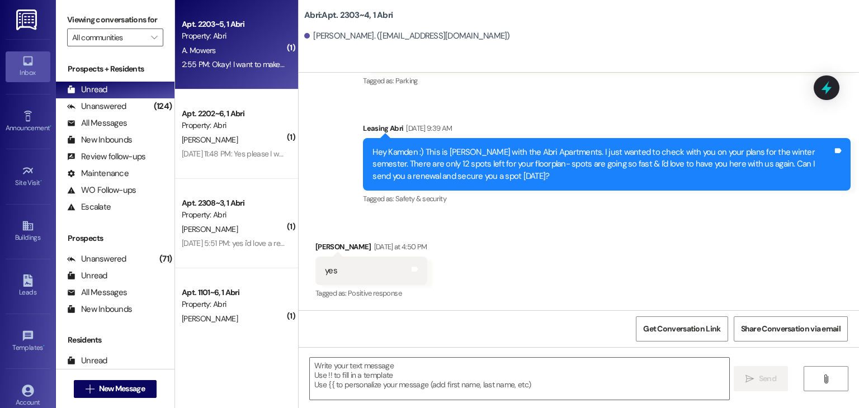
click at [225, 55] on div "A. Mowers" at bounding box center [234, 51] width 106 height 14
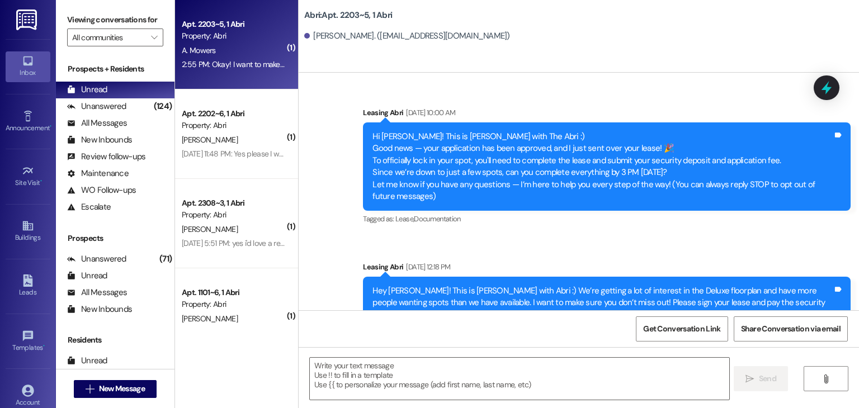
scroll to position [2011, 0]
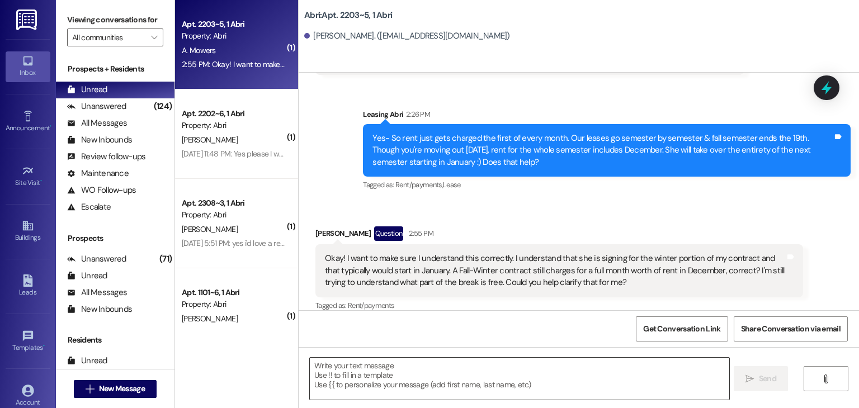
click at [400, 369] on textarea at bounding box center [519, 379] width 419 height 42
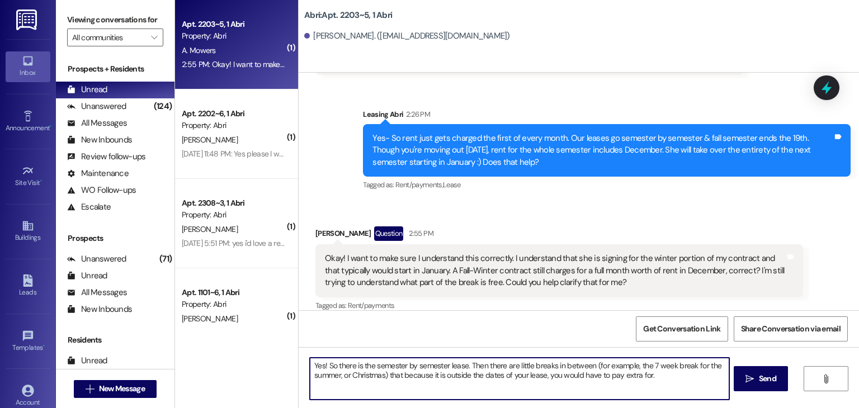
click at [461, 364] on textarea "Yes! So there is the semester by semester lease. Then there are little breaks i…" at bounding box center [519, 379] width 419 height 42
click at [468, 370] on textarea "Yes! So there is the semester by semester leases. Then there are little breaks …" at bounding box center [519, 379] width 419 height 42
click at [484, 363] on textarea "Yes! So there is the semester by semester leases. Then there are little breaks …" at bounding box center [519, 379] width 419 height 42
click at [655, 378] on textarea "Yes! So there is the semester by semester leases & there are little breaks in b…" at bounding box center [519, 379] width 419 height 42
click at [397, 373] on textarea "Yes! So there is the semester by semester leases & there are little breaks in b…" at bounding box center [519, 379] width 419 height 42
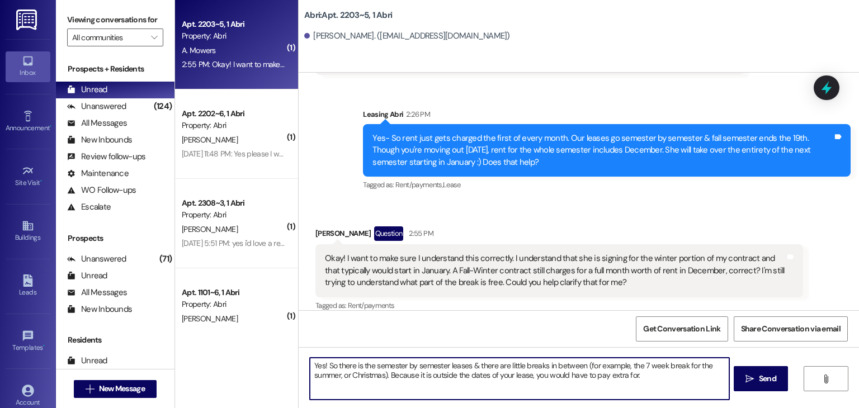
click at [643, 372] on textarea "Yes! So there is the semester by semester leases & there are little breaks in b…" at bounding box center [519, 379] width 419 height 42
click at [320, 366] on textarea "Yes! So there is the semester by semester leases & there are little breaks in b…" at bounding box center [519, 379] width 419 height 42
click at [474, 384] on textarea "Yes! It does charge for the month of December. So there is the semester by seme…" at bounding box center [519, 379] width 419 height 42
click at [499, 395] on textarea "Yes! It does charge for the month of December. So there is the semester by seme…" at bounding box center [519, 379] width 419 height 42
click at [687, 376] on textarea "Yes! It does charge for the month of December. So there is the semester by seme…" at bounding box center [519, 379] width 419 height 42
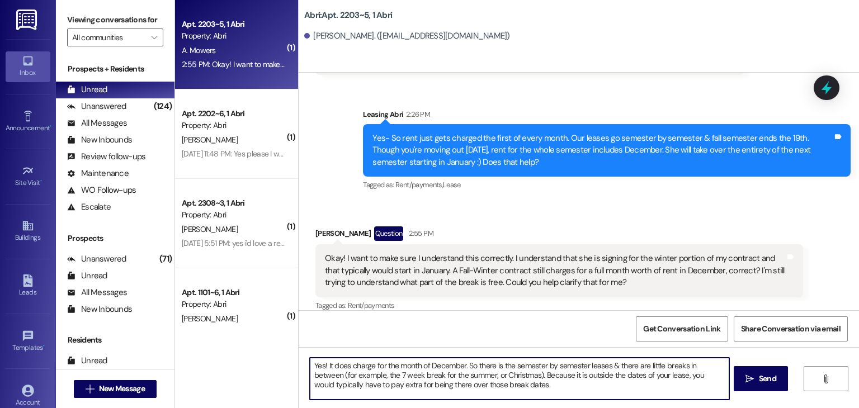
type textarea "Yes! It does charge for the month of December. So there is the semester by seme…"
click at [509, 388] on textarea "Yes! It does charge for the month of December. So there is the semester by seme…" at bounding box center [519, 379] width 419 height 42
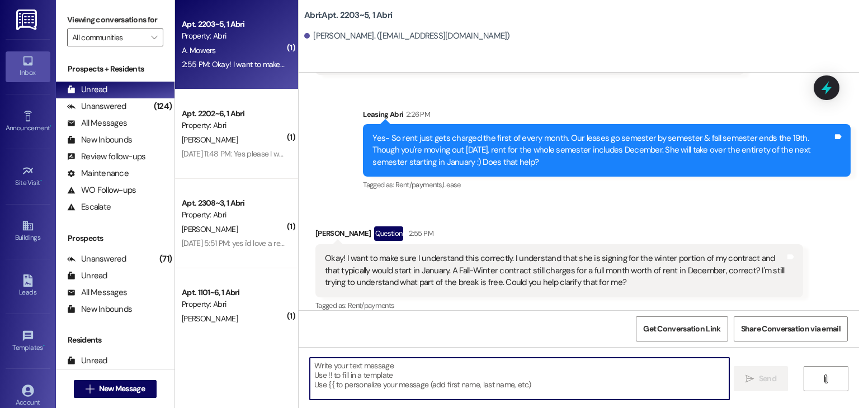
scroll to position [2113, 0]
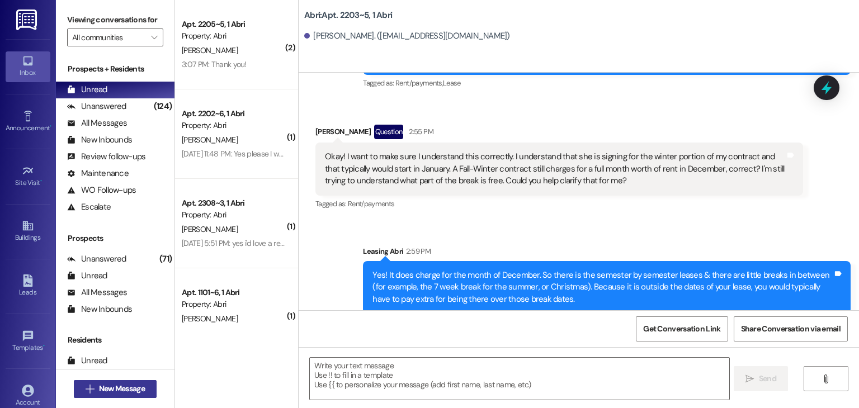
click at [107, 383] on span "New Message" at bounding box center [122, 389] width 46 height 12
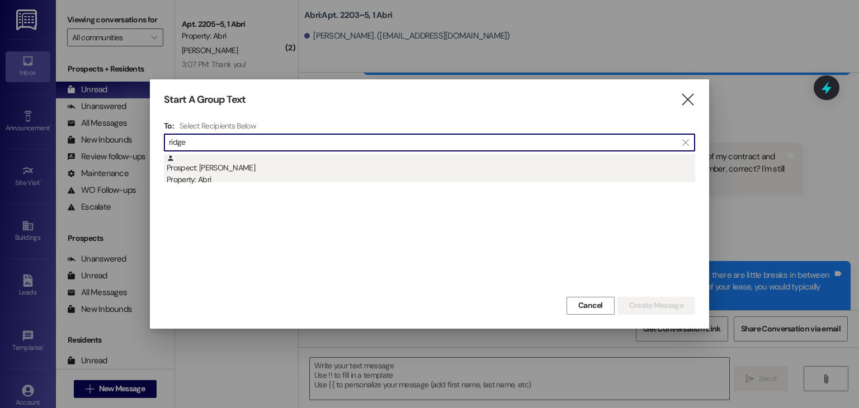
type input "ridge"
click at [249, 171] on div "Prospect: Ridge Nield Property: Abri" at bounding box center [431, 170] width 529 height 32
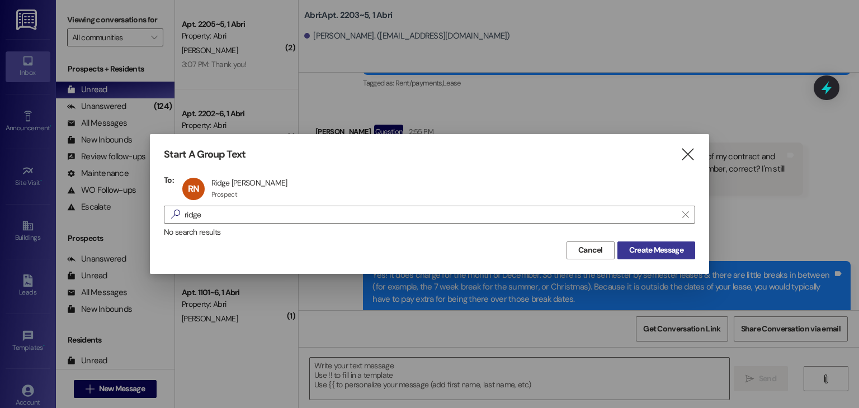
click at [630, 242] on button "Create Message" at bounding box center [656, 251] width 78 height 18
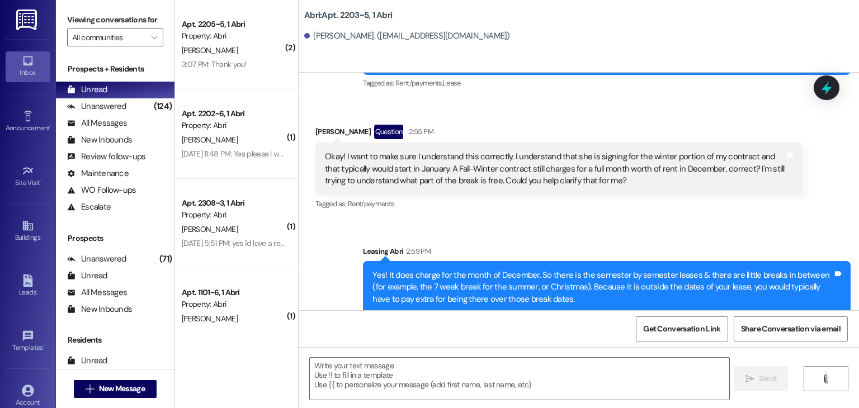
click at [631, 246] on div "Leasing Abri 2:59 PM" at bounding box center [607, 254] width 488 height 16
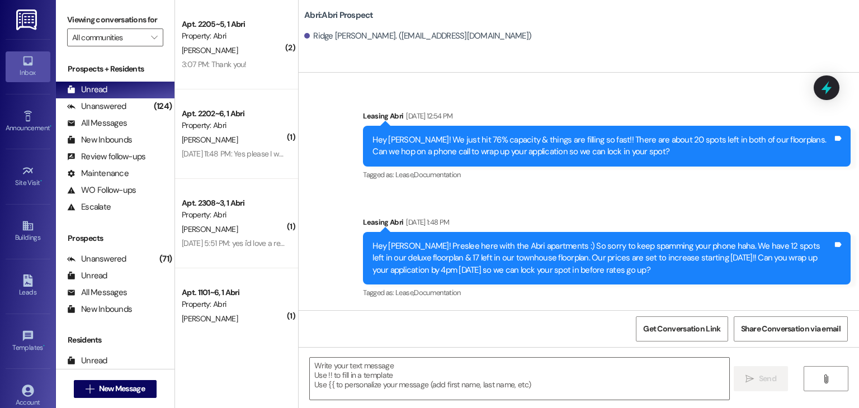
scroll to position [221, 0]
click at [379, 372] on textarea at bounding box center [519, 379] width 419 height 42
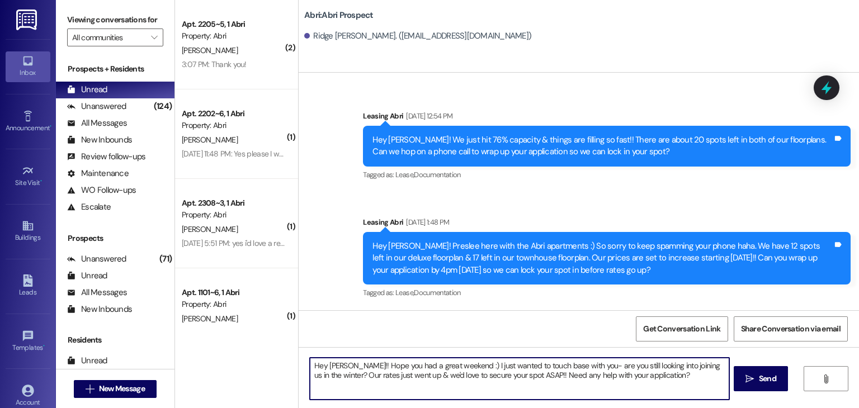
type textarea "Hey Ridge!! Hope you had a great weekend :) I just wanted to touch base with yo…"
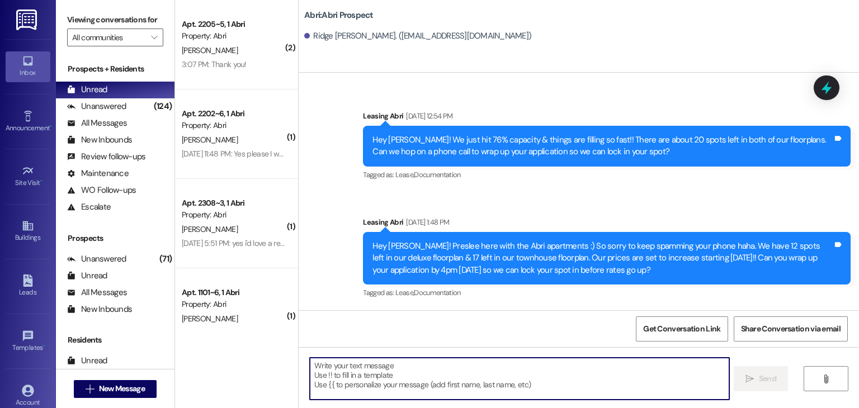
scroll to position [311, 0]
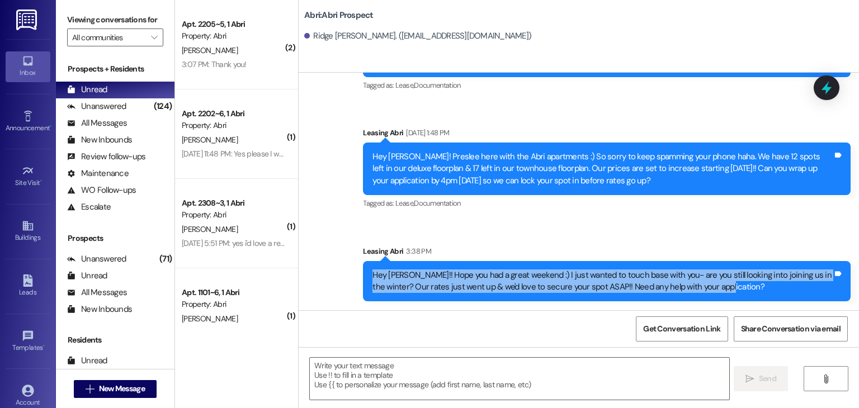
drag, startPoint x: 365, startPoint y: 274, endPoint x: 756, endPoint y: 287, distance: 390.6
click at [756, 287] on div "Hey Ridge!! Hope you had a great weekend :) I just wanted to touch base with yo…" at bounding box center [602, 282] width 463 height 24
copy div "Hey Ridge!! Hope you had a great weekend :) I just wanted to touch base with yo…"
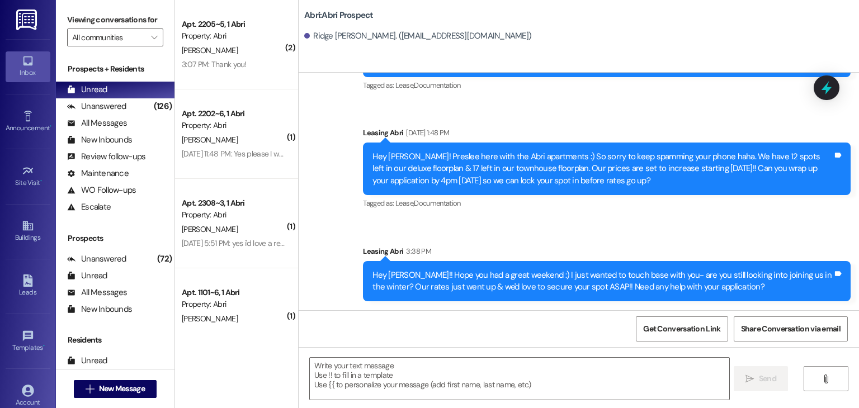
click at [320, 232] on div "Sent via SMS Leasing Abri Sep 16, 2025 at 2:57 PM Hey Ridge! This is Preslee wi…" at bounding box center [579, 40] width 560 height 539
click at [111, 388] on span "New Message" at bounding box center [122, 389] width 46 height 12
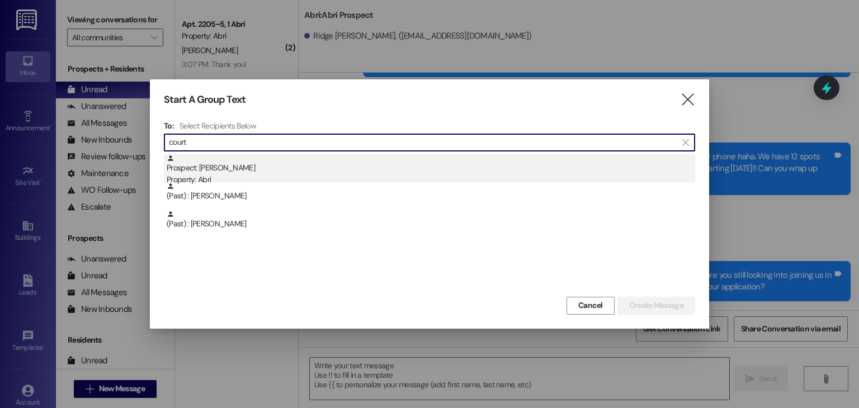
type input "court"
click at [176, 161] on div "Prospect: Courtney Jones Property: Abri" at bounding box center [431, 170] width 529 height 32
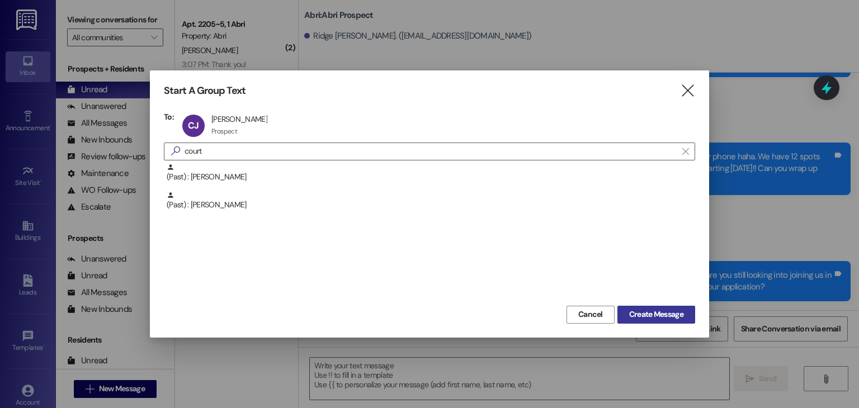
click at [639, 319] on span "Create Message" at bounding box center [656, 315] width 54 height 12
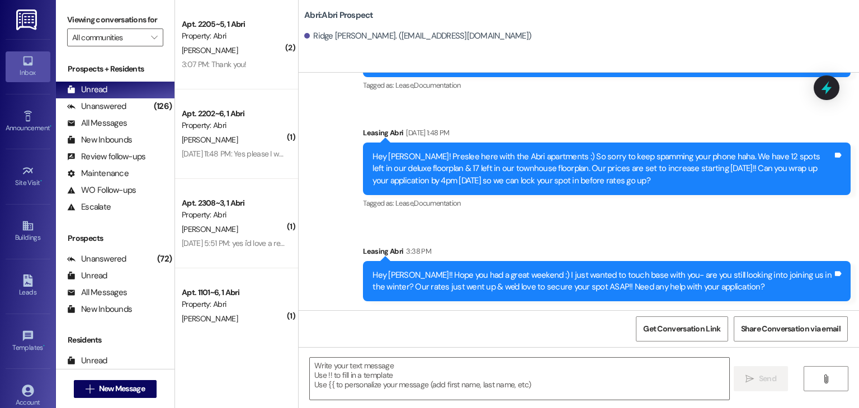
scroll to position [0, 0]
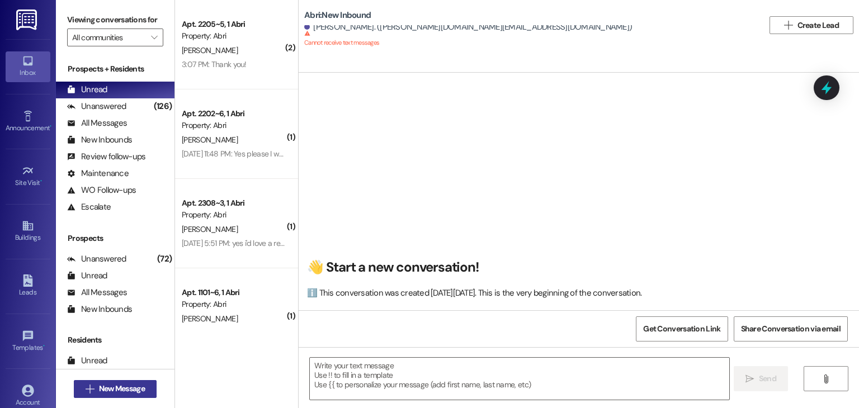
click at [99, 392] on span "New Message" at bounding box center [122, 389] width 46 height 12
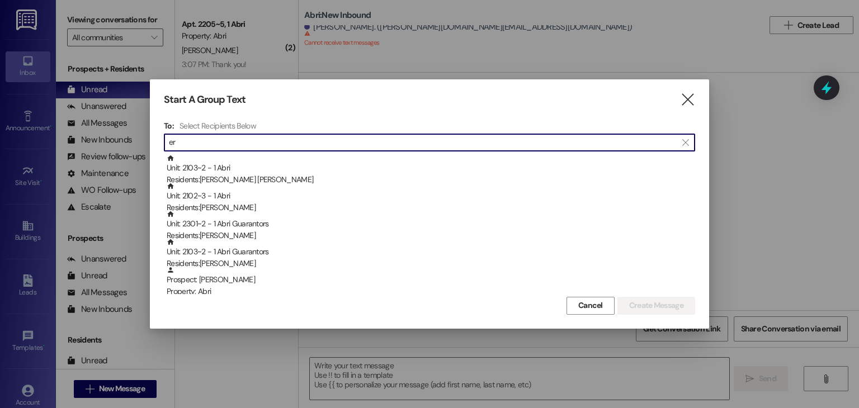
type input "e"
click at [686, 94] on icon "" at bounding box center [687, 100] width 15 height 12
